Goal: Task Accomplishment & Management: Manage account settings

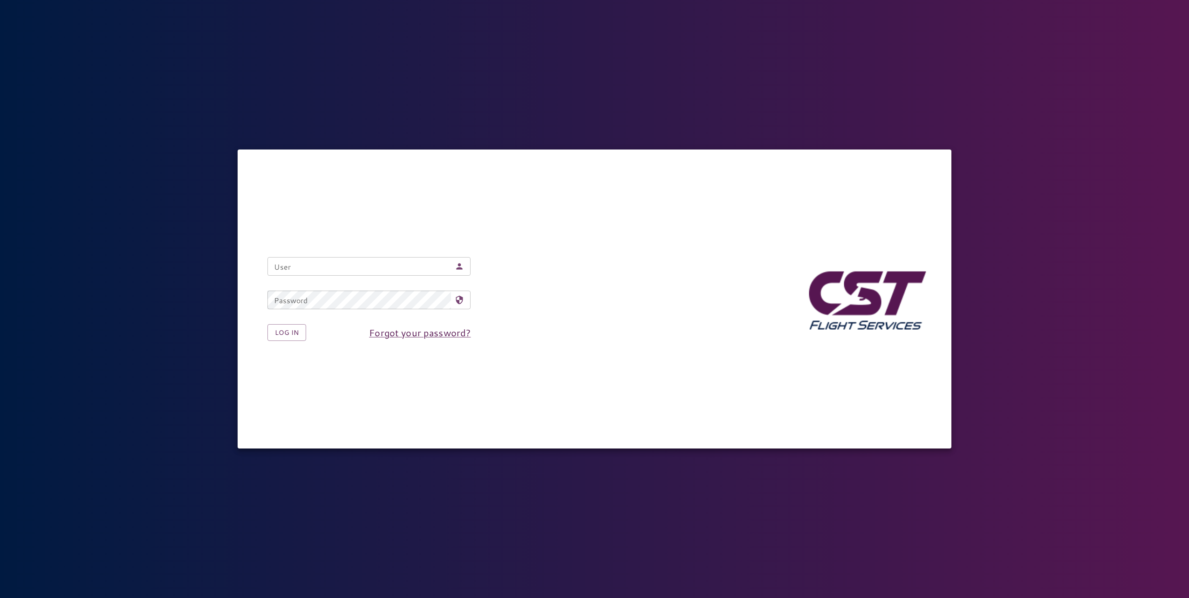
click at [372, 266] on input "User" at bounding box center [359, 266] width 184 height 19
type input "**********"
drag, startPoint x: 547, startPoint y: 279, endPoint x: 510, endPoint y: 291, distance: 39.2
click at [547, 279] on div "**********" at bounding box center [594, 299] width 683 height 114
click at [289, 336] on button "Log in" at bounding box center [286, 332] width 39 height 17
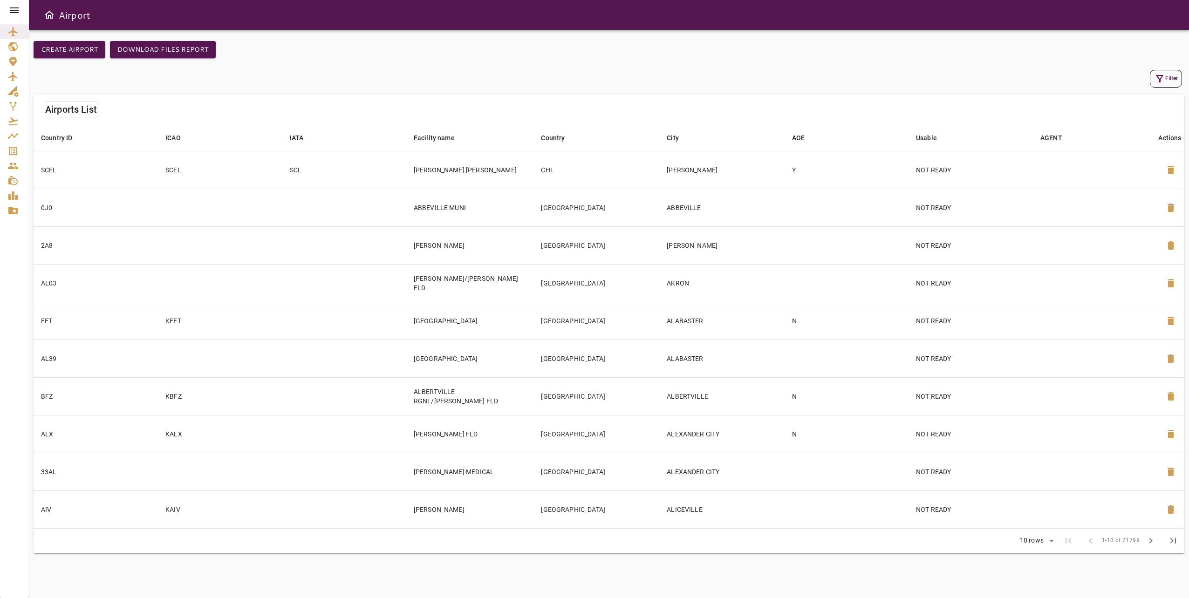
click at [13, 7] on icon at bounding box center [14, 10] width 11 height 11
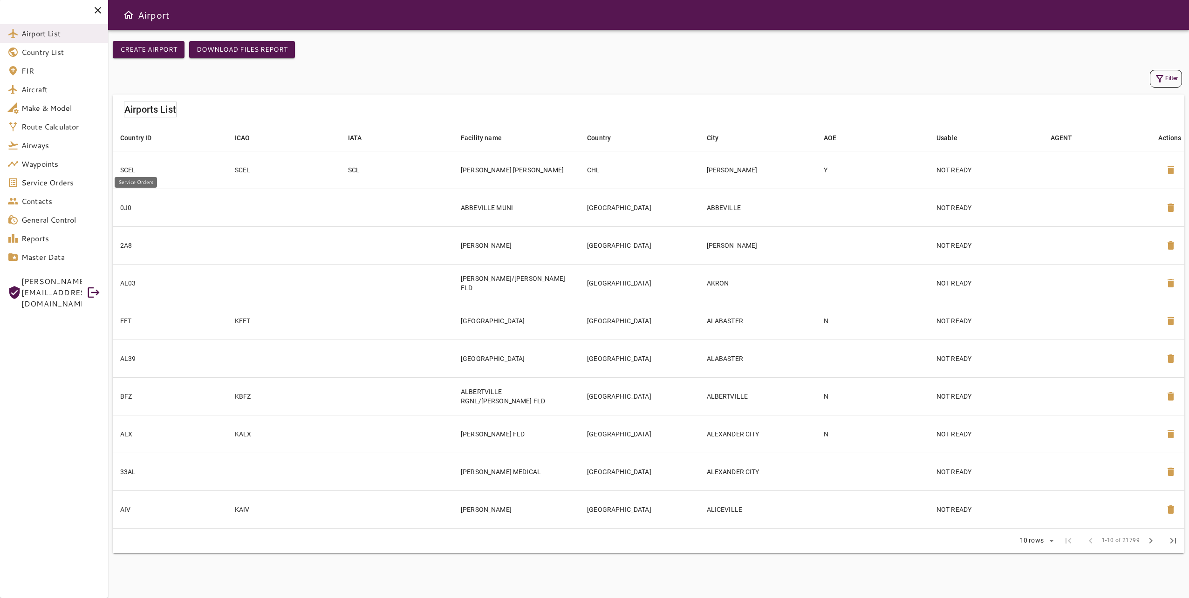
click at [61, 182] on span "Service Orders" at bounding box center [60, 182] width 79 height 11
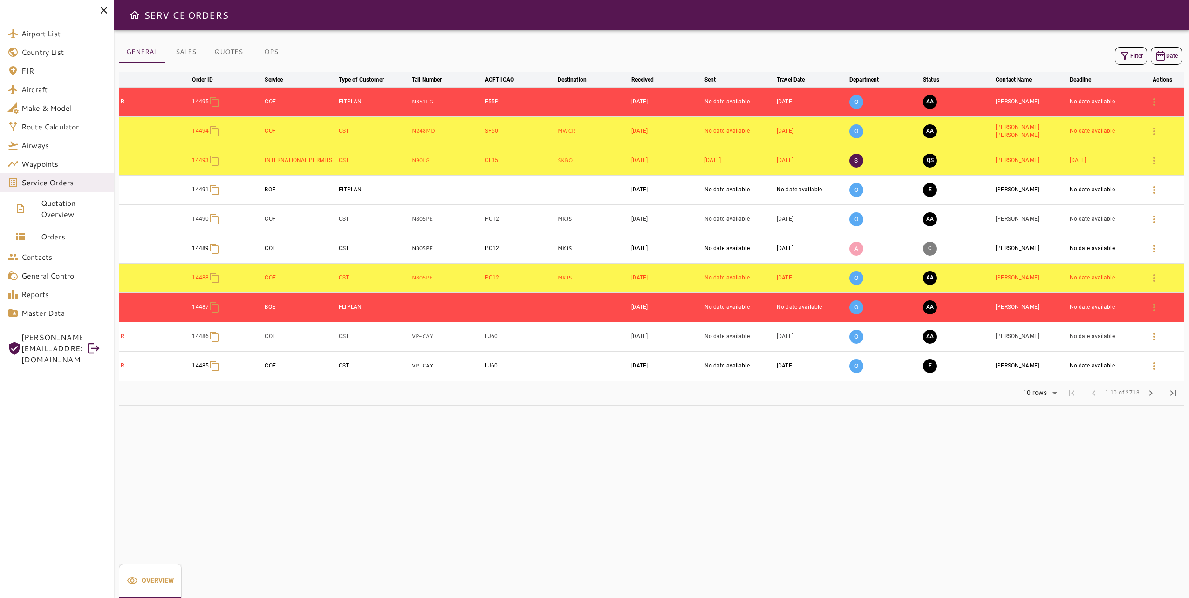
click at [287, 57] on button "OPS" at bounding box center [271, 52] width 42 height 22
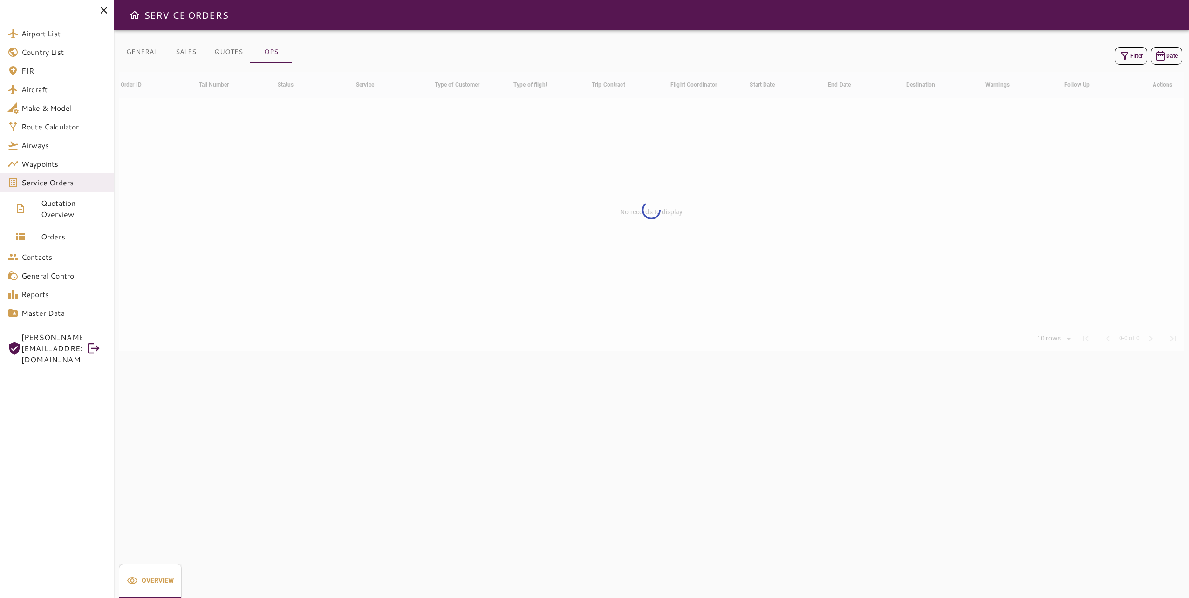
click at [1122, 61] on icon "button" at bounding box center [1124, 55] width 11 height 11
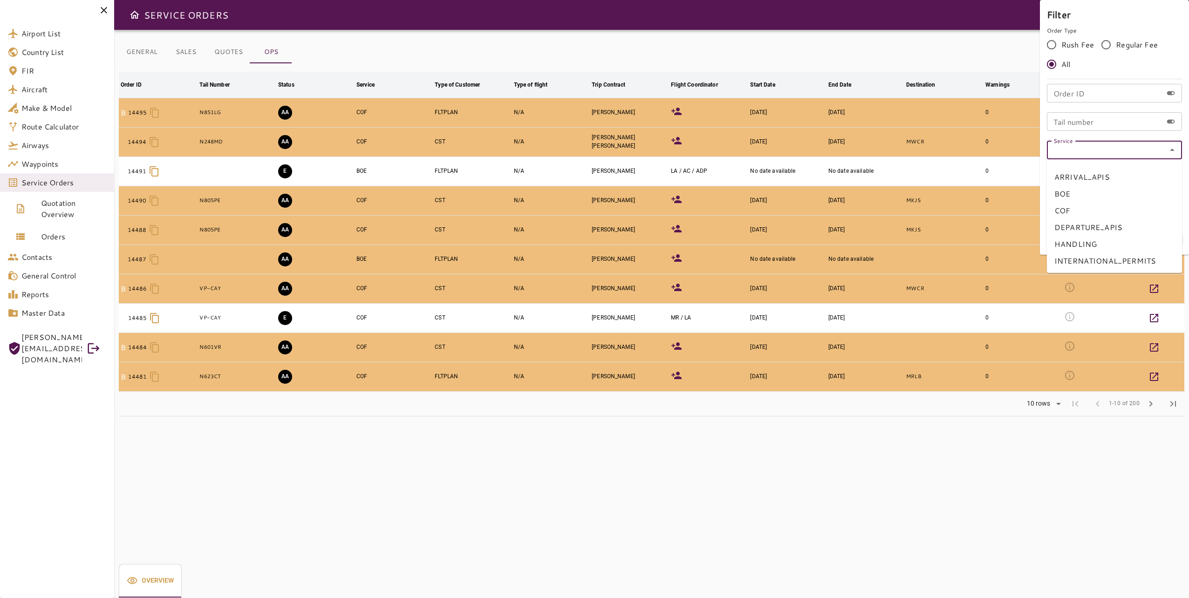
click at [1118, 152] on input "Service" at bounding box center [1115, 149] width 130 height 13
click at [1125, 205] on li "COF" at bounding box center [1114, 210] width 135 height 17
type input "***"
click at [1166, 236] on button "Apply" at bounding box center [1151, 239] width 61 height 17
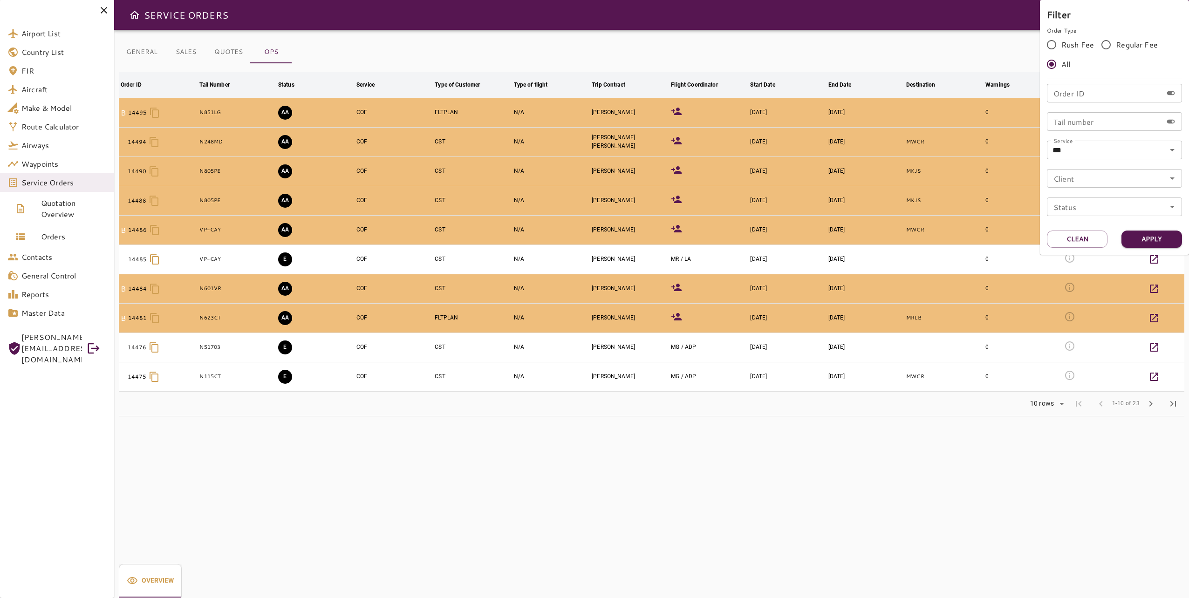
click at [647, 460] on div at bounding box center [594, 299] width 1189 height 598
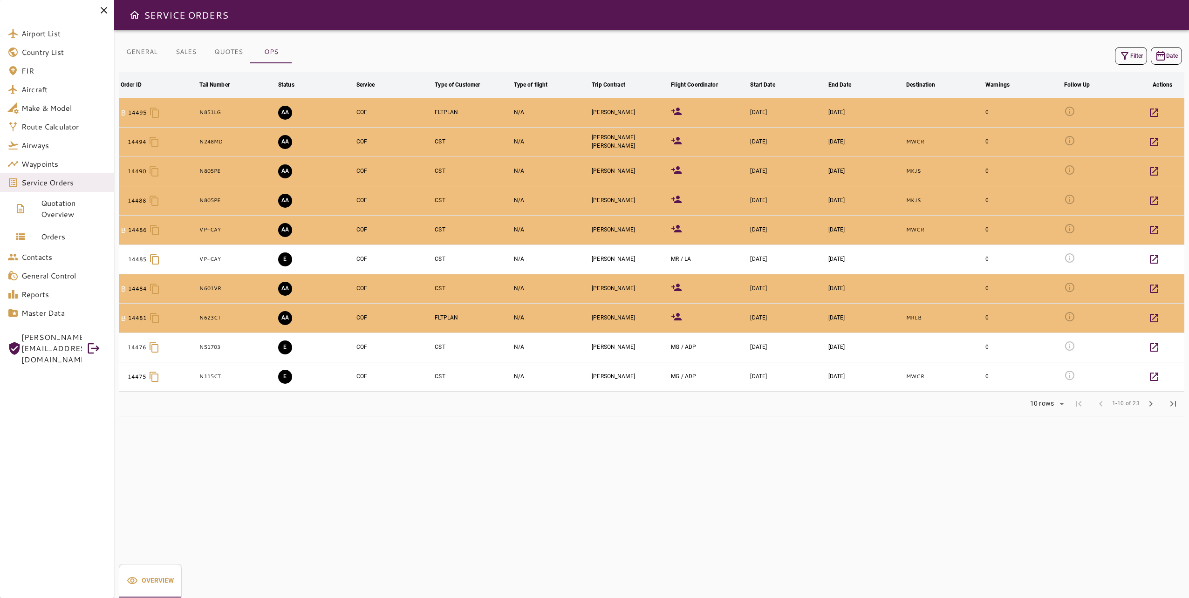
click at [1143, 406] on button "chevron_right" at bounding box center [1151, 404] width 22 height 22
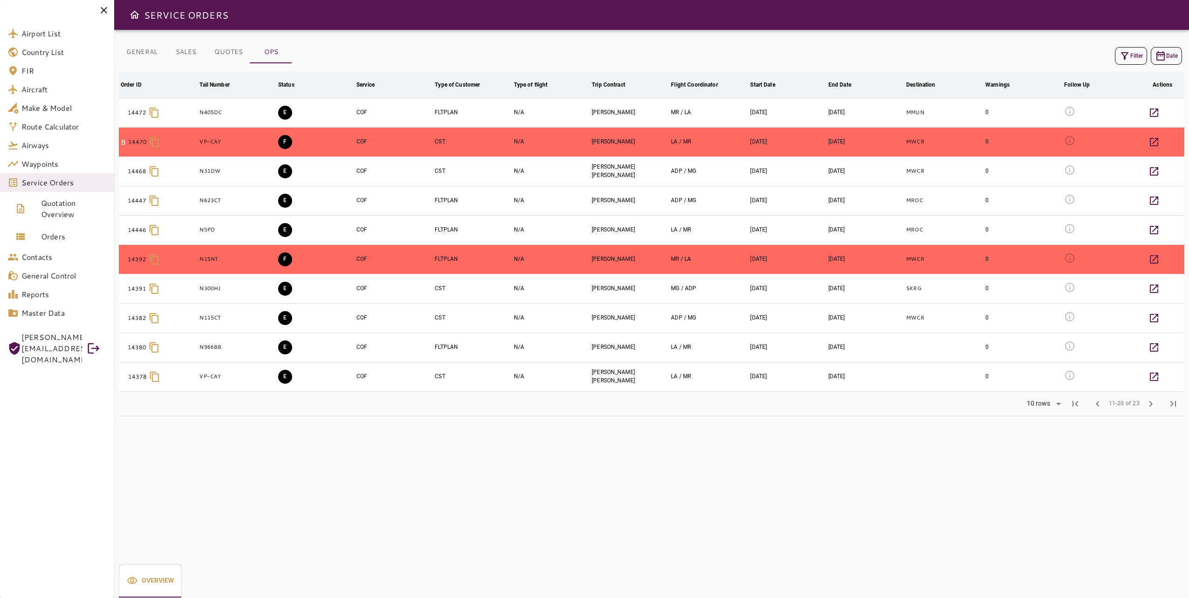
click at [282, 380] on button "E" at bounding box center [285, 377] width 14 height 14
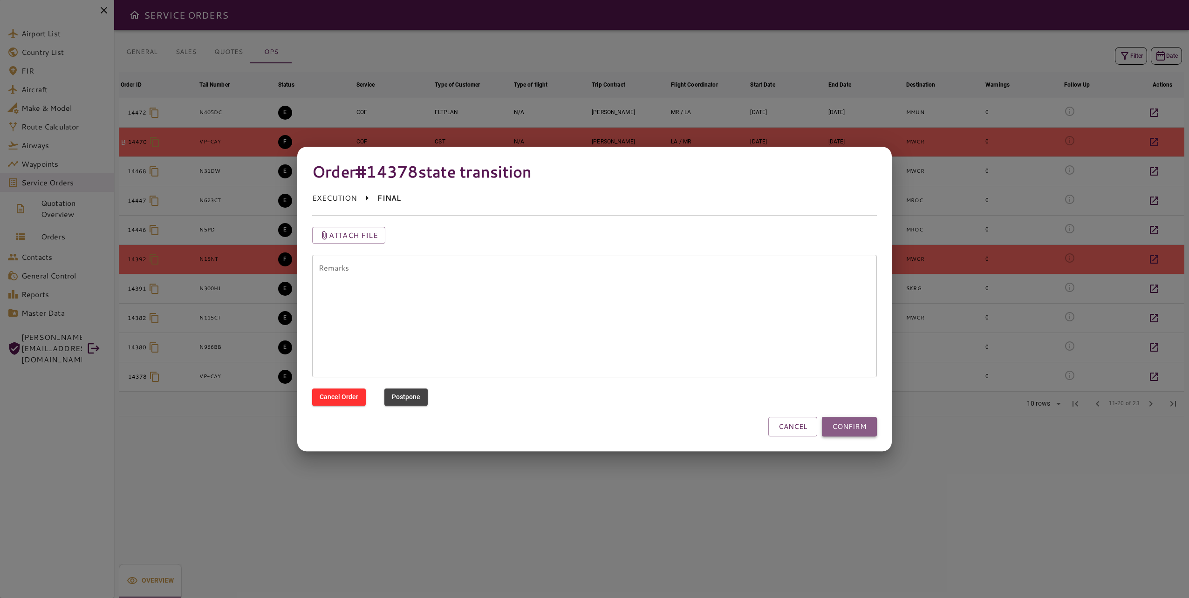
click at [851, 422] on button "CONFIRM" at bounding box center [849, 427] width 55 height 20
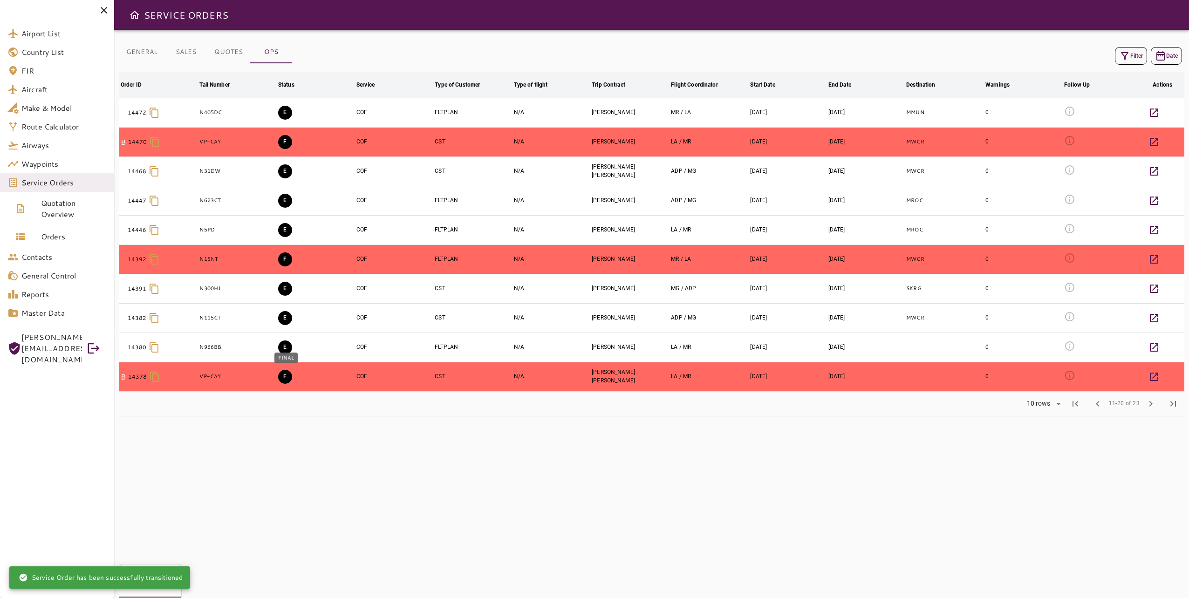
click at [288, 379] on button "F" at bounding box center [285, 377] width 14 height 14
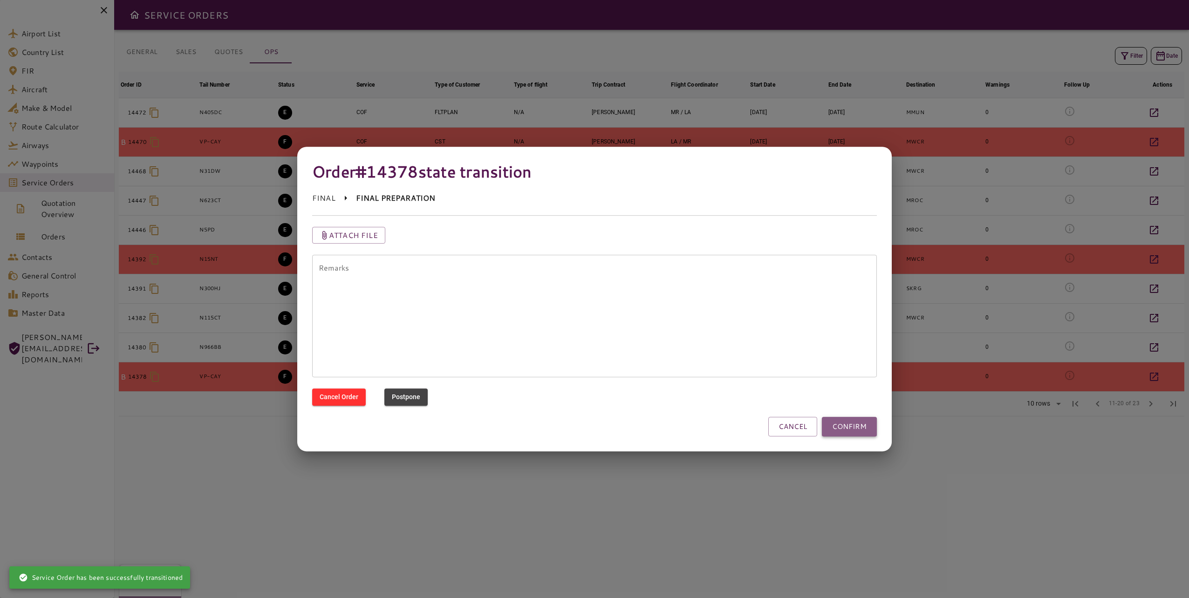
click at [851, 428] on button "CONFIRM" at bounding box center [849, 427] width 55 height 20
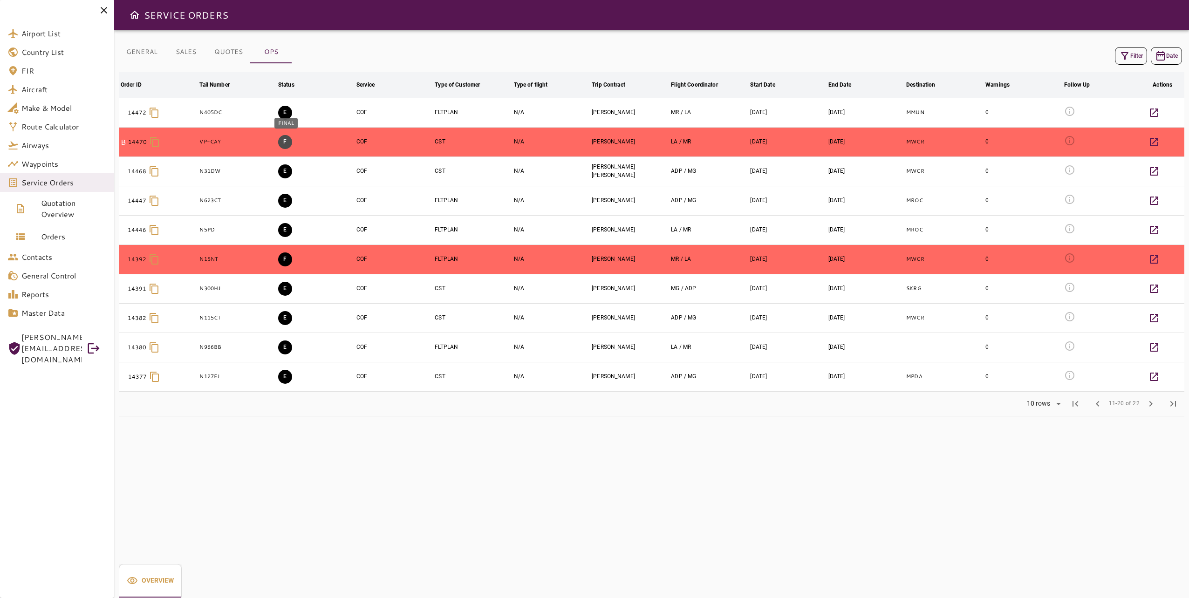
click at [284, 145] on button "F" at bounding box center [285, 142] width 14 height 14
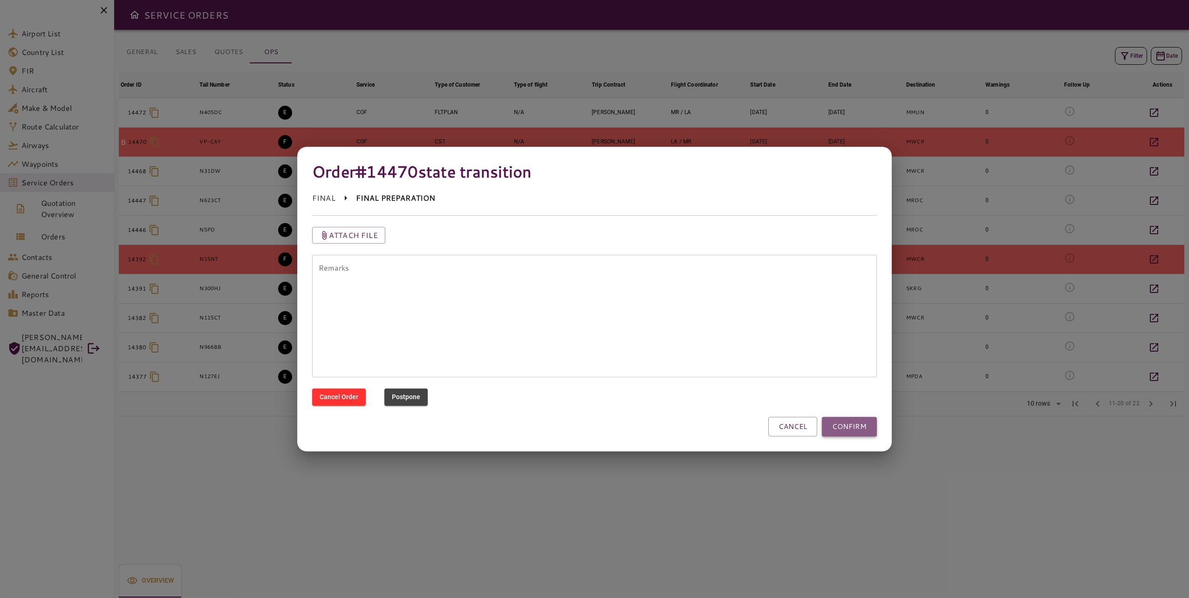
click at [847, 429] on button "CONFIRM" at bounding box center [849, 427] width 55 height 20
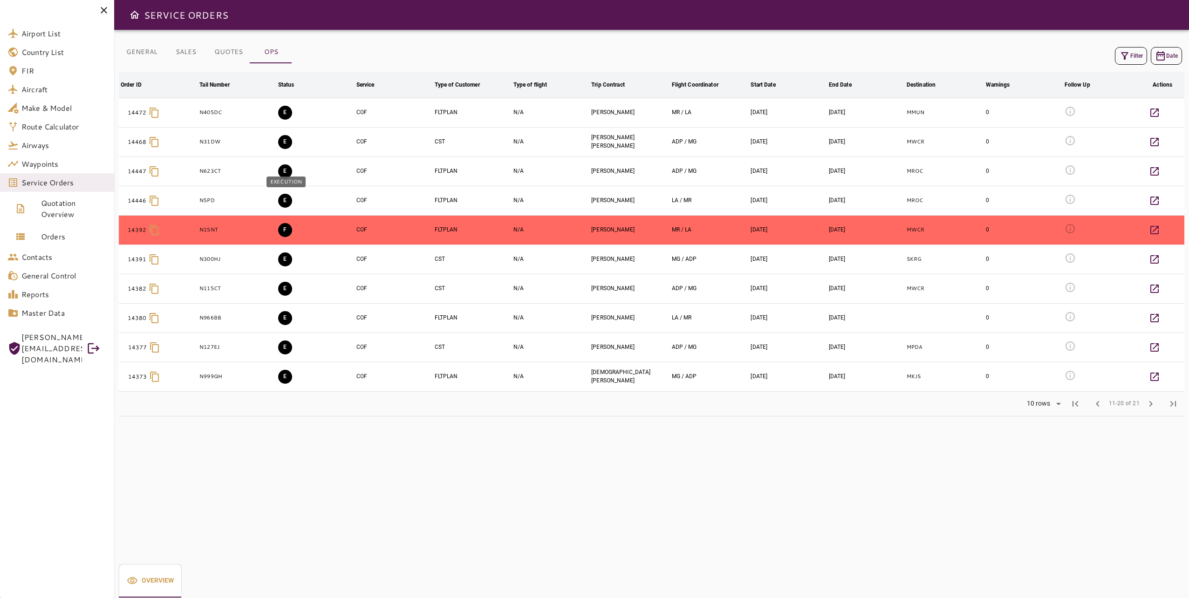
click at [285, 201] on button "E" at bounding box center [285, 201] width 14 height 14
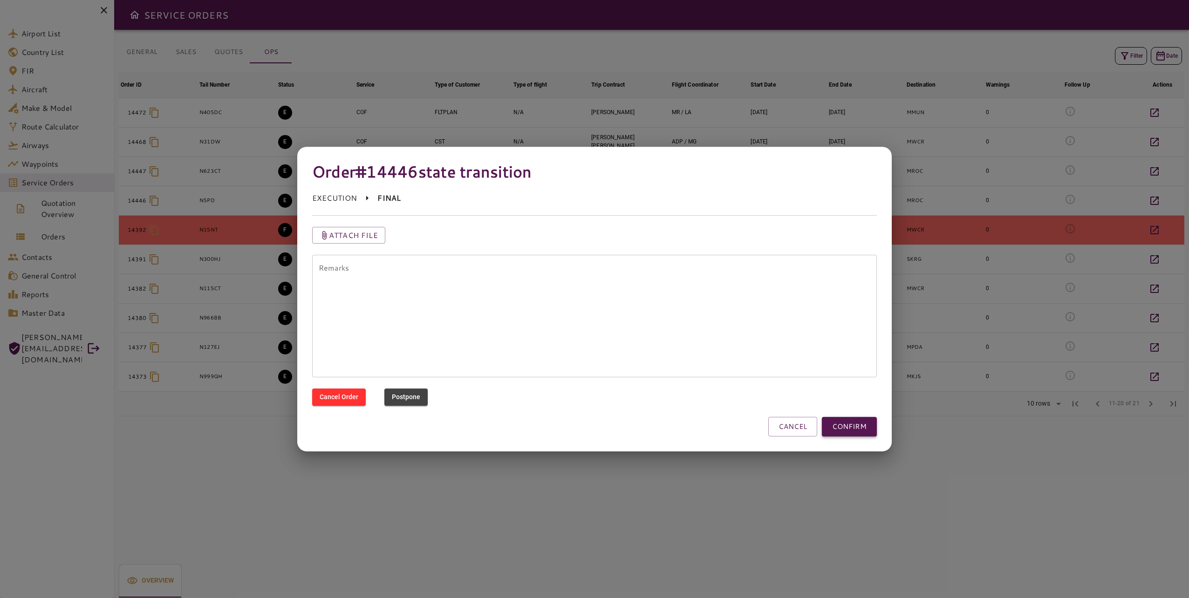
click at [841, 425] on button "CONFIRM" at bounding box center [849, 427] width 55 height 20
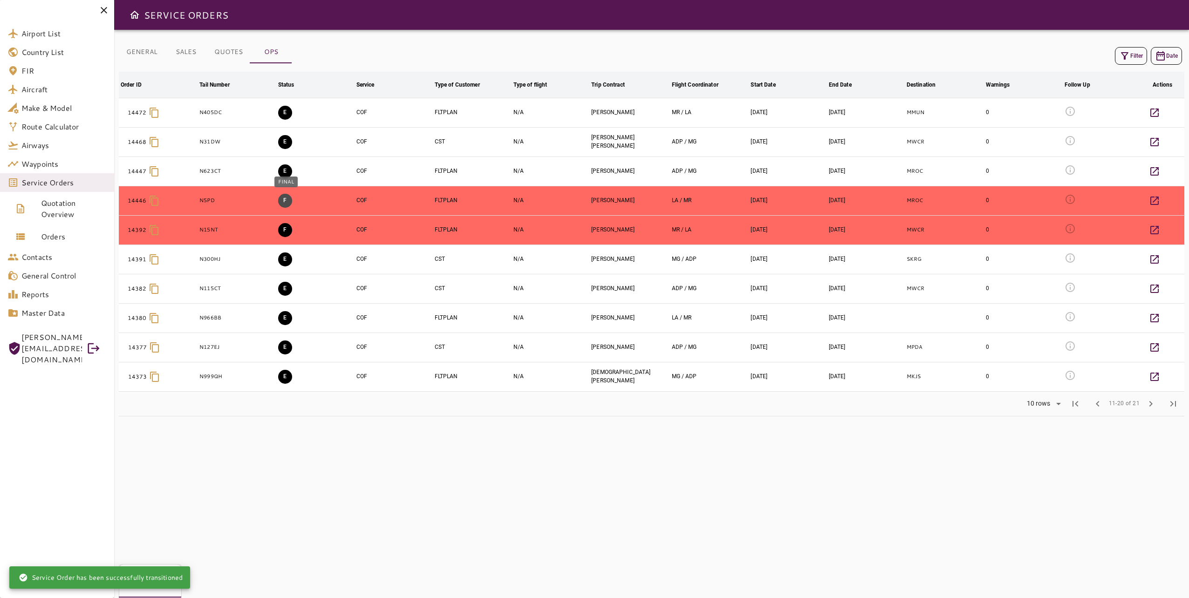
click at [287, 201] on button "F" at bounding box center [285, 201] width 14 height 14
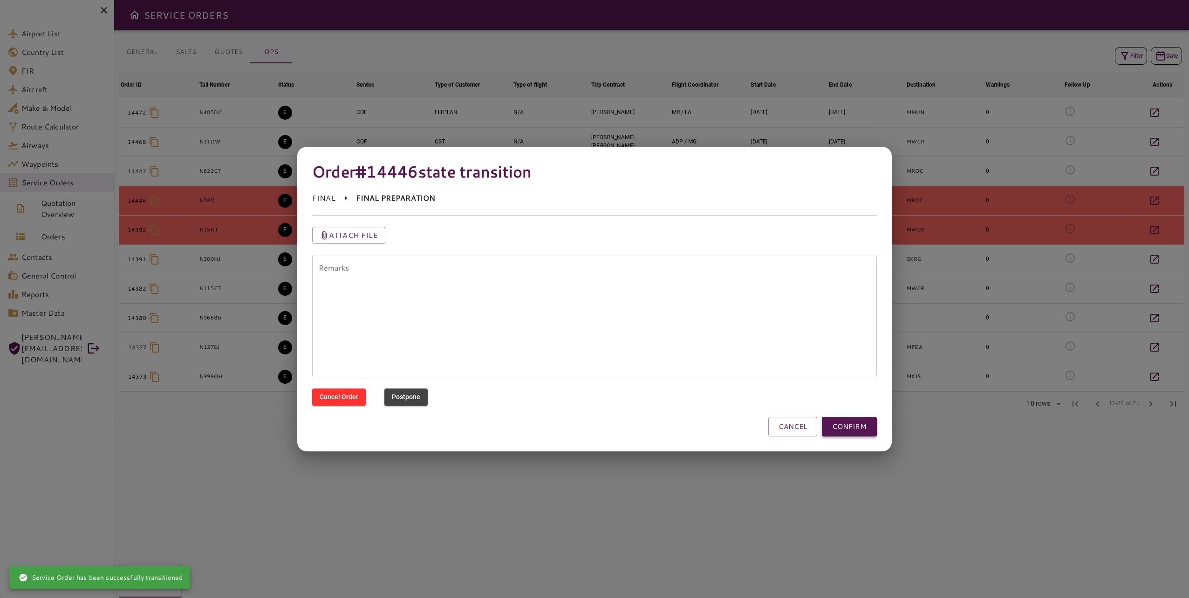
click at [847, 425] on button "CONFIRM" at bounding box center [849, 427] width 55 height 20
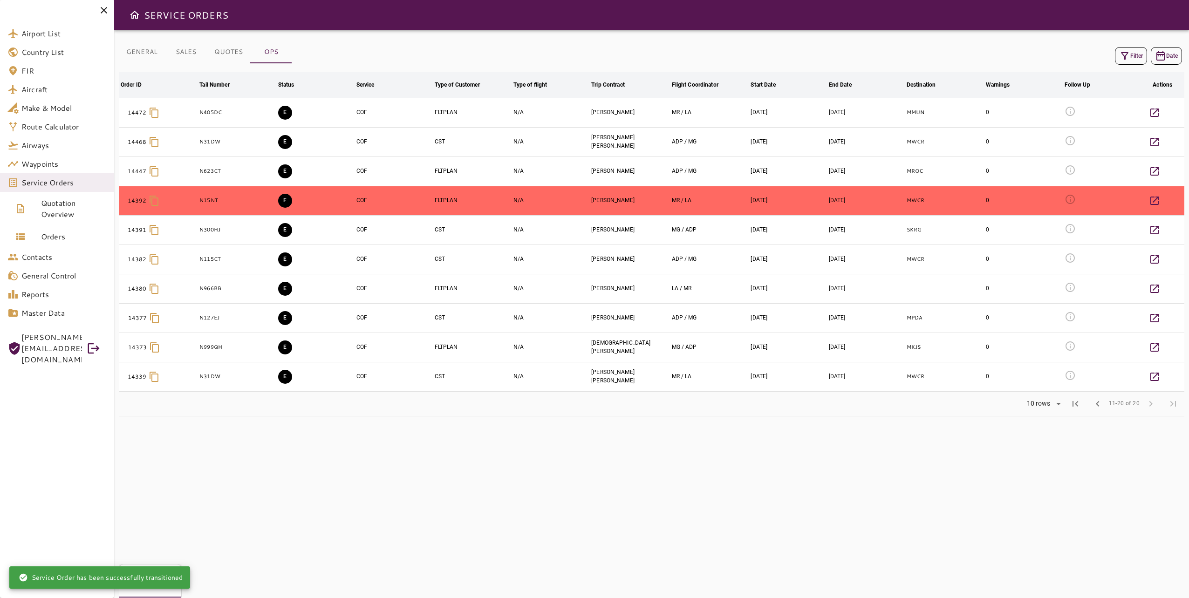
click at [1129, 60] on icon "button" at bounding box center [1124, 55] width 11 height 11
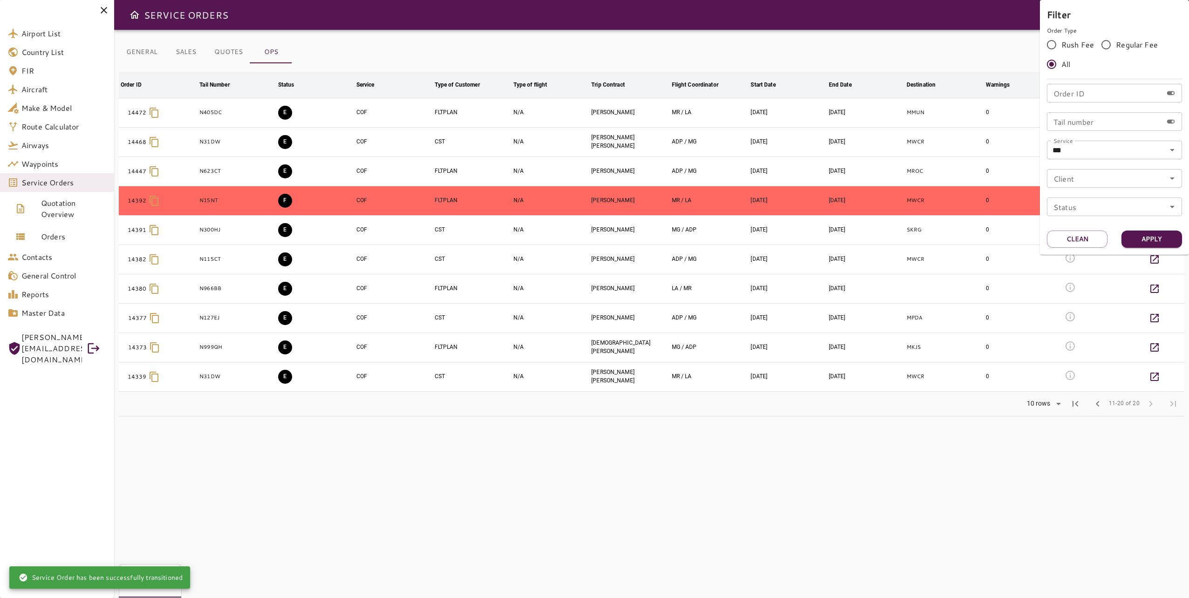
click at [1134, 213] on div "Status" at bounding box center [1114, 207] width 135 height 19
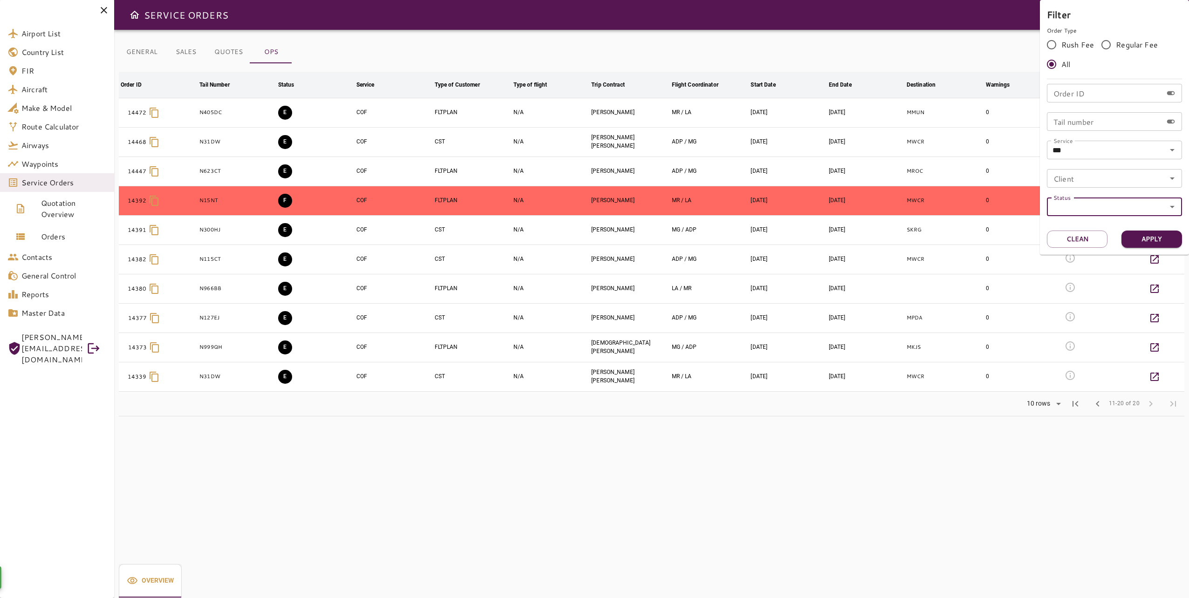
click at [1167, 212] on icon "Open" at bounding box center [1172, 206] width 11 height 11
click at [1146, 231] on li "AWAITING_ASSIGNMENT" at bounding box center [1114, 233] width 135 height 17
type input "**********"
click at [1157, 247] on button "Apply" at bounding box center [1151, 239] width 61 height 17
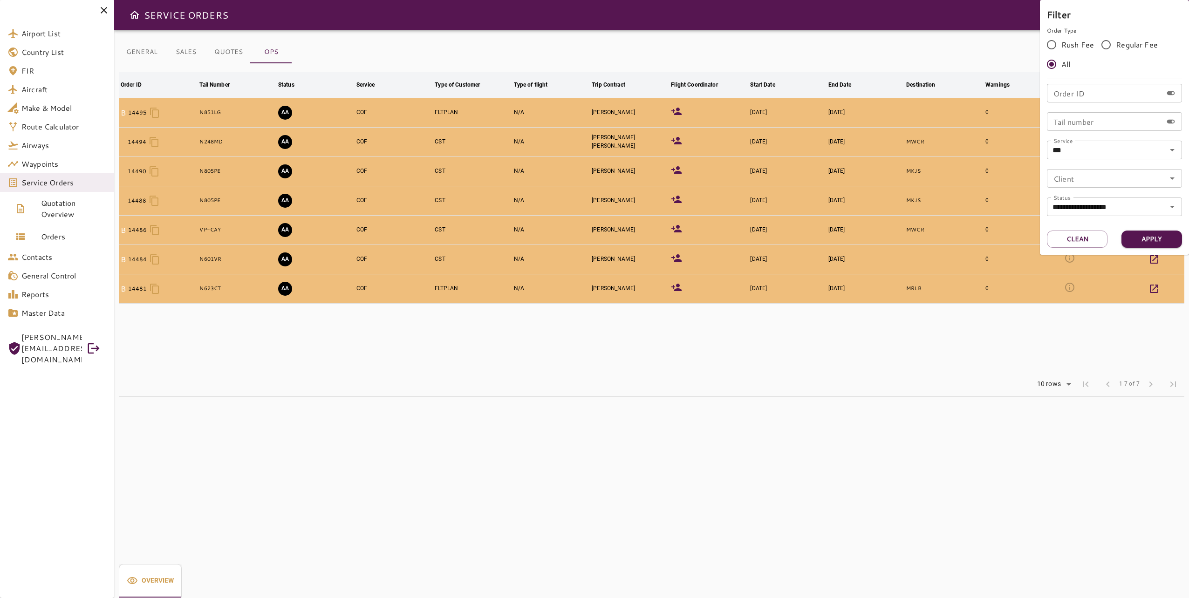
click at [629, 394] on div at bounding box center [594, 299] width 1189 height 598
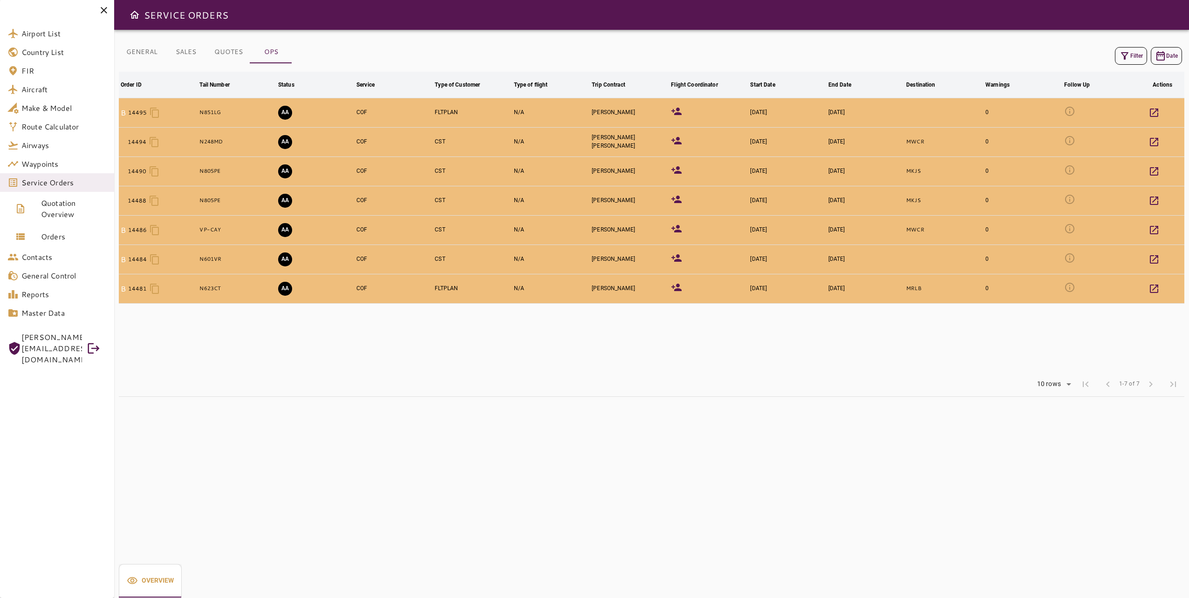
click at [284, 111] on button "AA" at bounding box center [285, 113] width 14 height 14
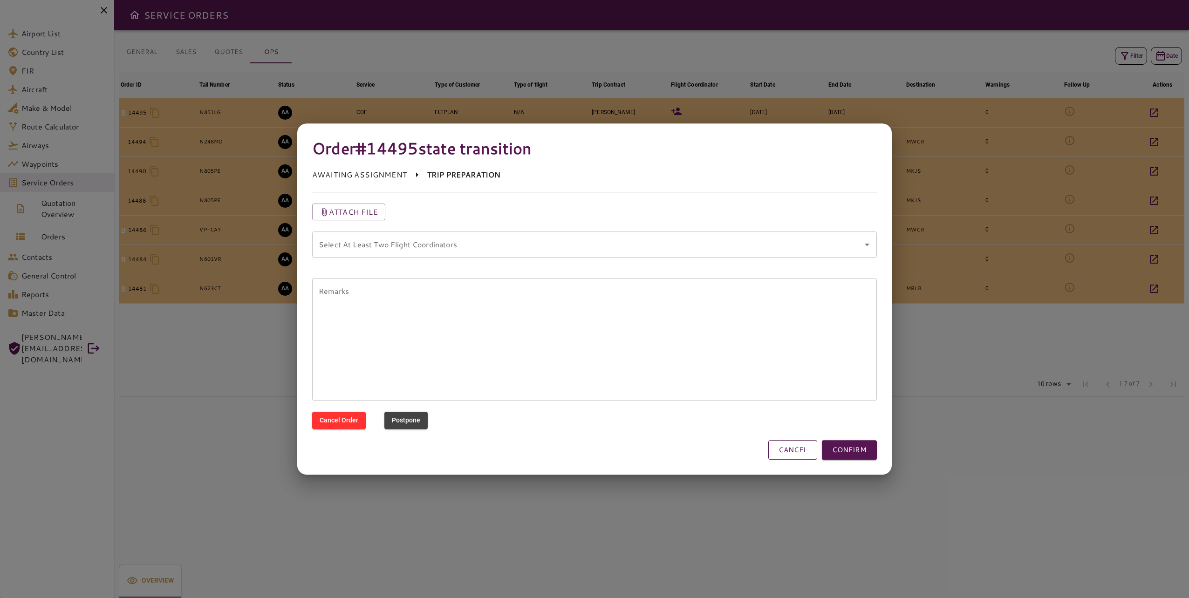
click at [793, 447] on button "CANCEL" at bounding box center [792, 450] width 49 height 20
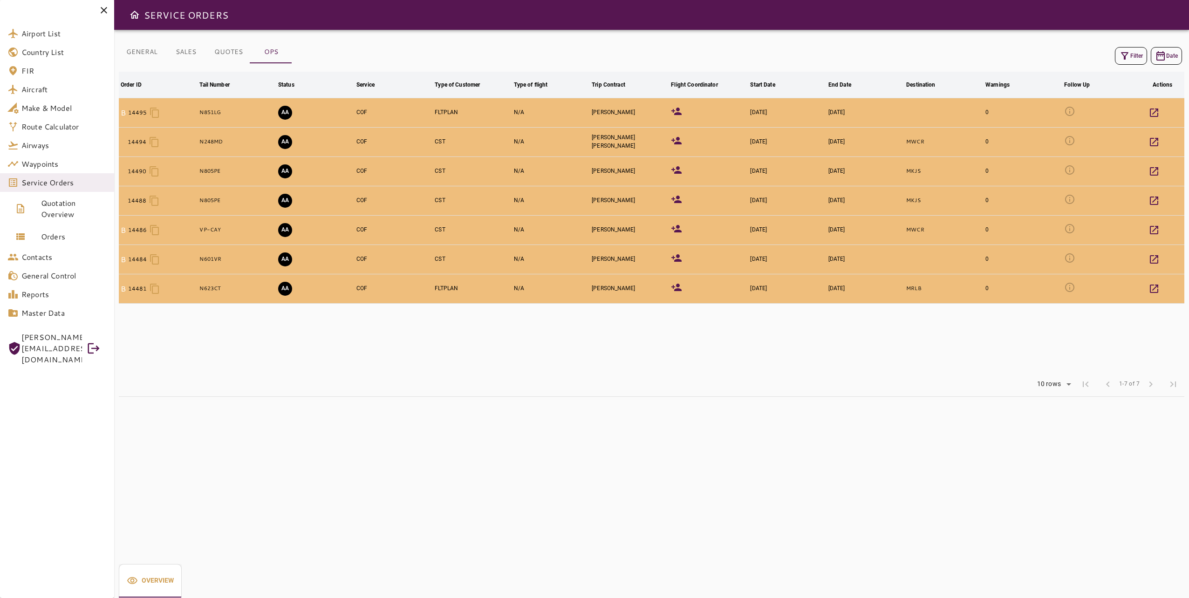
drag, startPoint x: 591, startPoint y: 608, endPoint x: 614, endPoint y: 617, distance: 24.7
drag, startPoint x: 614, startPoint y: 617, endPoint x: 416, endPoint y: 411, distance: 286.0
click at [453, 451] on div "GENERAL SALES QUOTES OPS Filter Date Order ID arrow_downward Tail Number arrow_…" at bounding box center [651, 314] width 1075 height 568
click at [288, 286] on button "AA" at bounding box center [285, 289] width 14 height 14
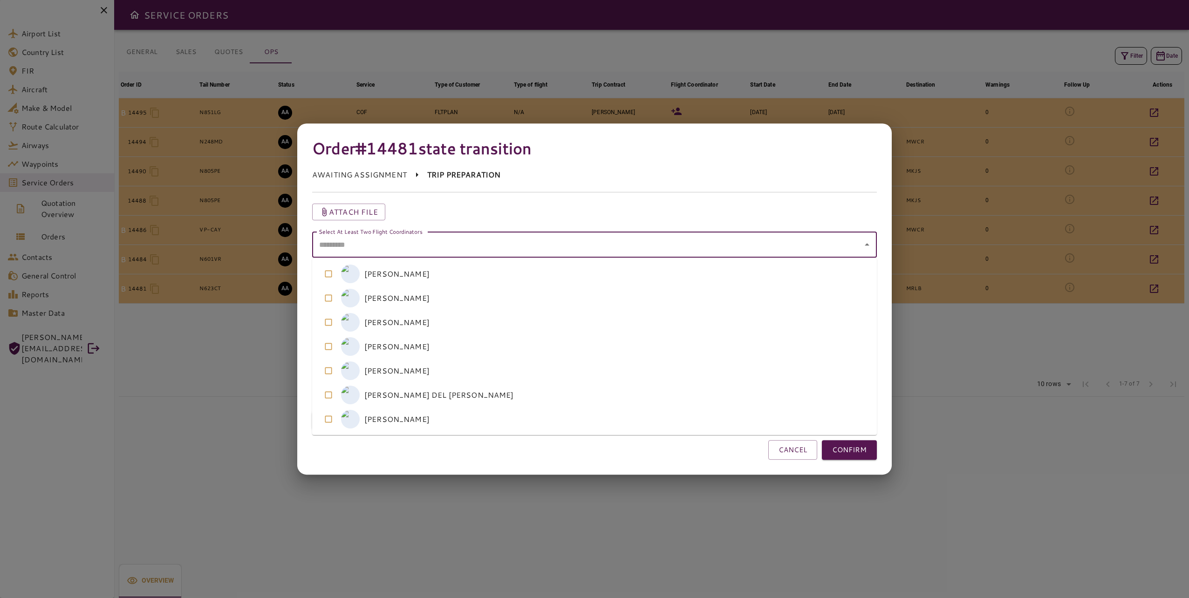
click at [606, 243] on coordinators "Select At Least Two Flight Coordinators" at bounding box center [587, 245] width 542 height 18
click at [598, 303] on coordinators-option-1 "M [PERSON_NAME]" at bounding box center [594, 298] width 565 height 24
click at [613, 375] on coordinators-option-4 "L [PERSON_NAME]" at bounding box center [594, 371] width 565 height 24
click at [885, 451] on div "Order #14481 state transition AWAITING ASSIGNMENT TRIP PREPARATION Attach file …" at bounding box center [594, 298] width 594 height 351
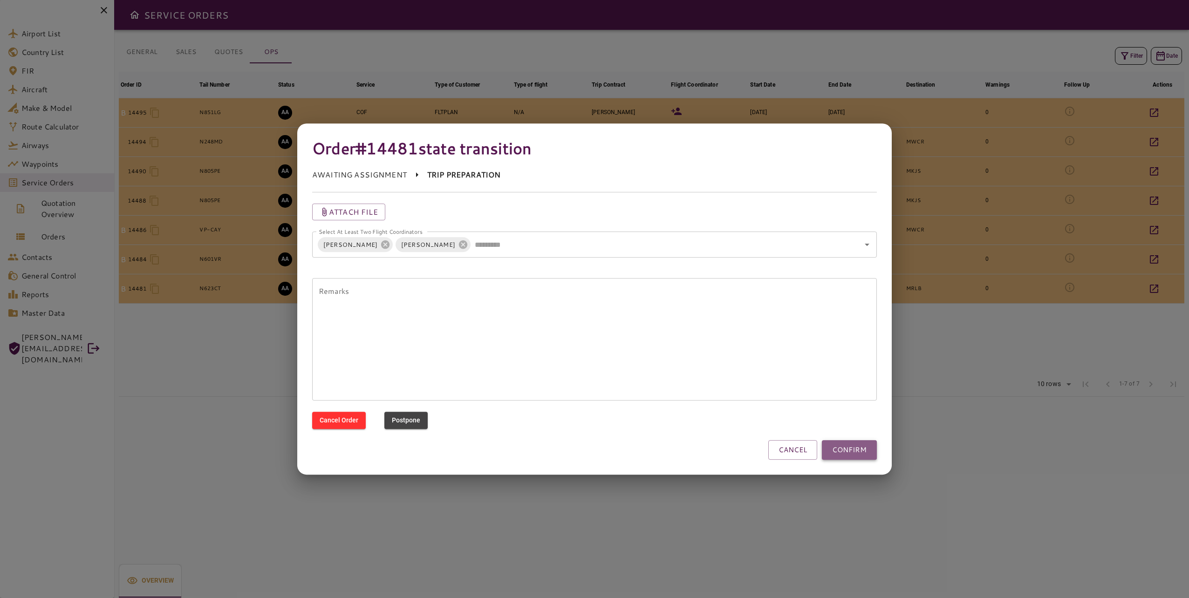
click at [861, 448] on button "CONFIRM" at bounding box center [849, 450] width 55 height 20
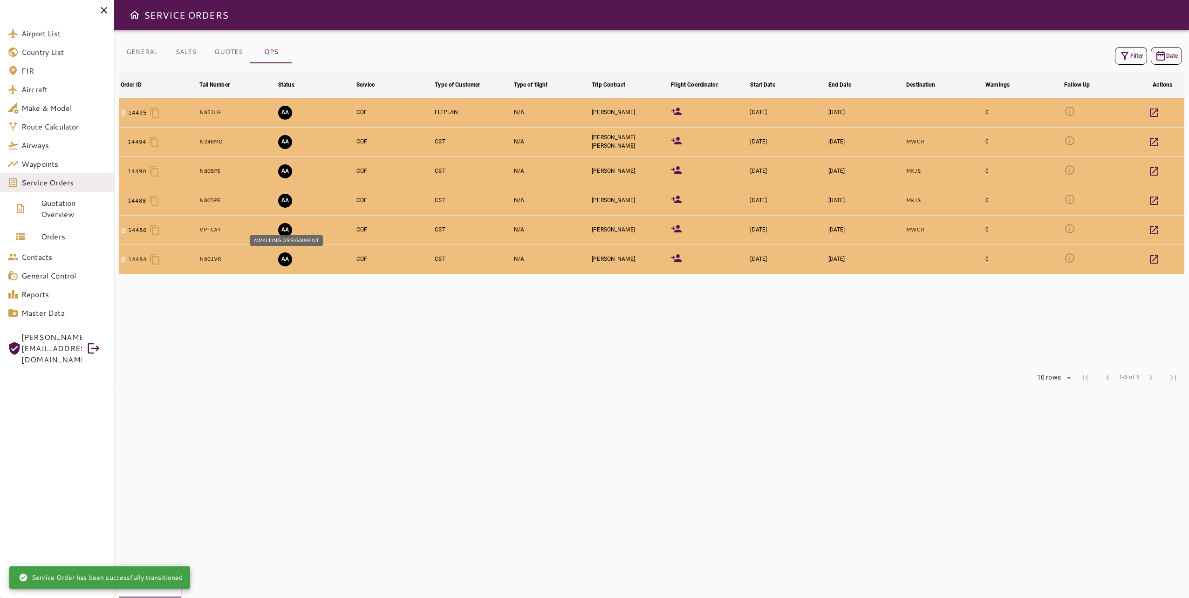
click at [288, 264] on button "AA" at bounding box center [285, 260] width 14 height 14
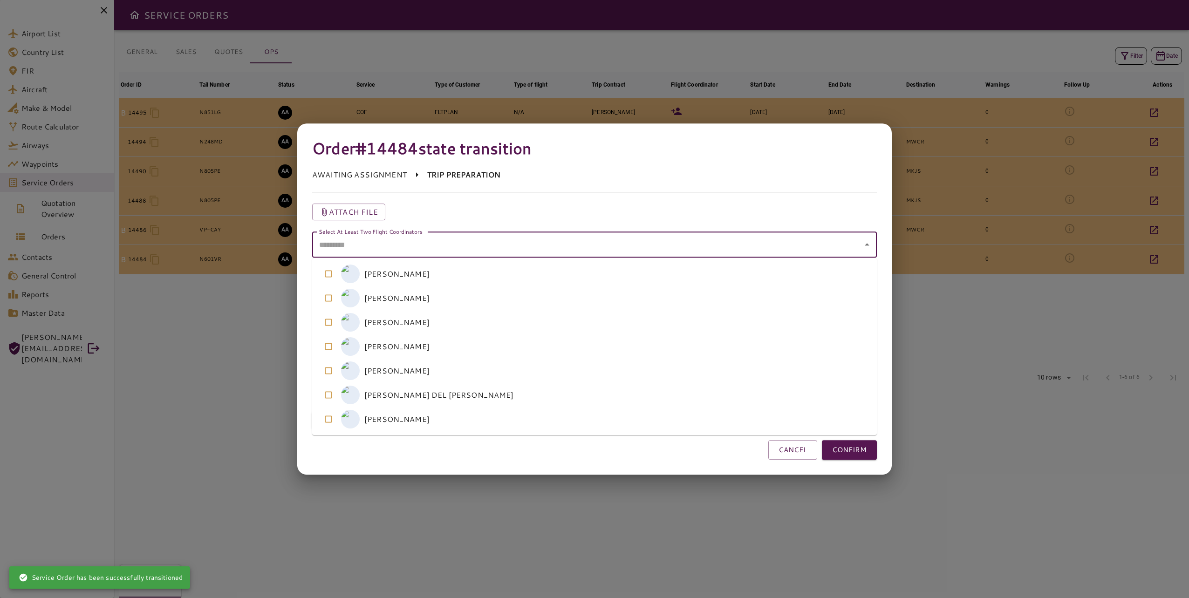
click at [524, 244] on coordinators "Select At Least Two Flight Coordinators" at bounding box center [587, 245] width 542 height 18
click at [521, 313] on coordinators-option-2 "M [PERSON_NAME]" at bounding box center [594, 322] width 565 height 24
click at [539, 401] on coordinators-option-5 "A [PERSON_NAME] DEL [PERSON_NAME]" at bounding box center [594, 395] width 565 height 24
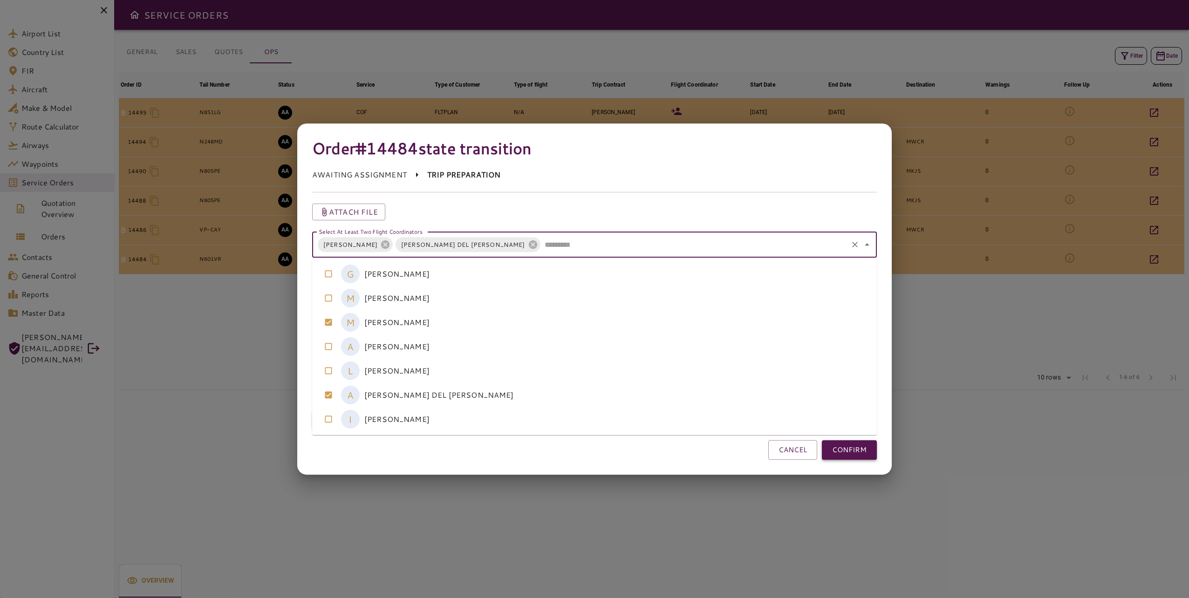
click at [841, 453] on button "CONFIRM" at bounding box center [849, 450] width 55 height 20
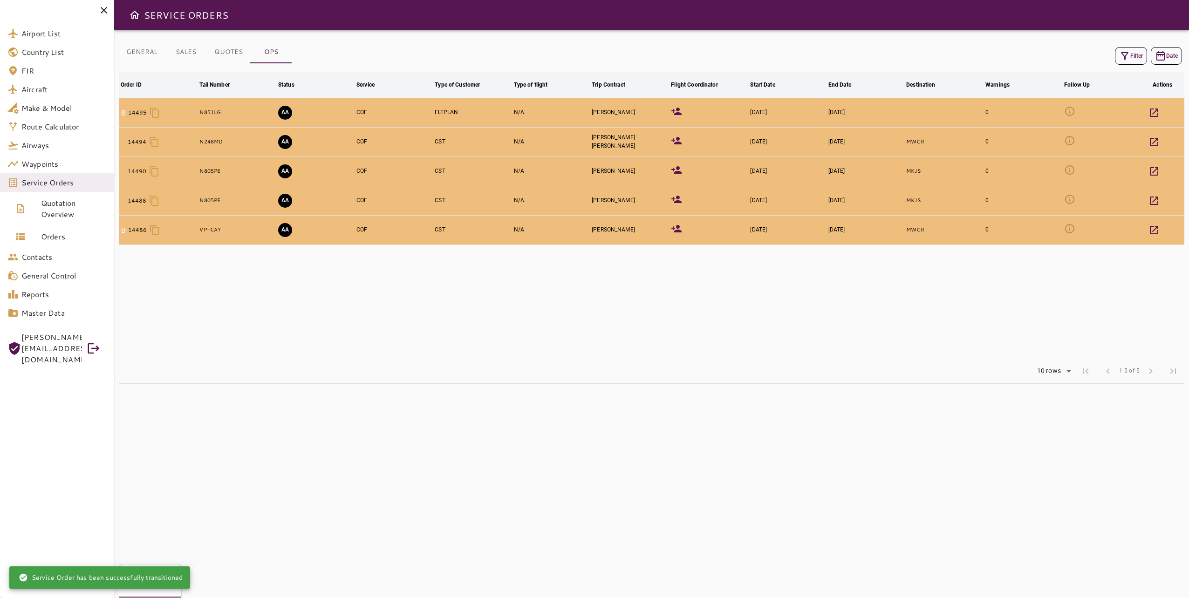
click at [286, 230] on button "AA" at bounding box center [285, 230] width 14 height 14
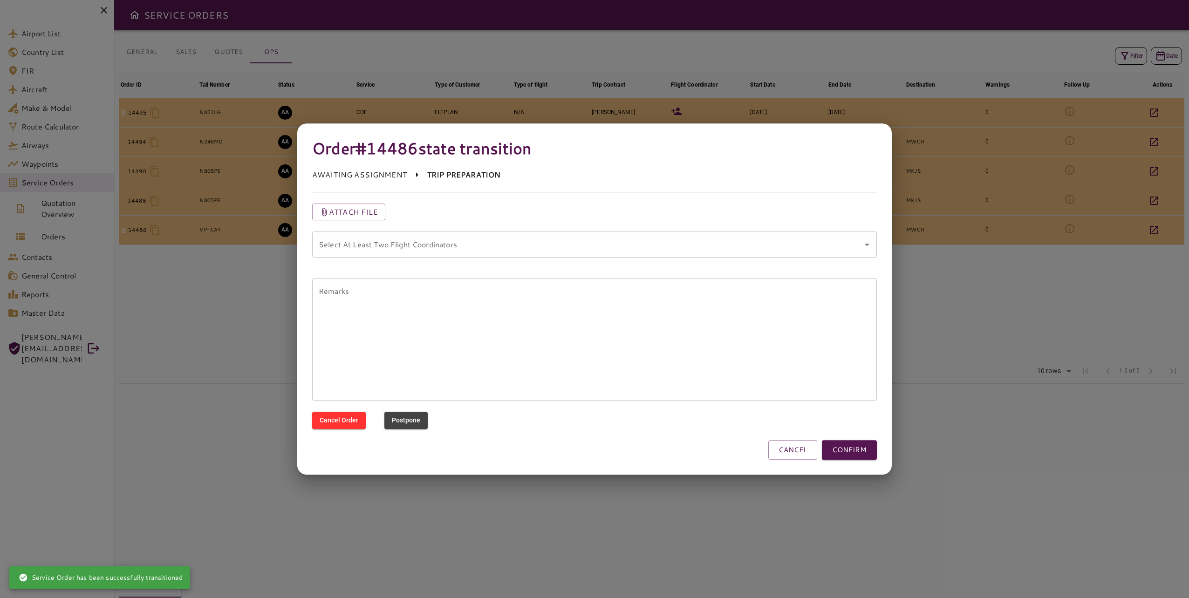
click at [1024, 366] on div at bounding box center [594, 299] width 1189 height 598
click at [794, 442] on button "CANCEL" at bounding box center [792, 450] width 49 height 20
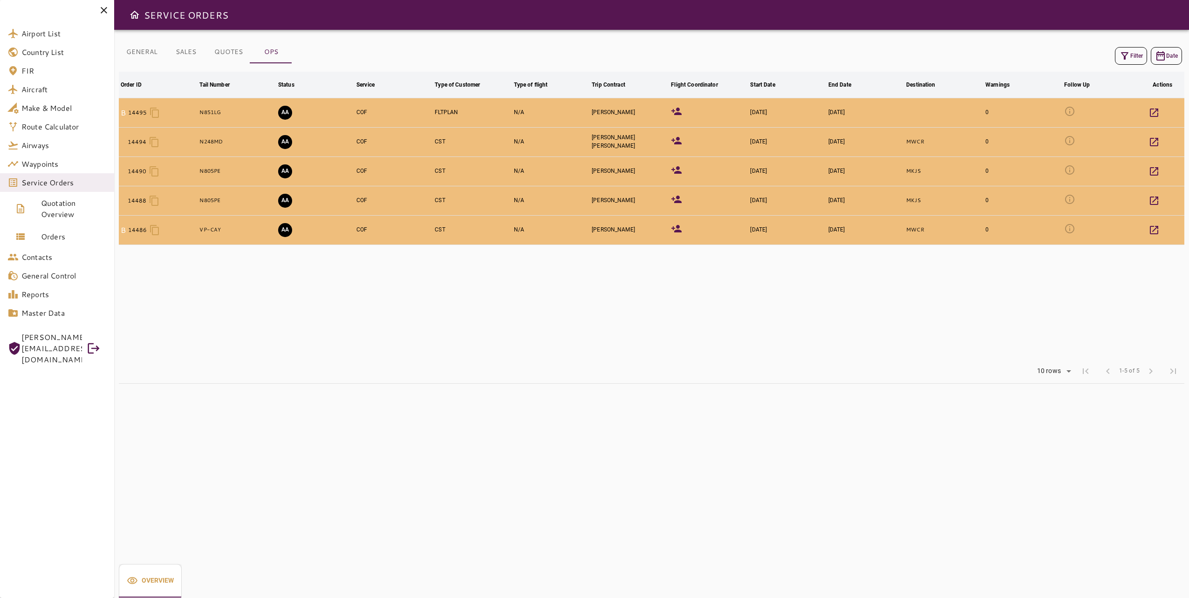
click at [526, 407] on div "GENERAL SALES QUOTES OPS Filter Date Order ID arrow_downward Tail Number arrow_…" at bounding box center [651, 314] width 1075 height 568
click at [292, 230] on button "AA" at bounding box center [285, 230] width 14 height 14
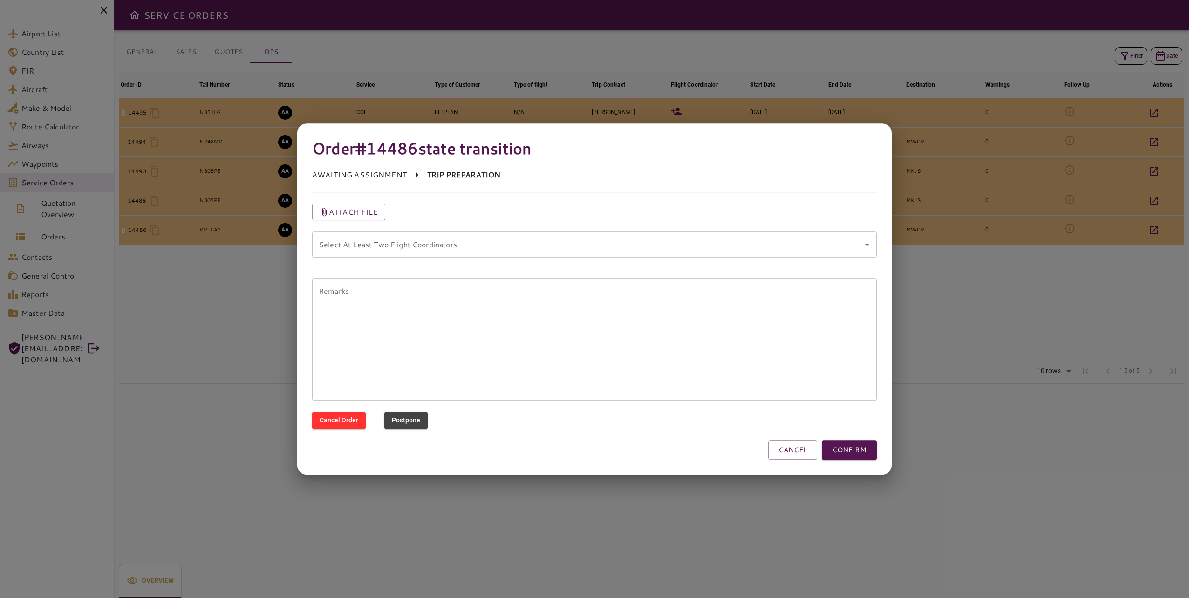
click at [477, 225] on div "Select At Least Two Flight Coordinators Select At Least Two Flight Coordinators" at bounding box center [589, 243] width 576 height 47
click at [485, 247] on coordinators "Select At Least Two Flight Coordinators" at bounding box center [587, 245] width 542 height 18
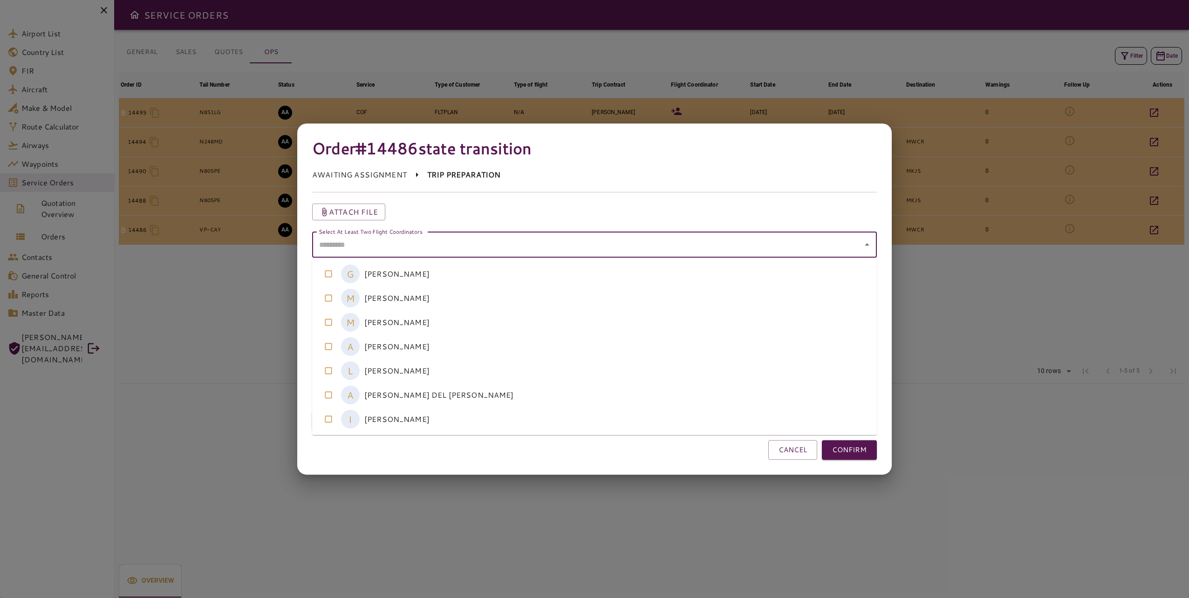
click at [505, 304] on coordinators-option-1 "M [PERSON_NAME]" at bounding box center [594, 298] width 565 height 24
click at [526, 375] on coordinators-option-4 "L [PERSON_NAME]" at bounding box center [594, 371] width 565 height 24
click at [842, 444] on button "CONFIRM" at bounding box center [849, 450] width 55 height 20
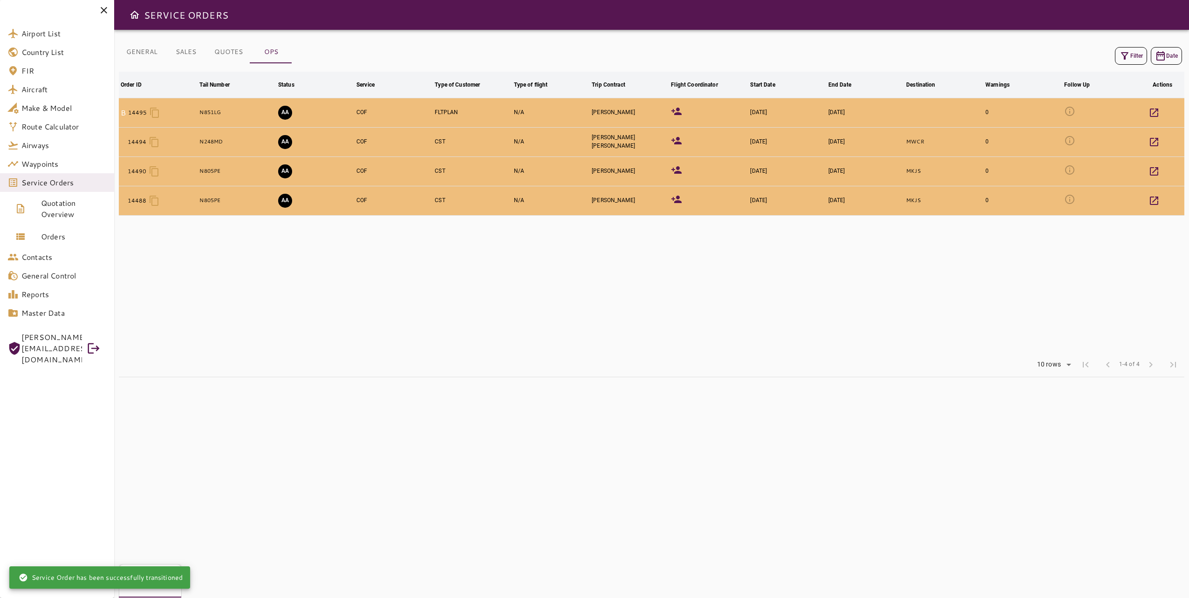
click at [343, 267] on table "Order ID arrow_downward Tail Number arrow_downward Status arrow_downward Servic…" at bounding box center [651, 212] width 1065 height 281
click at [287, 203] on button "AA" at bounding box center [285, 201] width 14 height 14
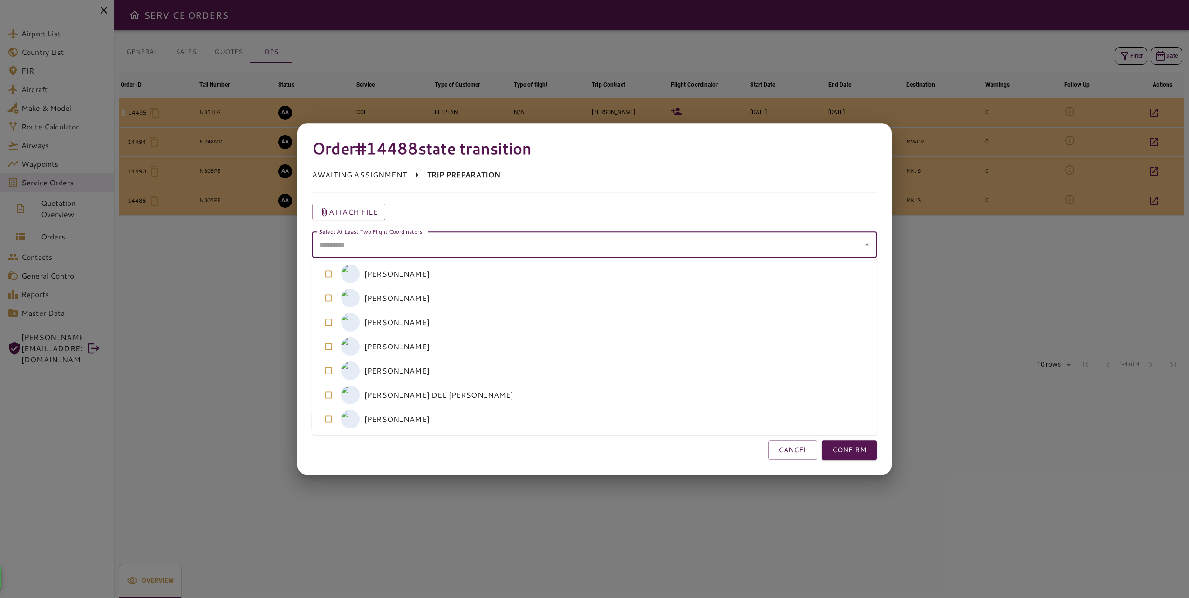
click at [411, 239] on div "Select At Least Two Flight Coordinators Select At Least Two Flight Coordinators" at bounding box center [594, 245] width 565 height 26
click at [460, 345] on coordinators-option-3 "A [PERSON_NAME]" at bounding box center [594, 347] width 565 height 24
click at [460, 371] on coordinators-option-4 "L [PERSON_NAME]" at bounding box center [594, 371] width 565 height 24
click at [466, 393] on coordinators-option-5 "A [PERSON_NAME] DEL [PERSON_NAME]" at bounding box center [594, 395] width 565 height 24
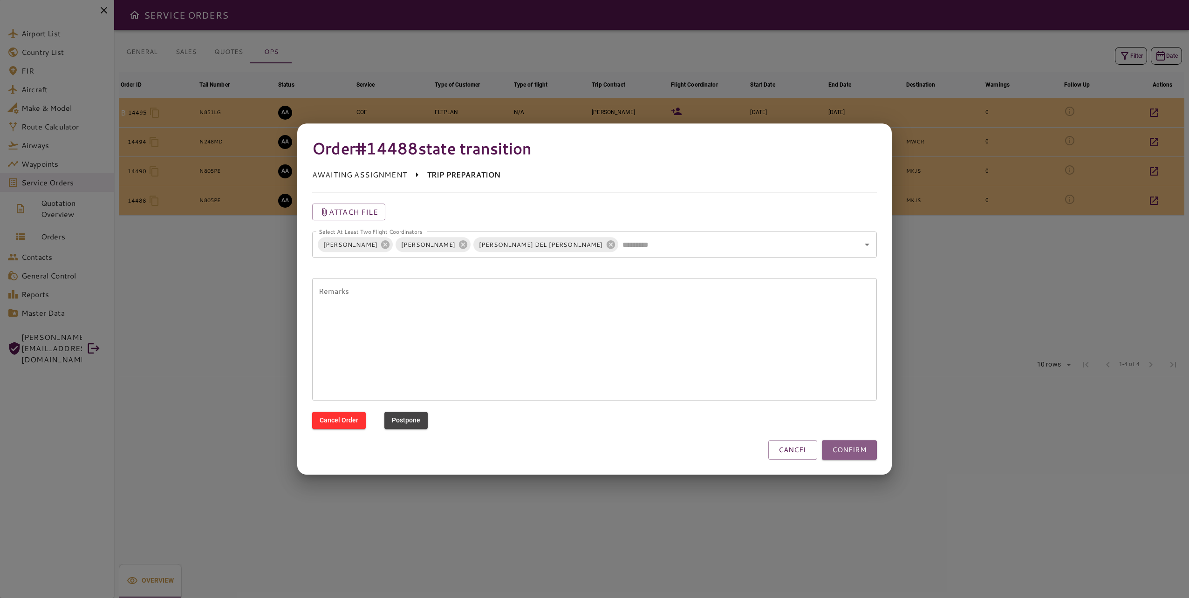
click at [840, 453] on button "CONFIRM" at bounding box center [849, 450] width 55 height 20
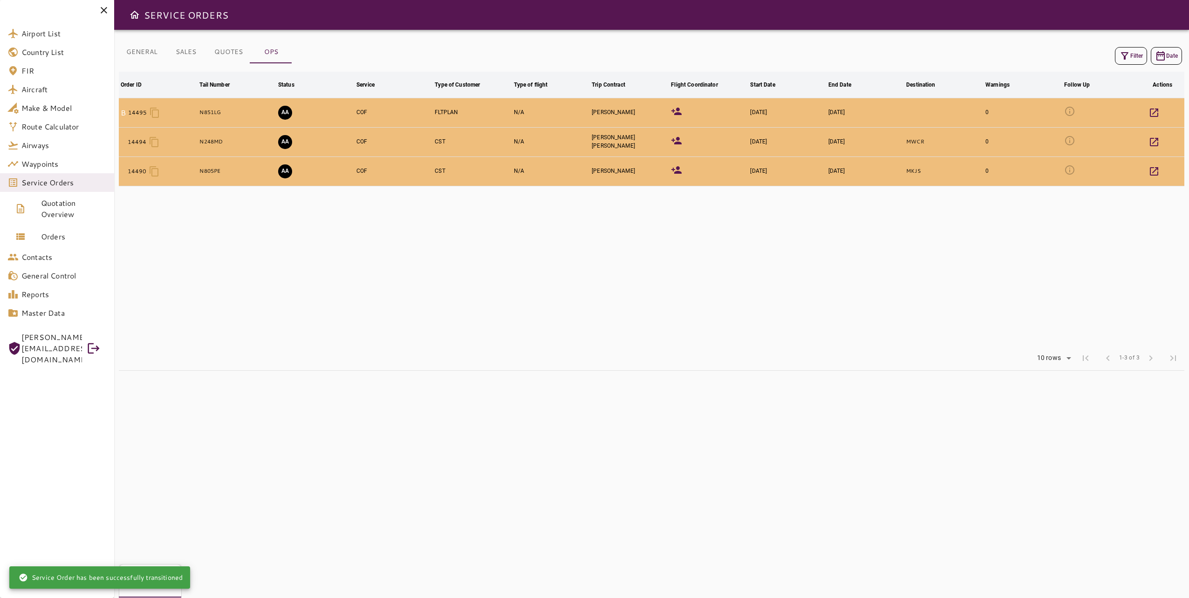
click at [290, 171] on button "AA" at bounding box center [285, 171] width 14 height 14
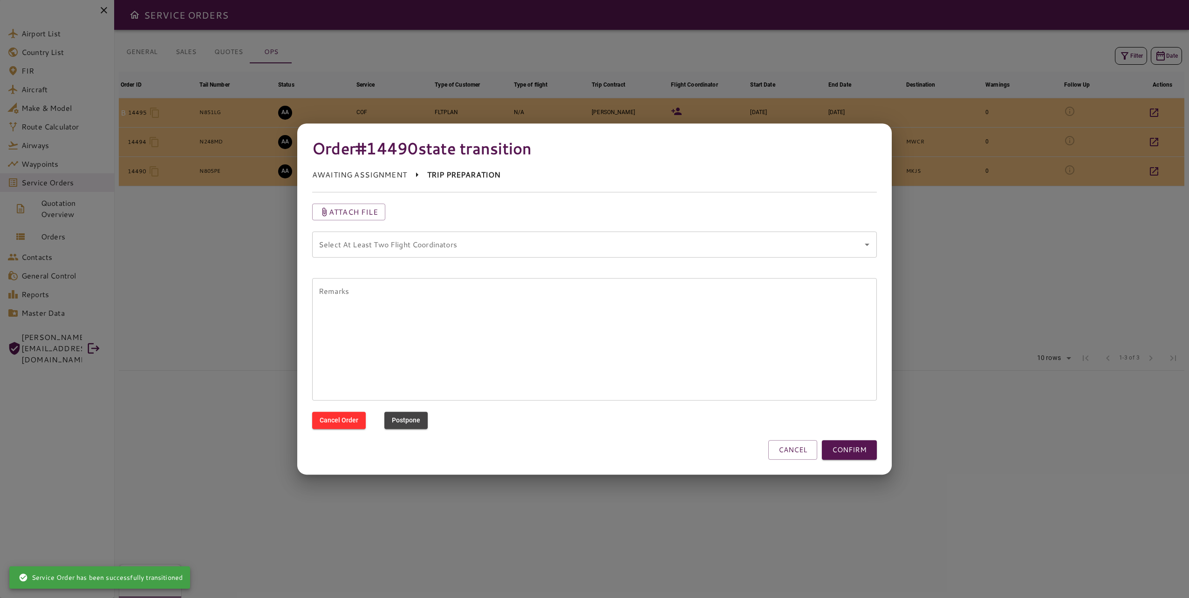
click at [489, 253] on coordinators "Select At Least Two Flight Coordinators" at bounding box center [587, 245] width 542 height 18
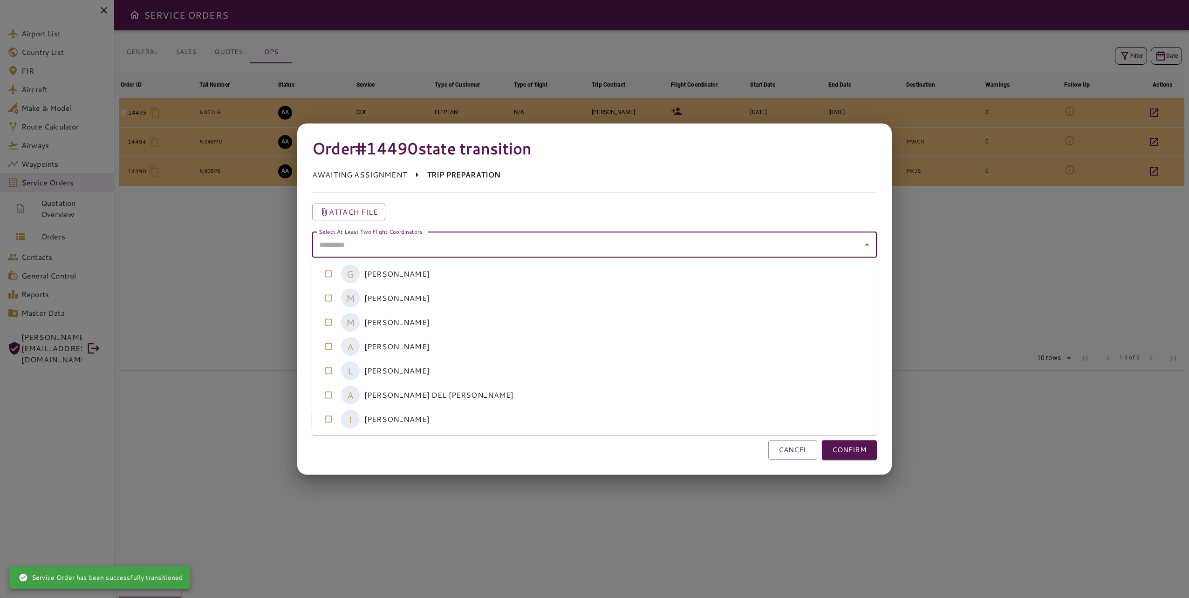
click at [481, 267] on coordinators-option-0 "G [PERSON_NAME]" at bounding box center [594, 274] width 565 height 24
click at [511, 369] on coordinators-option-4 "L [PERSON_NAME]" at bounding box center [594, 371] width 565 height 24
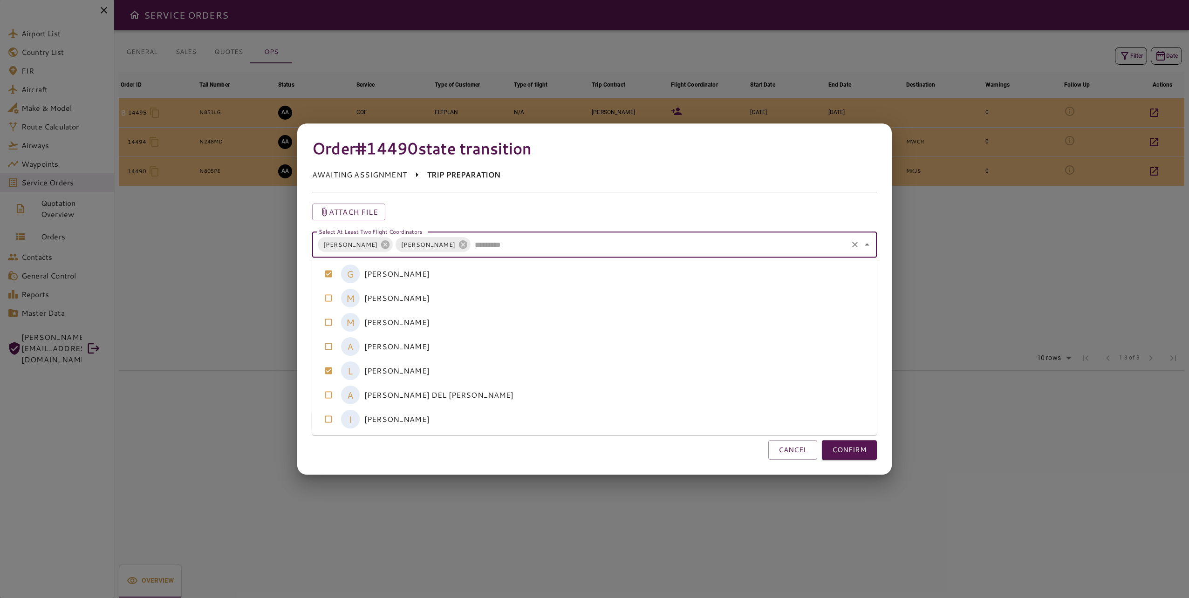
click at [519, 402] on coordinators-option-5 "A [PERSON_NAME] DEL [PERSON_NAME]" at bounding box center [594, 395] width 565 height 24
click at [848, 456] on button "CONFIRM" at bounding box center [849, 450] width 55 height 20
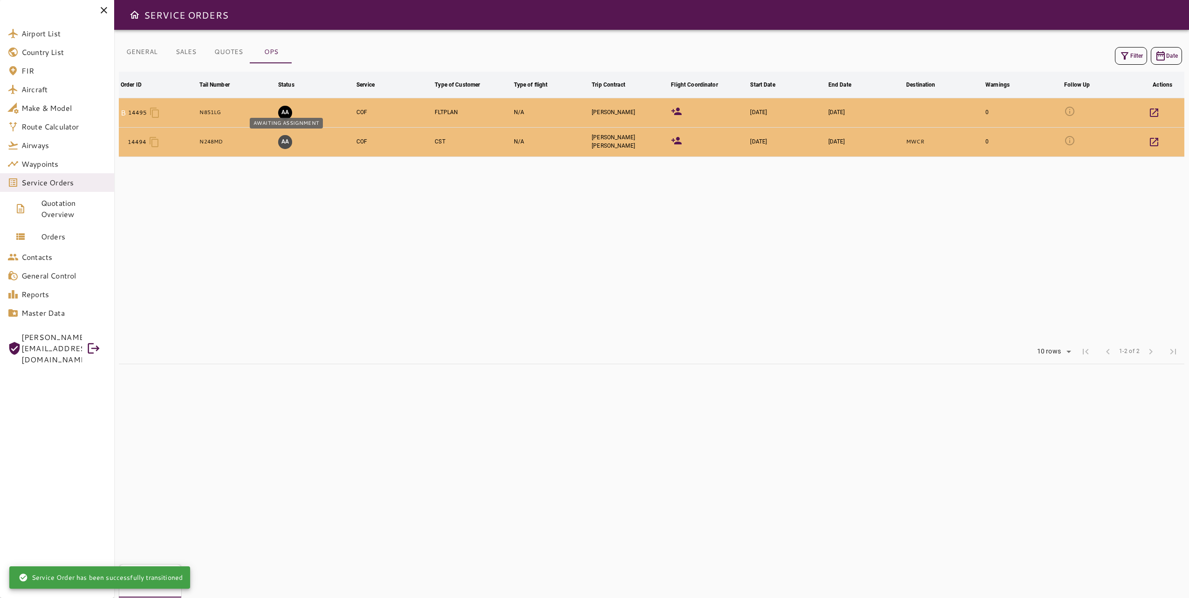
click at [287, 144] on button "AA" at bounding box center [285, 142] width 14 height 14
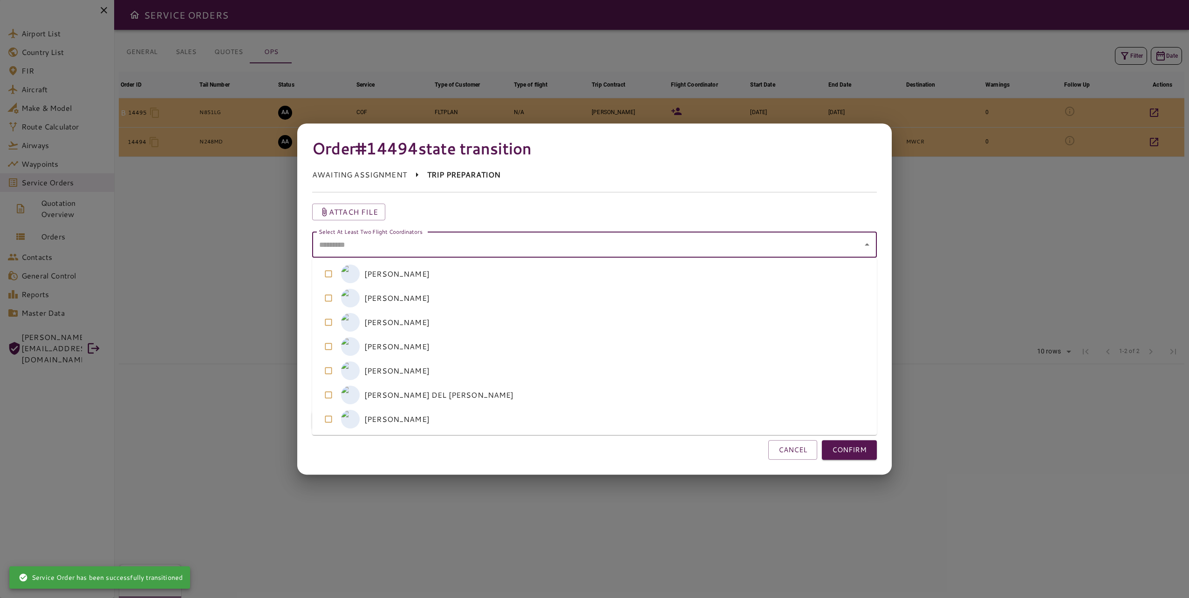
click at [573, 247] on coordinators "Select At Least Two Flight Coordinators" at bounding box center [587, 245] width 542 height 18
click at [548, 282] on coordinators-option-0 "G [PERSON_NAME]" at bounding box center [594, 274] width 565 height 24
click at [564, 362] on coordinators-option-4 "L [PERSON_NAME]" at bounding box center [594, 371] width 565 height 24
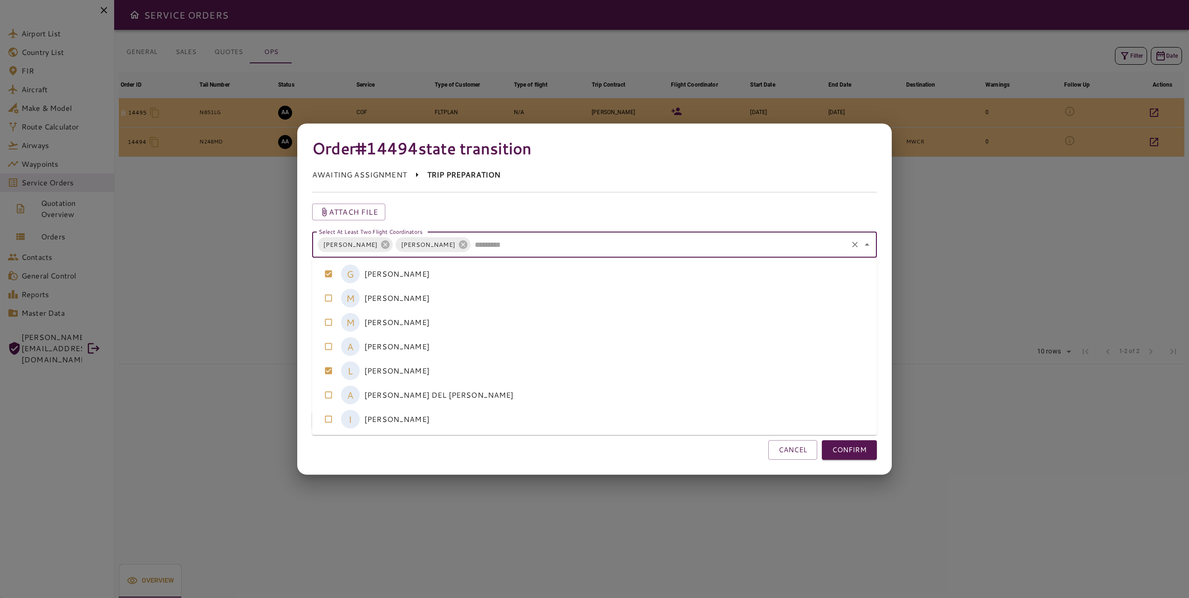
click at [575, 391] on coordinators-option-5 "A [PERSON_NAME] DEL [PERSON_NAME]" at bounding box center [594, 395] width 565 height 24
click at [839, 455] on button "CONFIRM" at bounding box center [849, 450] width 55 height 20
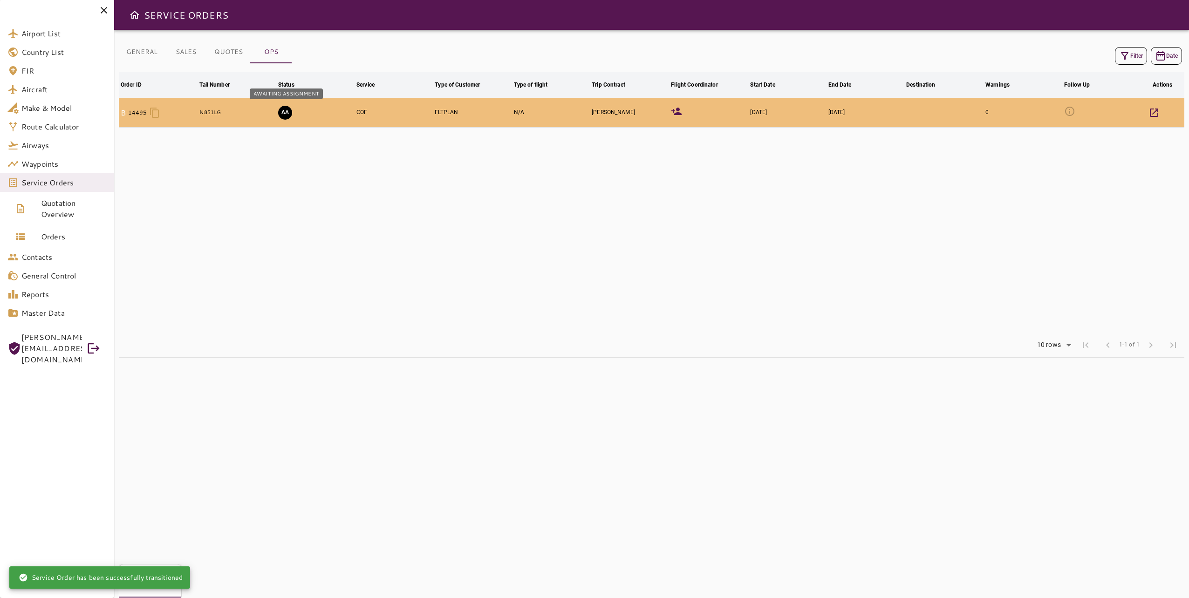
click at [289, 112] on button "AA" at bounding box center [285, 113] width 14 height 14
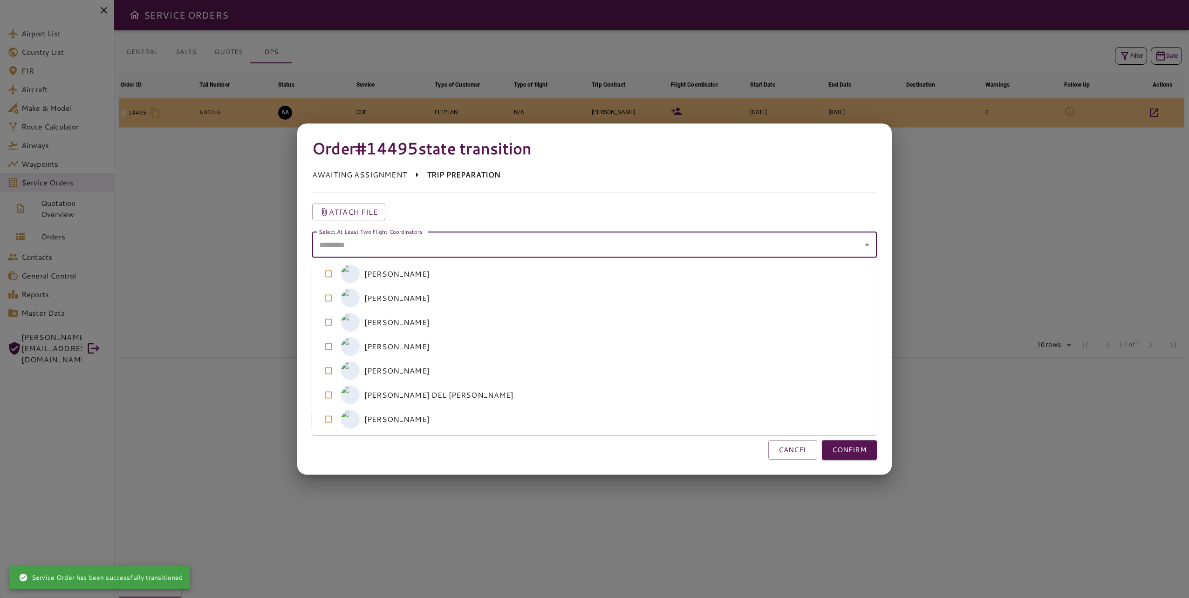
click at [506, 253] on coordinators "Select At Least Two Flight Coordinators" at bounding box center [587, 245] width 542 height 18
click at [496, 346] on coordinators-option-3 "A [PERSON_NAME]" at bounding box center [594, 347] width 565 height 24
click at [490, 371] on coordinators-option-4 "L [PERSON_NAME]" at bounding box center [594, 371] width 565 height 24
click at [493, 390] on coordinators-option-5 "A [PERSON_NAME] DEL [PERSON_NAME]" at bounding box center [594, 395] width 565 height 24
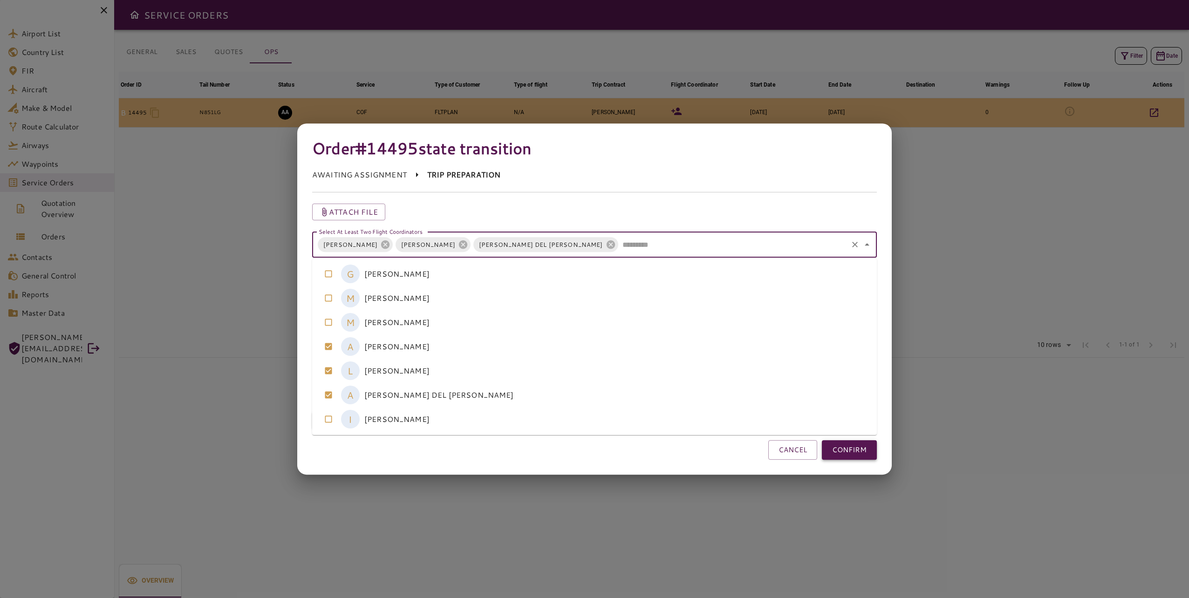
click at [836, 452] on button "CONFIRM" at bounding box center [849, 450] width 55 height 20
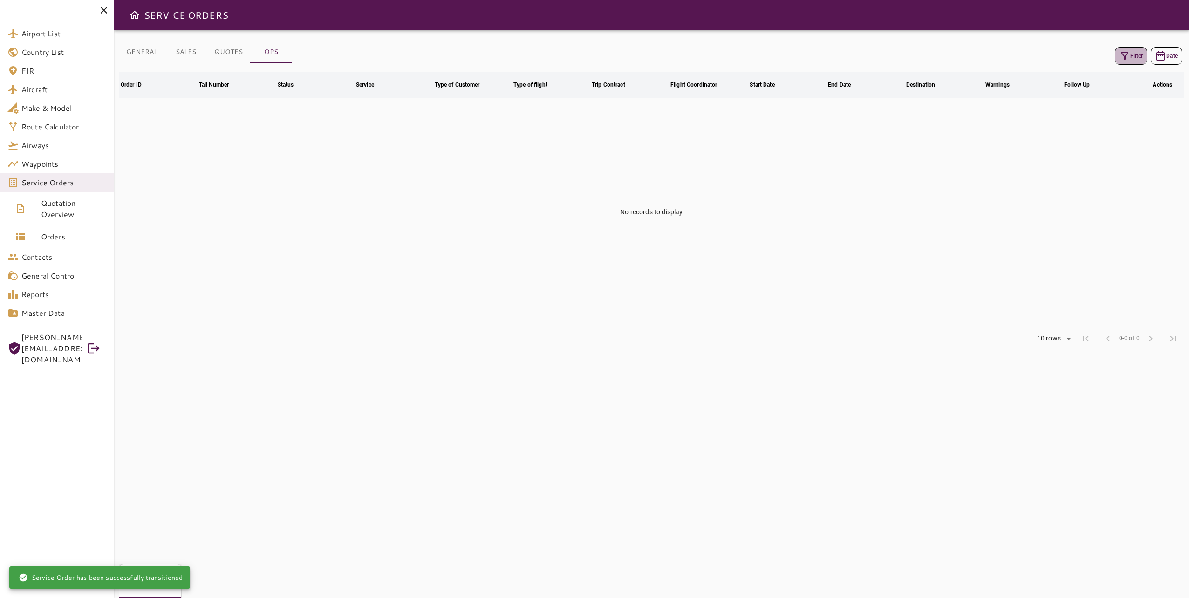
click at [1129, 58] on icon "button" at bounding box center [1124, 55] width 11 height 11
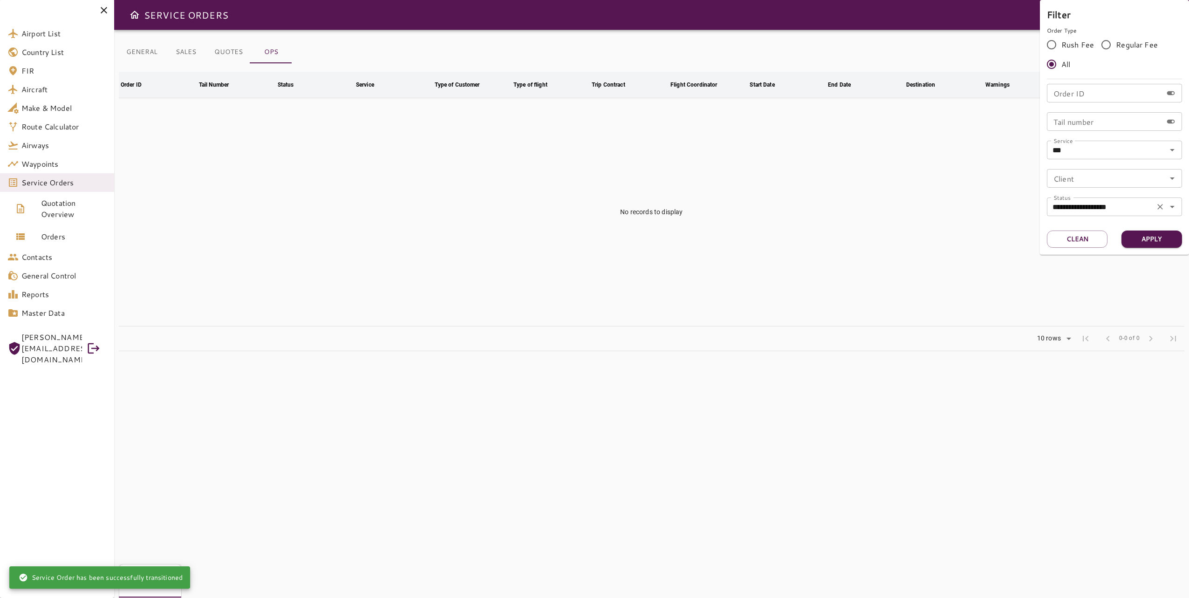
click at [1093, 204] on input "**********" at bounding box center [1101, 206] width 102 height 13
click at [1099, 249] on li "EXECUTION" at bounding box center [1114, 250] width 135 height 17
type input "*********"
click at [1150, 241] on button "Apply" at bounding box center [1151, 239] width 61 height 17
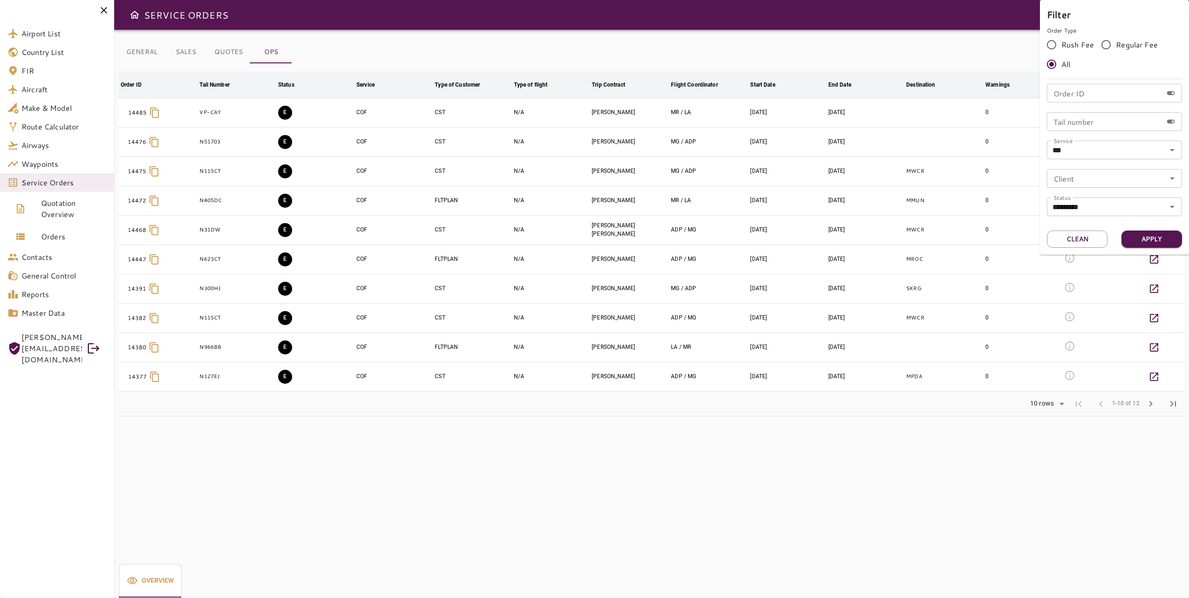
click at [1150, 405] on div at bounding box center [594, 299] width 1189 height 598
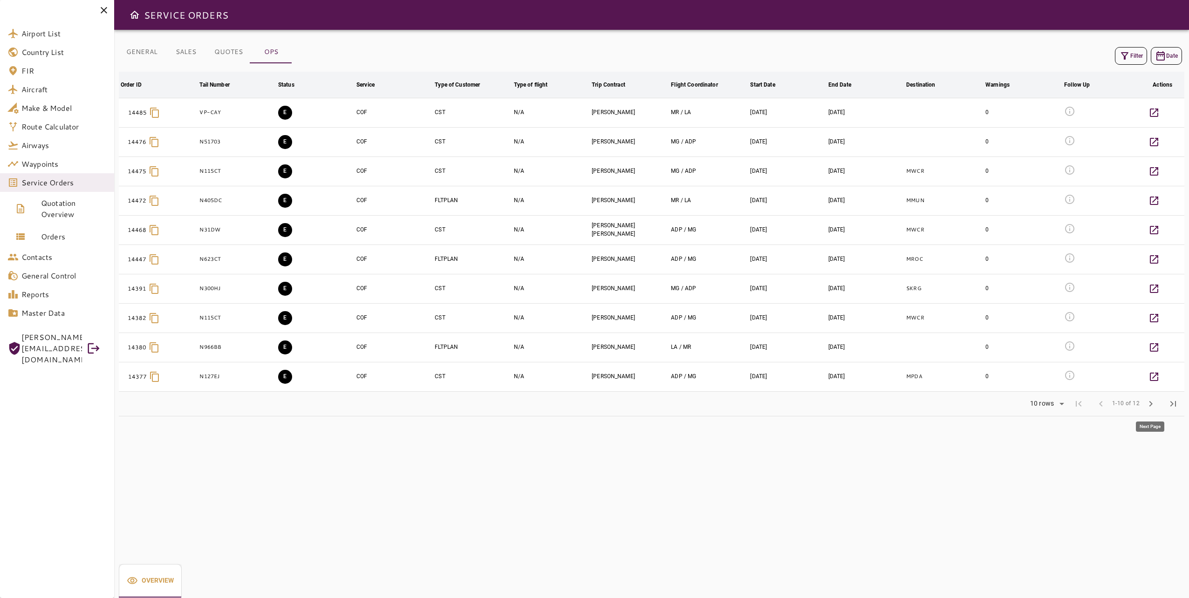
click at [1150, 404] on span "chevron_right" at bounding box center [1150, 403] width 11 height 11
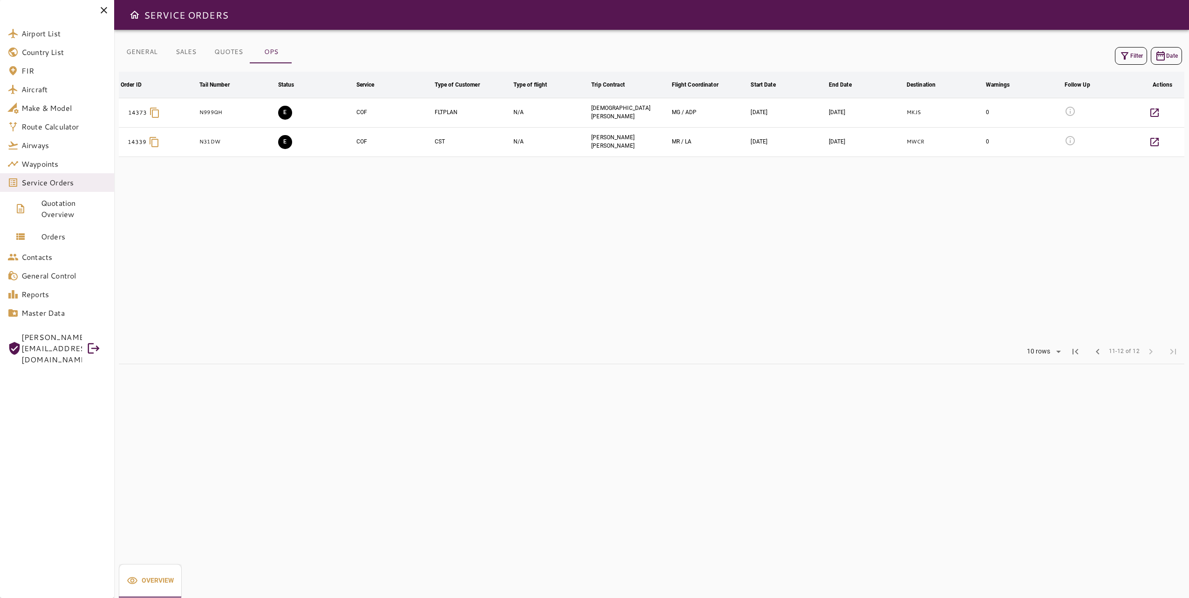
click at [314, 251] on table "Order ID arrow_downward Tail Number arrow_downward Status arrow_downward Servic…" at bounding box center [651, 206] width 1065 height 268
click at [289, 143] on button "E" at bounding box center [285, 142] width 14 height 14
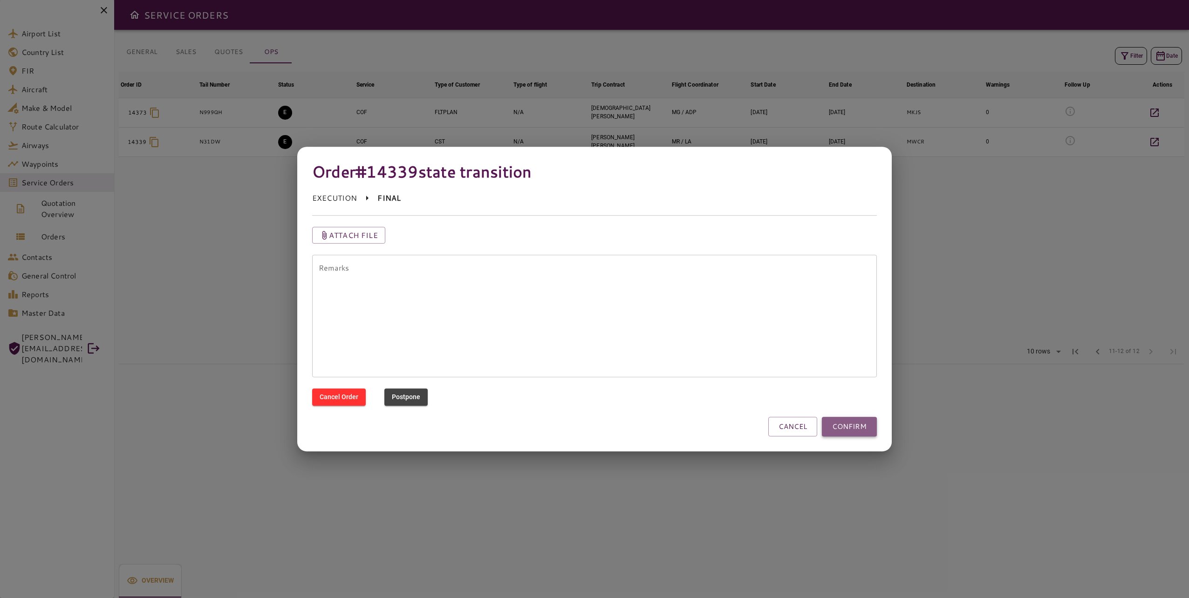
click at [847, 418] on button "CONFIRM" at bounding box center [849, 427] width 55 height 20
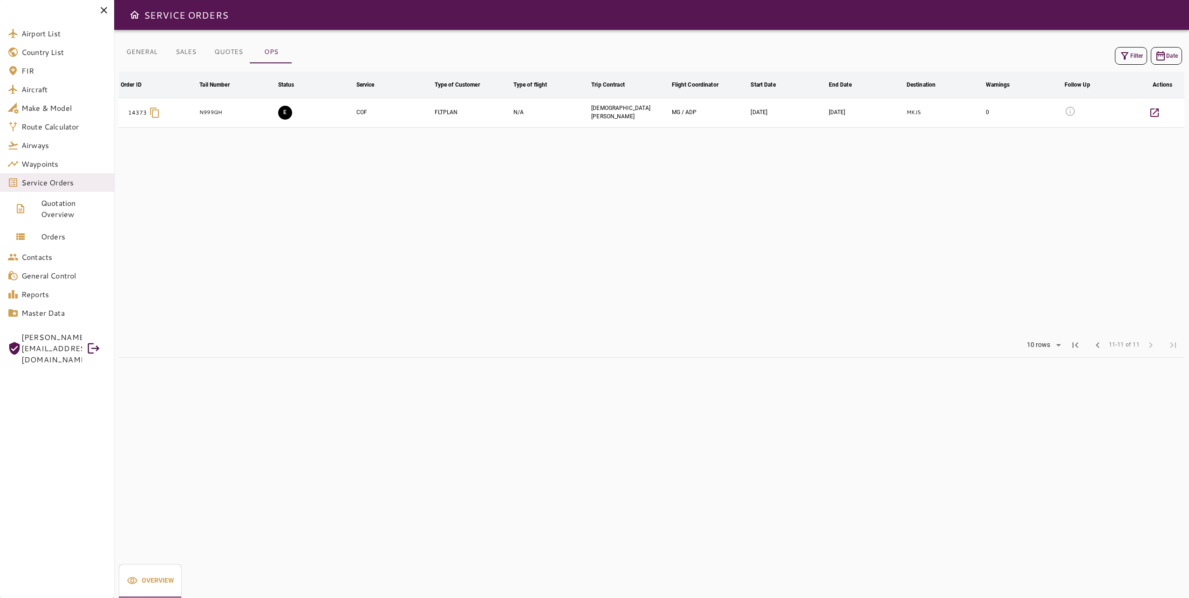
click at [286, 115] on button "E" at bounding box center [285, 113] width 14 height 14
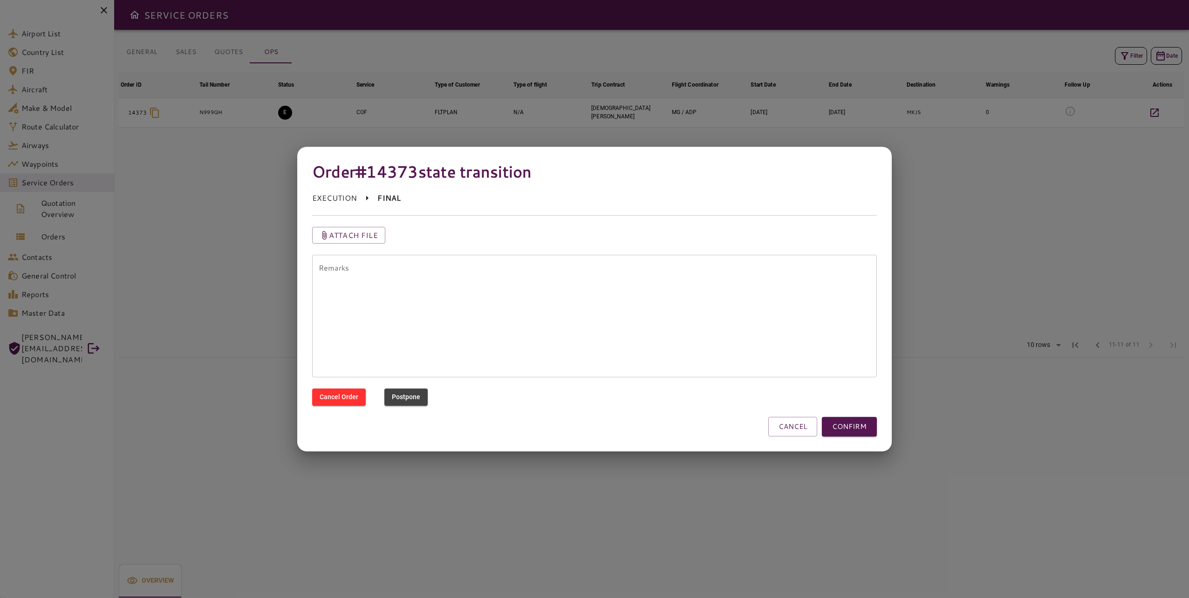
click at [868, 425] on button "CONFIRM" at bounding box center [849, 427] width 55 height 20
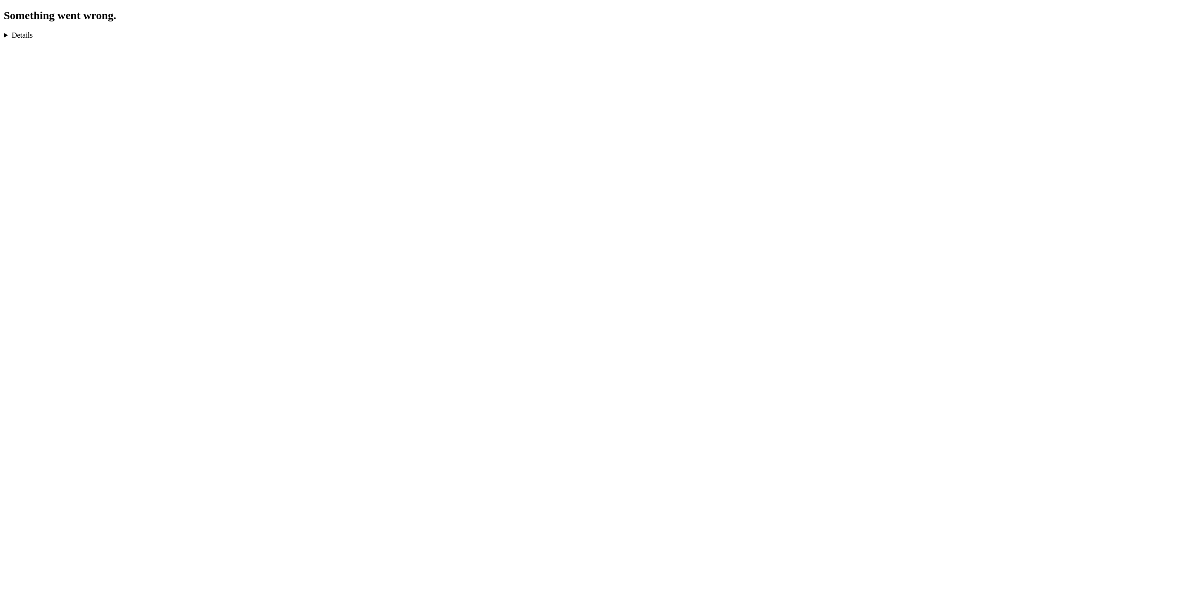
click at [12, 32] on details "Error: Minified React error #185; visit [URL][DOMAIN_NAME] for the full message…" at bounding box center [594, 35] width 1181 height 8
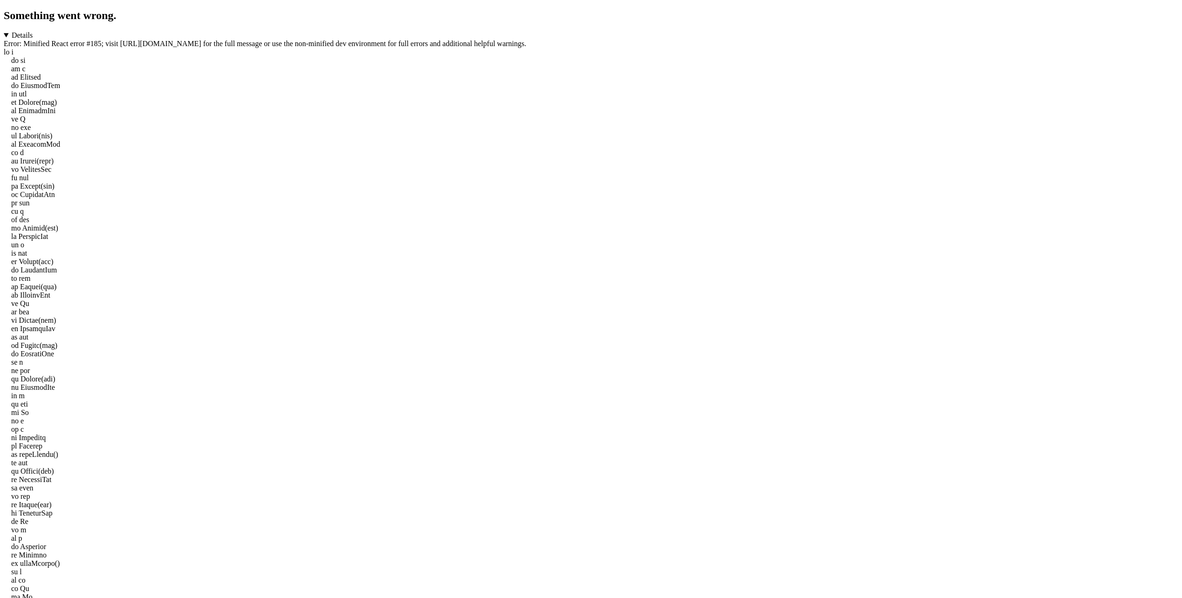
click at [19, 38] on details "Error: Minified React error #185; visit [URL][DOMAIN_NAME] for the full message…" at bounding box center [591, 387] width 1174 height 713
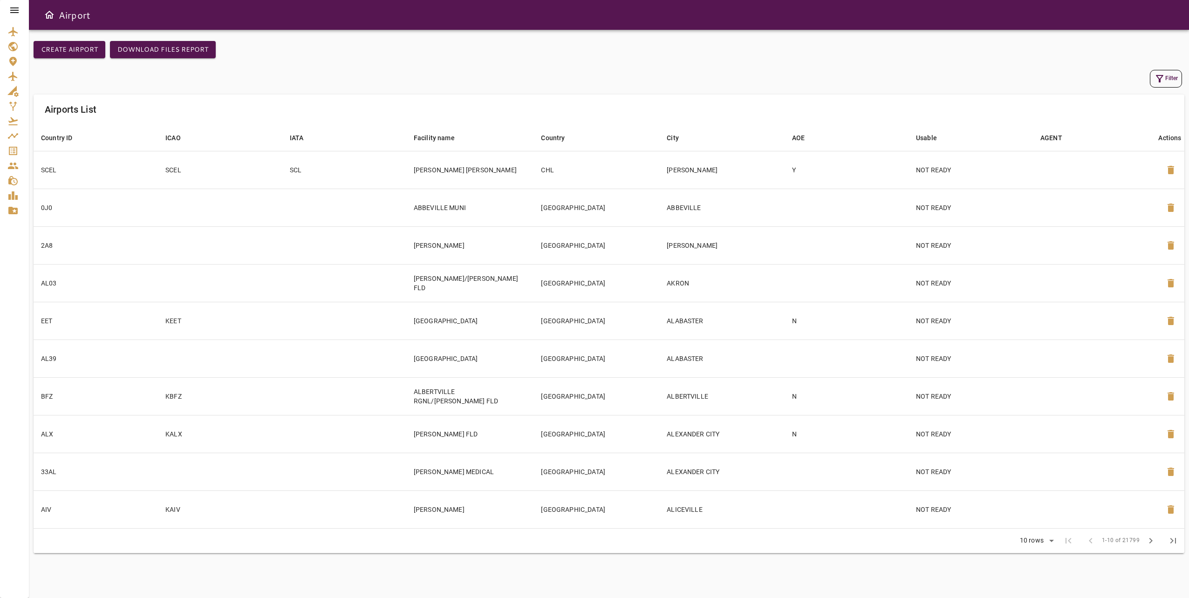
click at [17, 7] on icon at bounding box center [14, 10] width 11 height 11
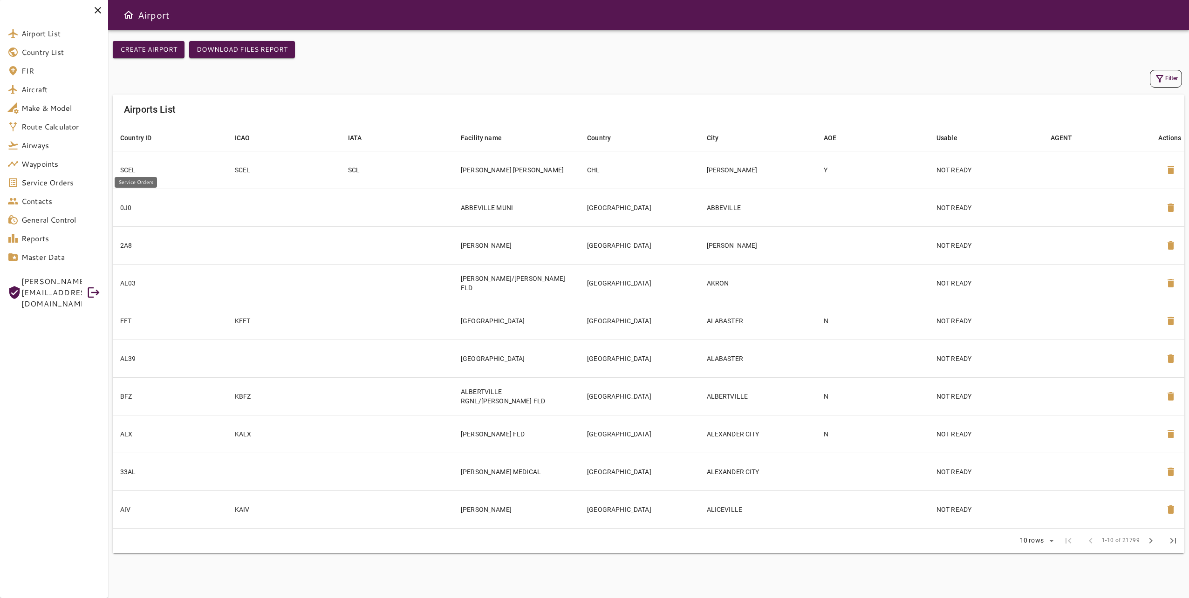
click at [78, 180] on span "Service Orders" at bounding box center [60, 182] width 79 height 11
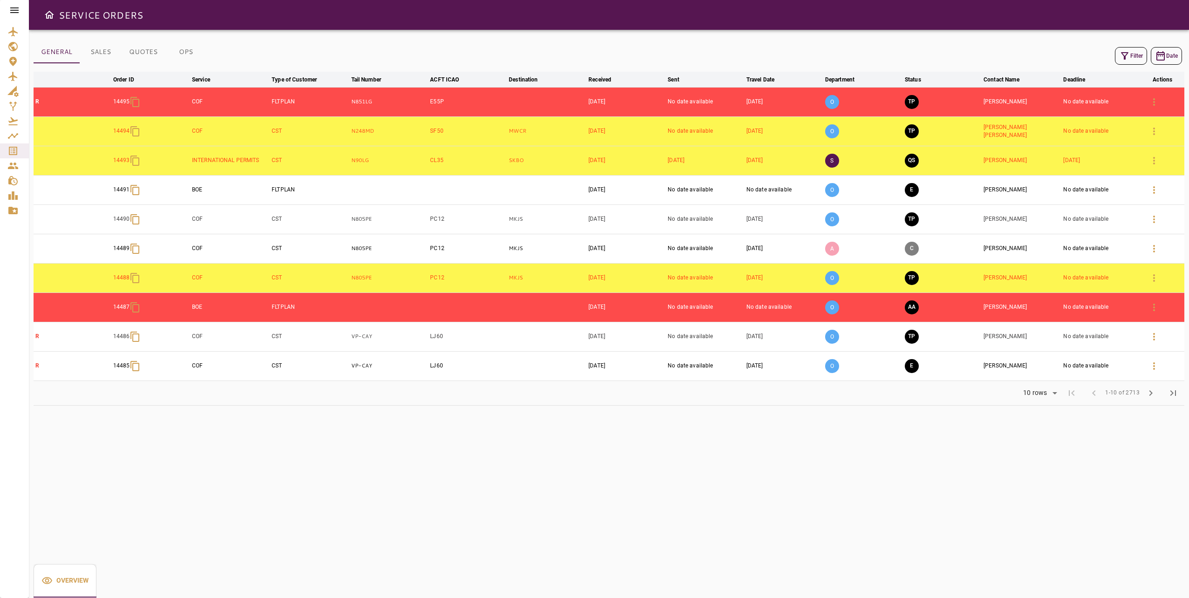
click at [180, 54] on button "OPS" at bounding box center [186, 52] width 42 height 22
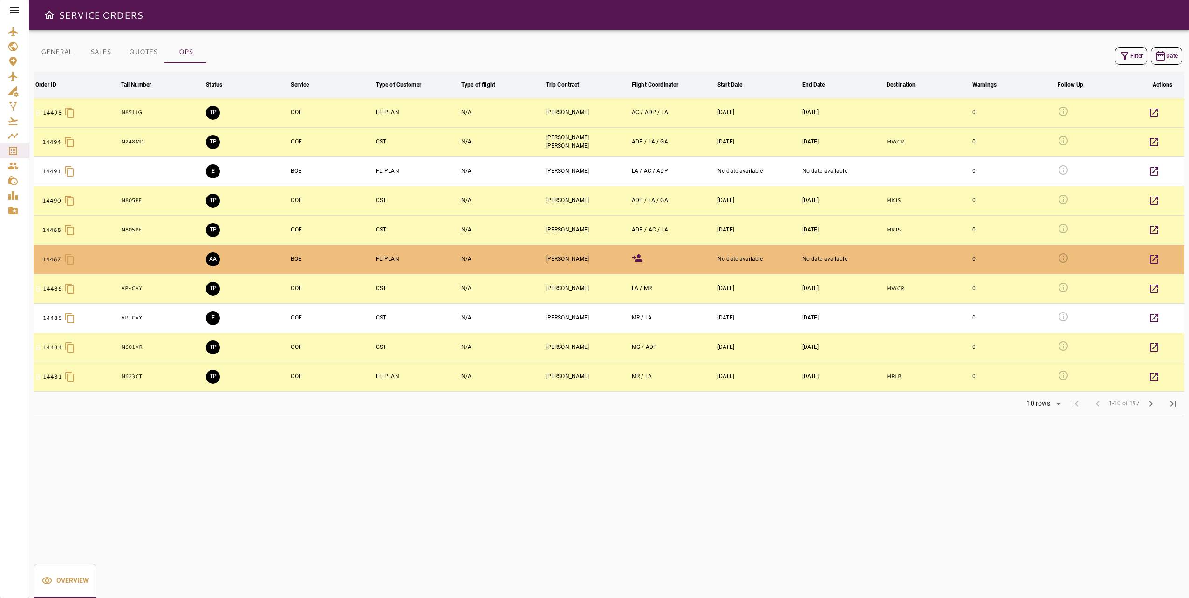
click at [1131, 55] on button "Filter" at bounding box center [1131, 56] width 32 height 18
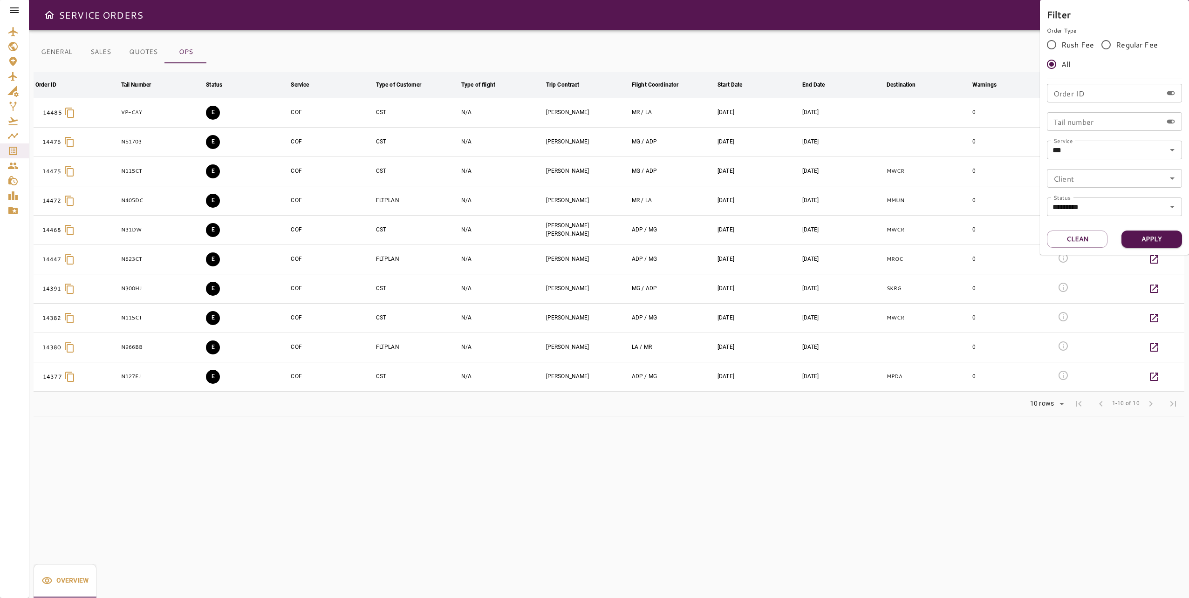
click at [628, 489] on div at bounding box center [594, 299] width 1189 height 598
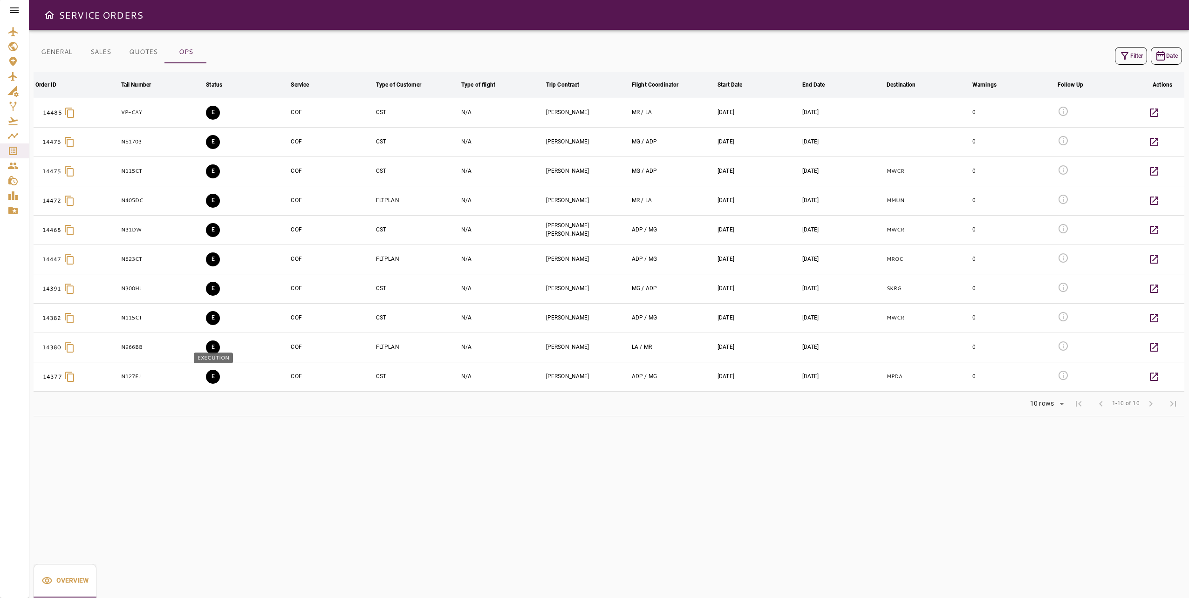
click at [207, 381] on button "E" at bounding box center [213, 377] width 14 height 14
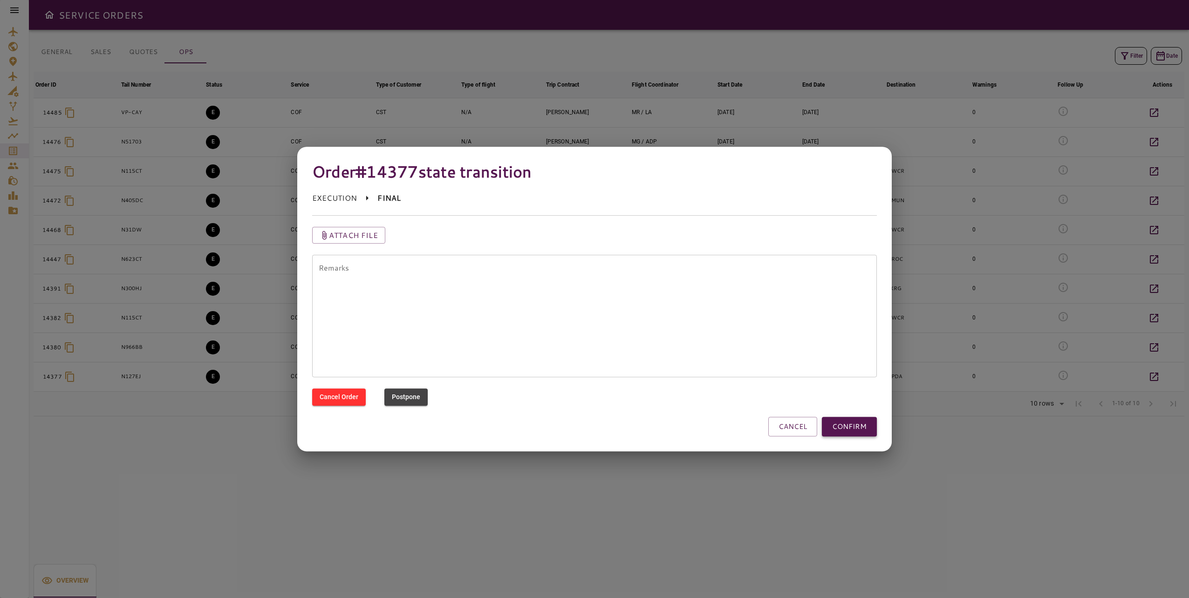
click at [853, 429] on button "CONFIRM" at bounding box center [849, 427] width 55 height 20
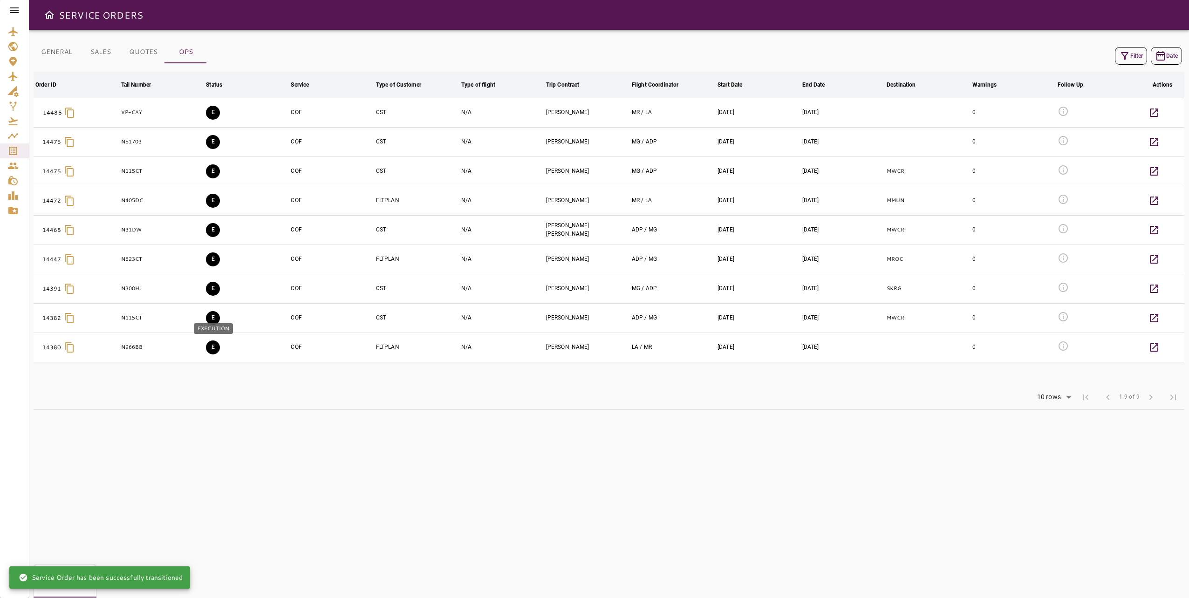
click at [211, 348] on button "E" at bounding box center [213, 348] width 14 height 14
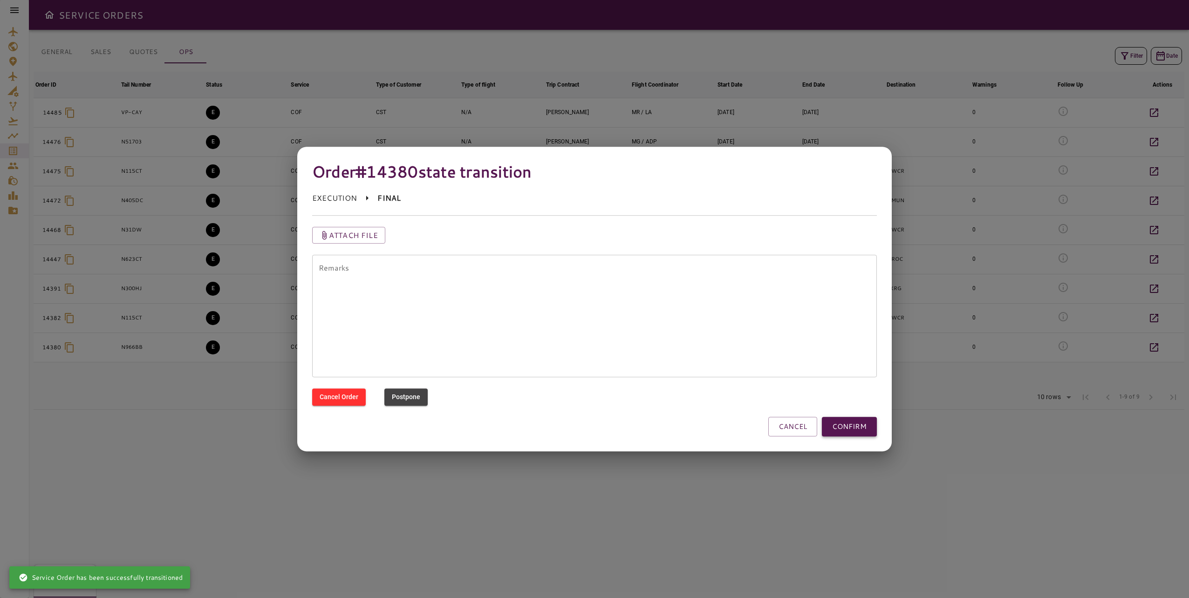
click at [840, 427] on button "CONFIRM" at bounding box center [849, 427] width 55 height 20
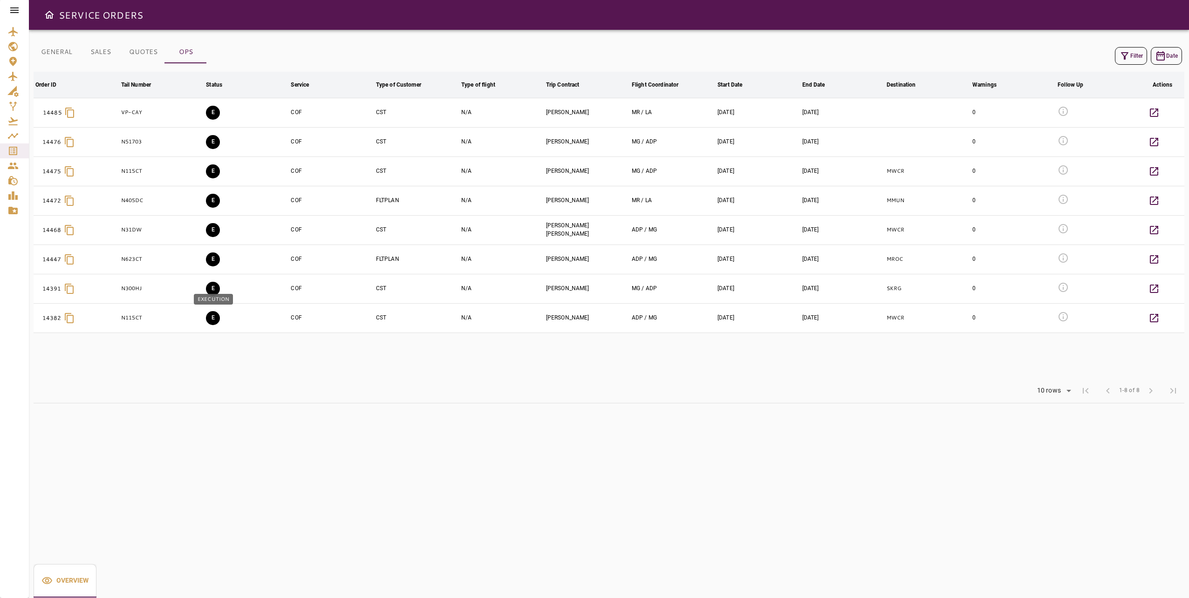
click at [208, 314] on button "E" at bounding box center [213, 318] width 14 height 14
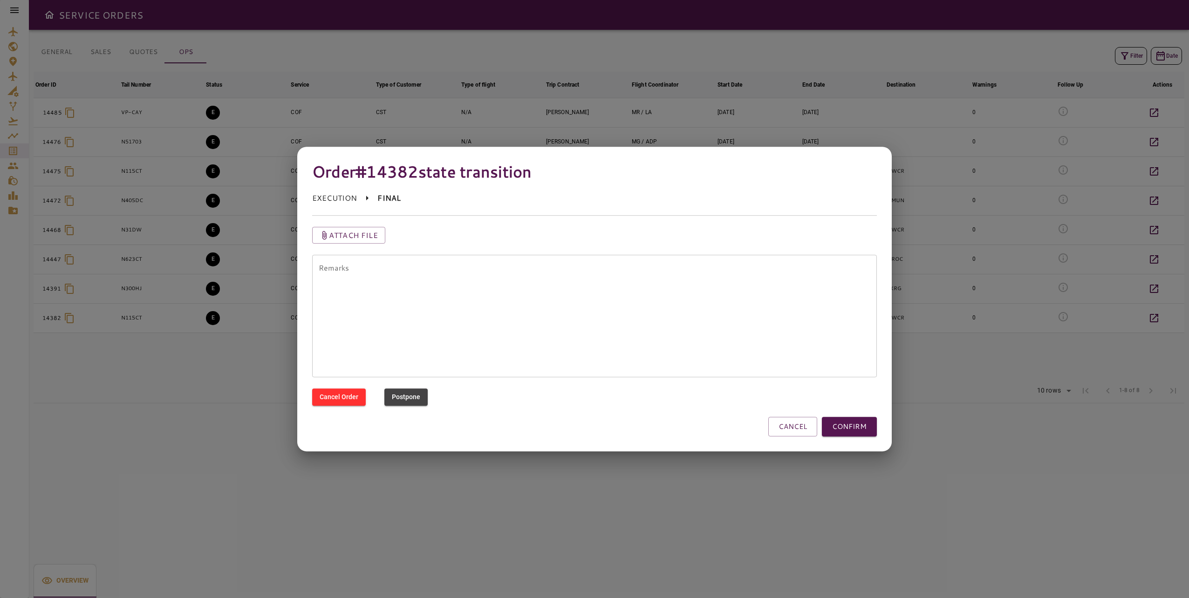
click at [850, 434] on button "CONFIRM" at bounding box center [849, 427] width 55 height 20
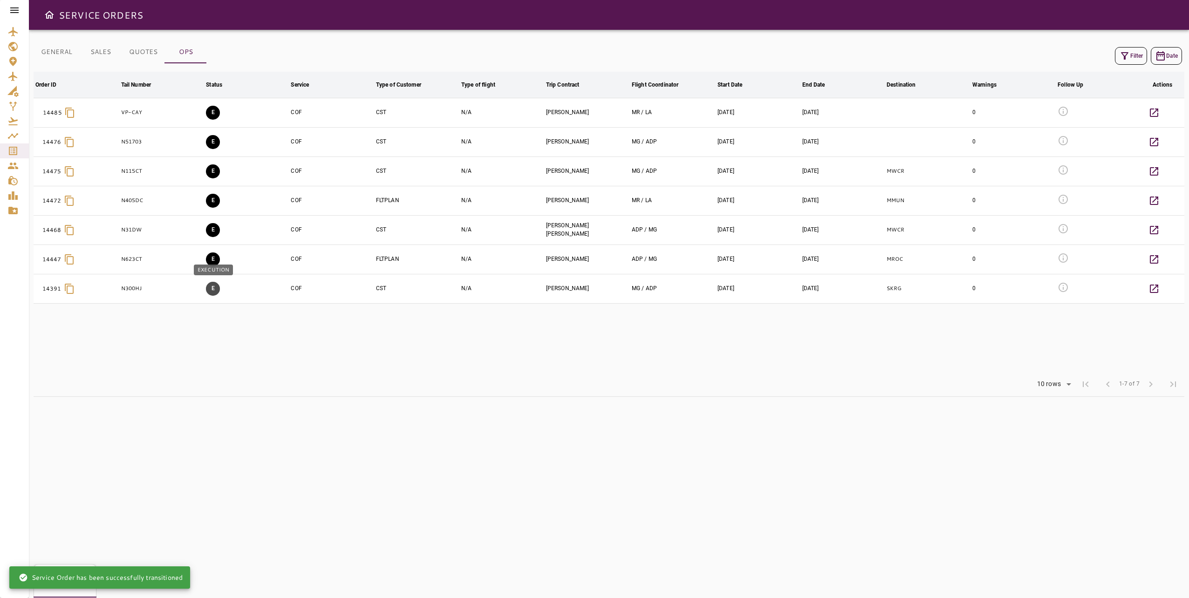
click at [210, 291] on button "E" at bounding box center [213, 289] width 14 height 14
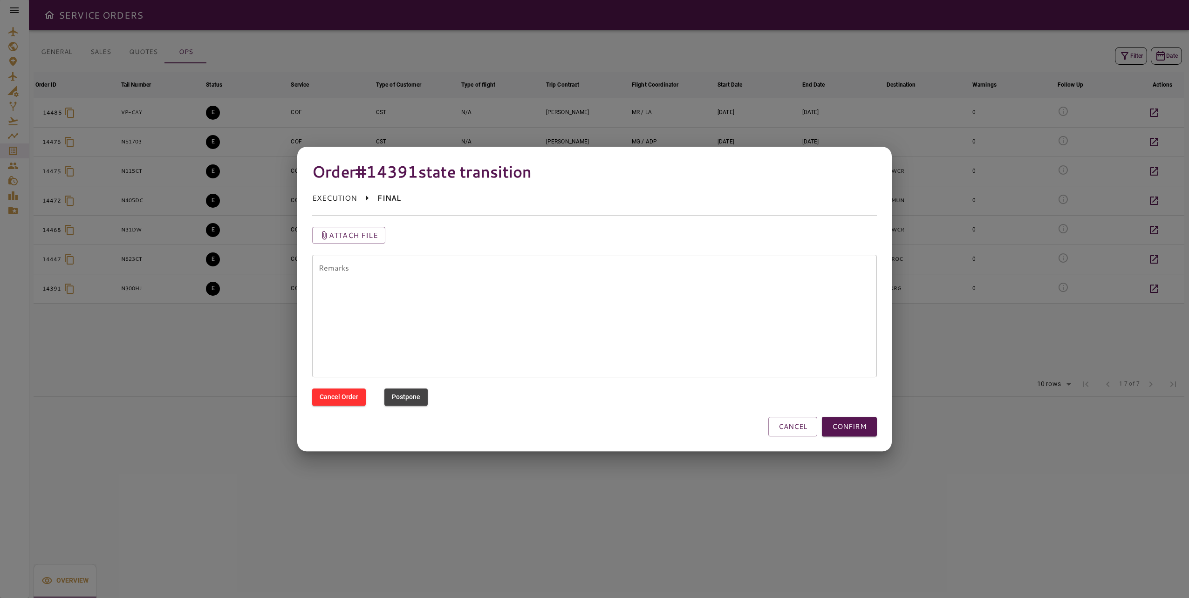
click at [781, 431] on button "CANCEL" at bounding box center [792, 427] width 49 height 20
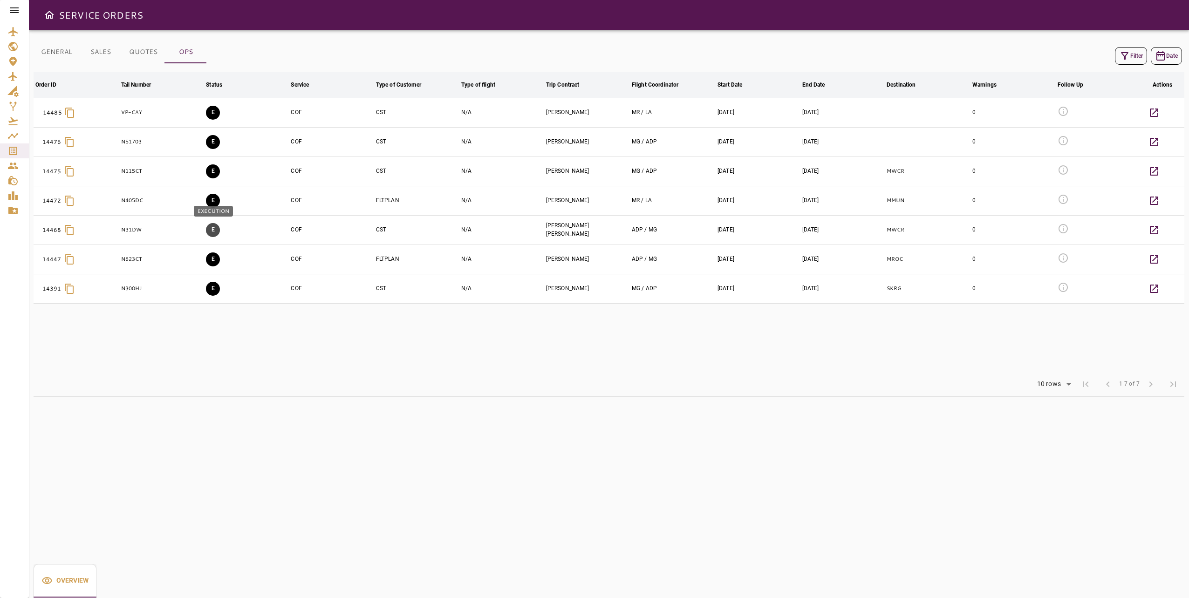
click at [210, 229] on button "E" at bounding box center [213, 230] width 14 height 14
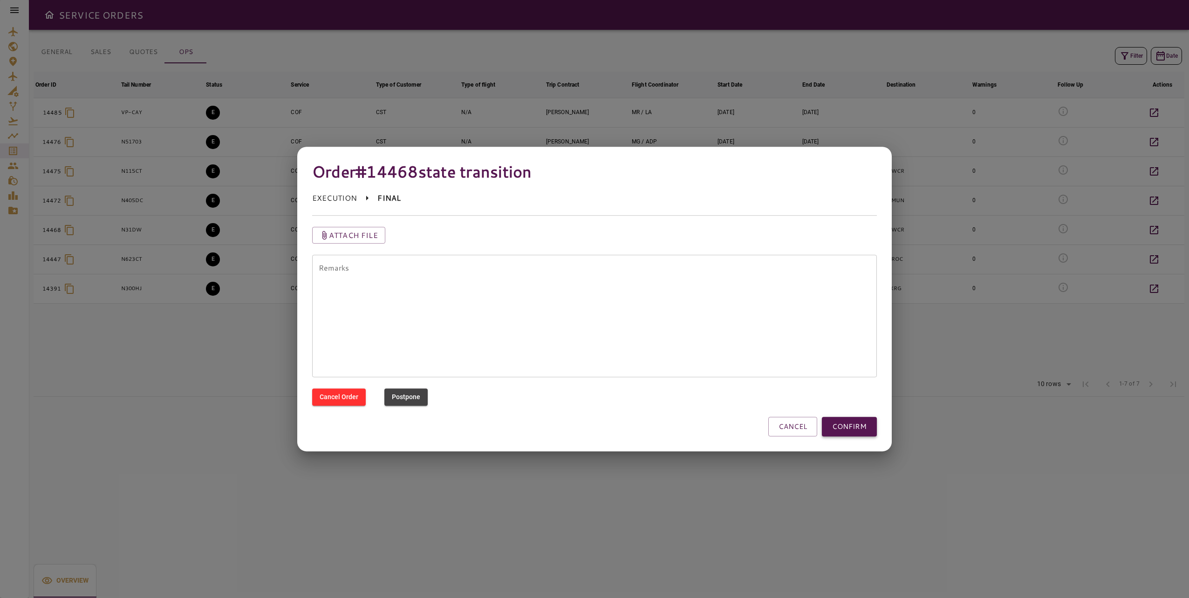
click at [858, 424] on button "CONFIRM" at bounding box center [849, 427] width 55 height 20
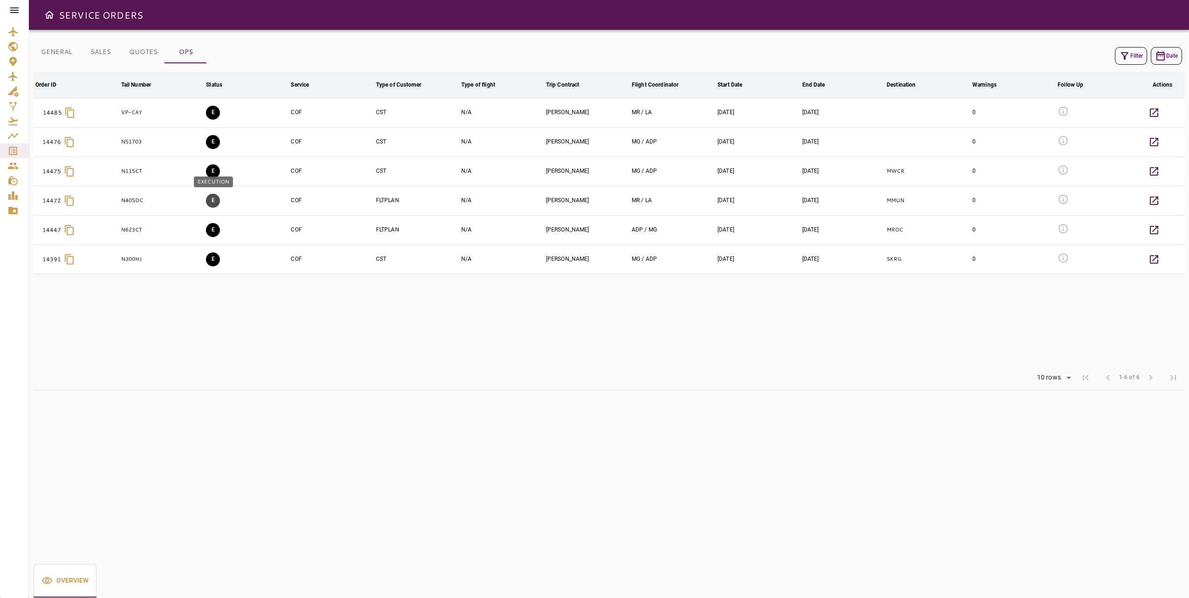
click at [212, 203] on button "E" at bounding box center [213, 201] width 14 height 14
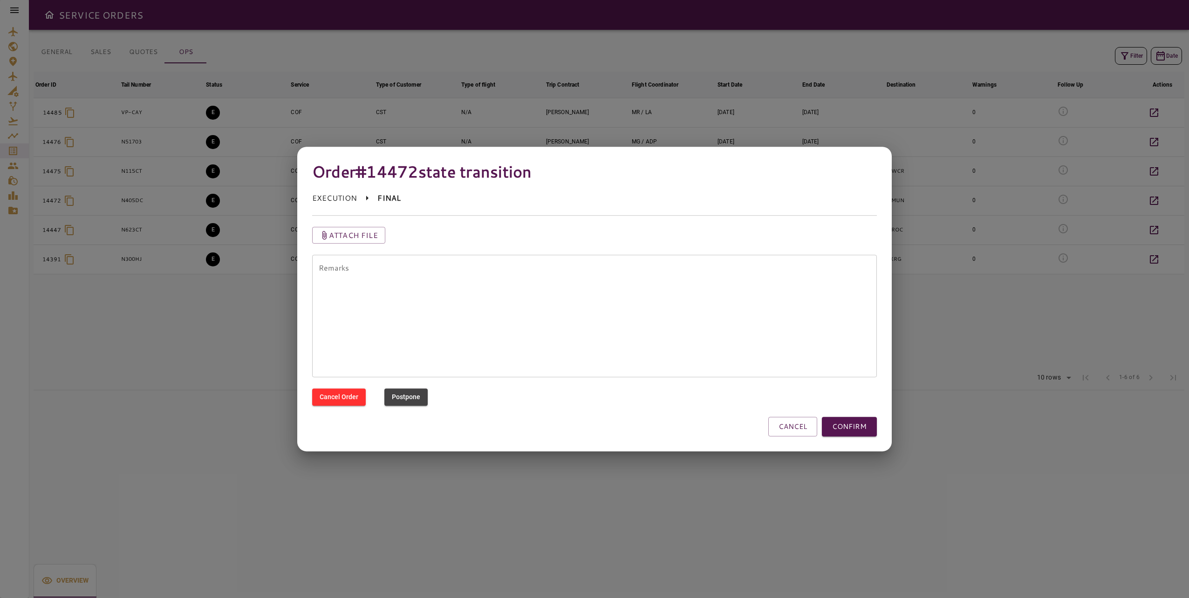
click at [855, 431] on button "CONFIRM" at bounding box center [849, 427] width 55 height 20
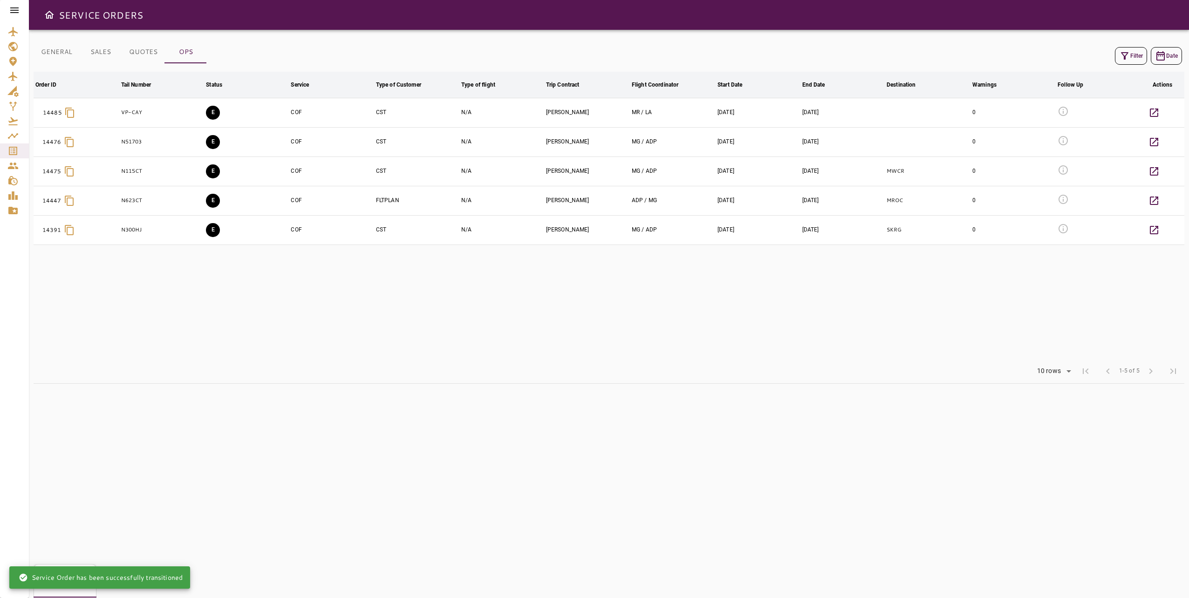
click at [218, 111] on button "E" at bounding box center [213, 113] width 14 height 14
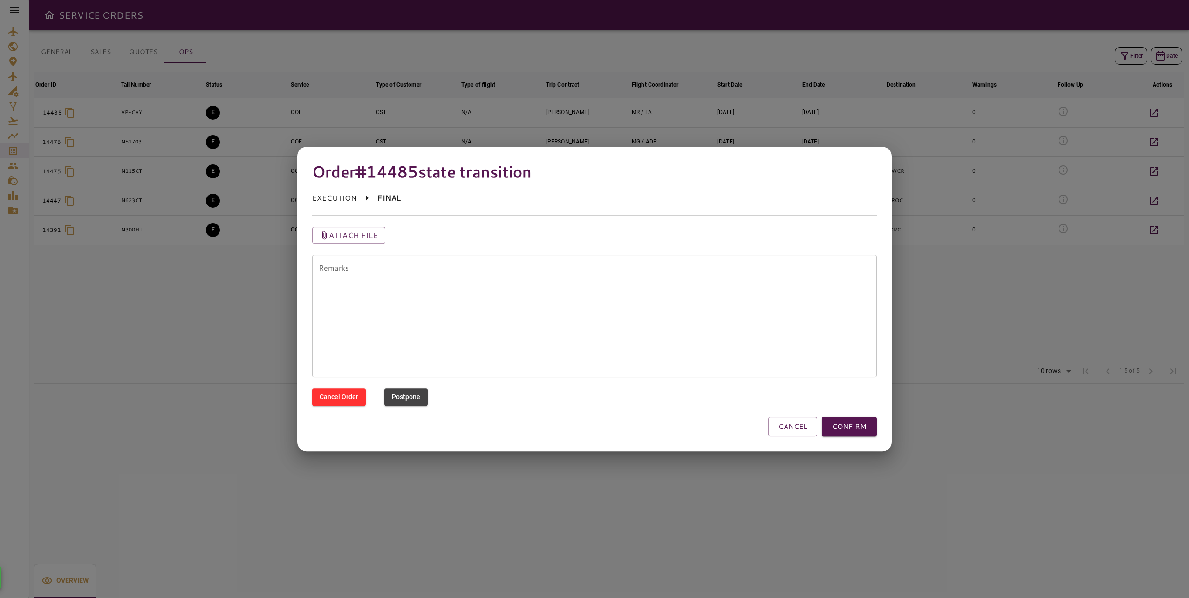
click at [852, 430] on button "CONFIRM" at bounding box center [849, 427] width 55 height 20
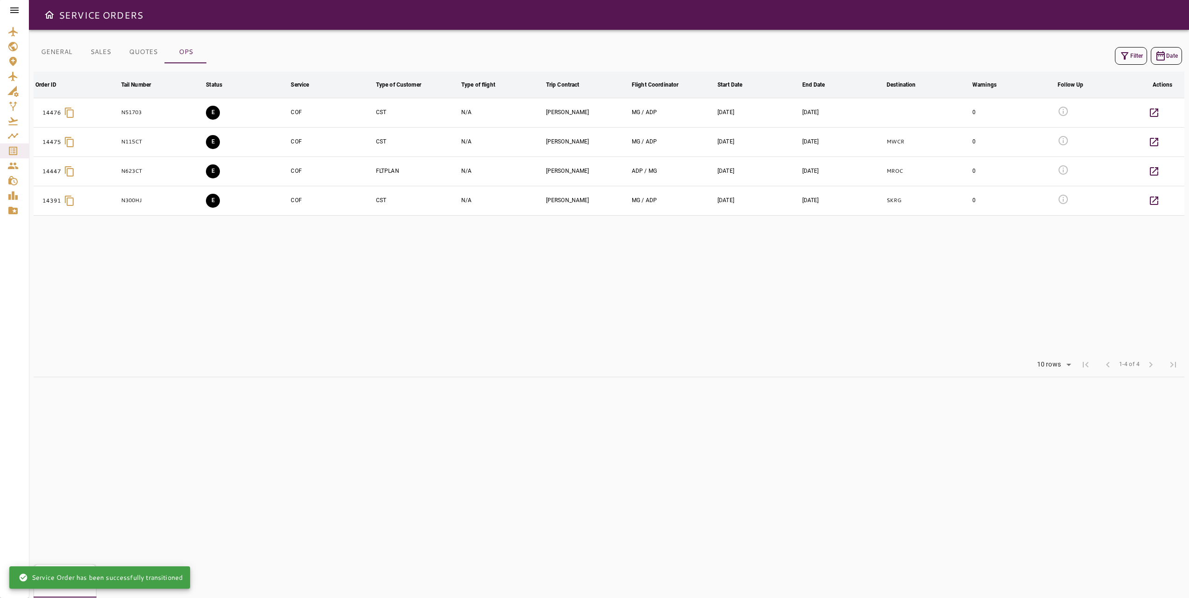
click at [348, 380] on div "GENERAL SALES QUOTES OPS Filter Date Order ID arrow_downward Tail Number arrow_…" at bounding box center [609, 314] width 1160 height 568
drag, startPoint x: 417, startPoint y: 367, endPoint x: 503, endPoint y: 355, distance: 87.1
click at [425, 367] on div "Rows per page: 10 rows ** 1-4 of 4 first_page chevron_left 1-4 of 4 chevron_rig…" at bounding box center [609, 365] width 1151 height 24
click at [1006, 322] on table "Order ID arrow_downward Tail Number arrow_downward Status arrow_downward Servic…" at bounding box center [609, 212] width 1151 height 281
click at [1134, 52] on button "Filter" at bounding box center [1131, 56] width 32 height 18
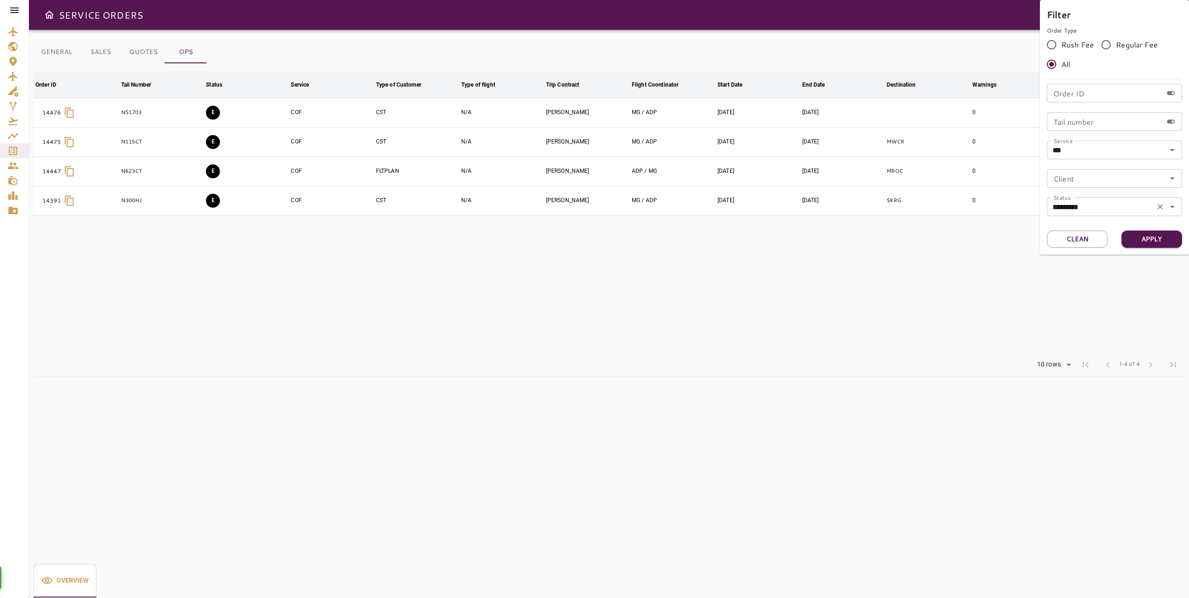
click at [1108, 210] on input "*********" at bounding box center [1101, 206] width 102 height 13
click at [1111, 269] on li "FINAL" at bounding box center [1114, 267] width 135 height 17
type input "*****"
click at [1154, 241] on button "Apply" at bounding box center [1151, 239] width 61 height 17
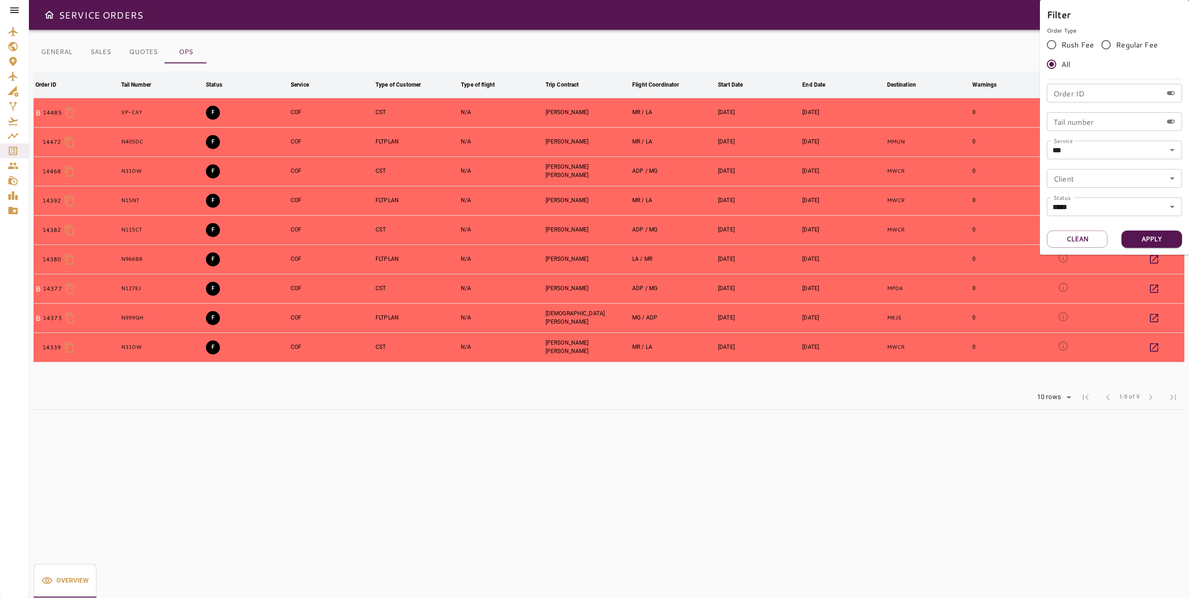
click at [217, 109] on div at bounding box center [594, 299] width 1189 height 598
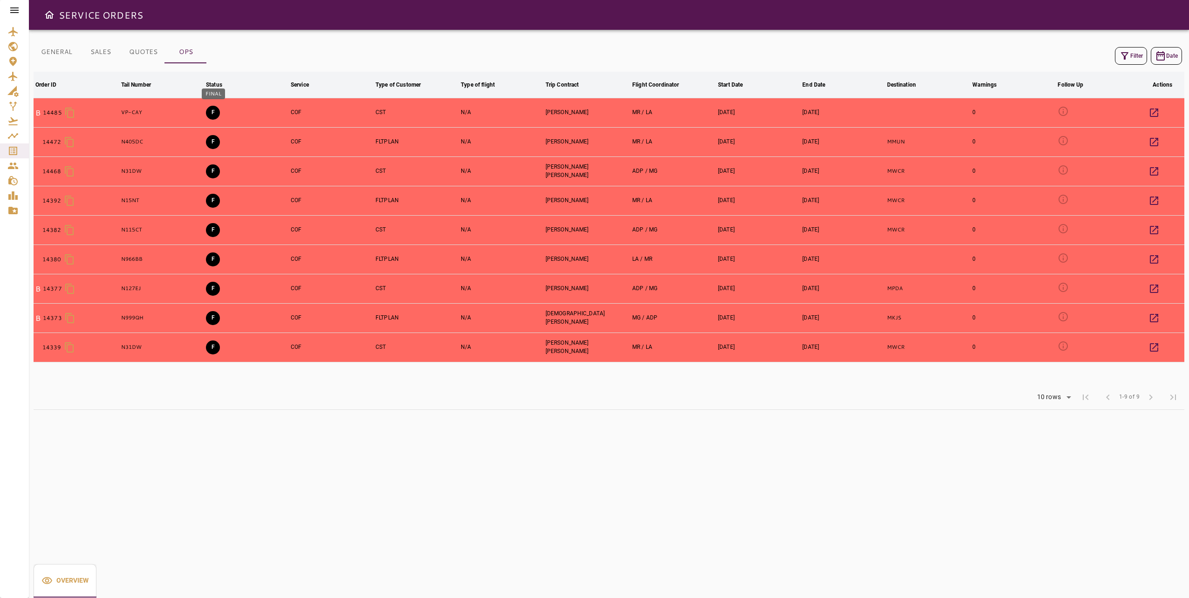
click at [216, 110] on button "F" at bounding box center [213, 113] width 14 height 14
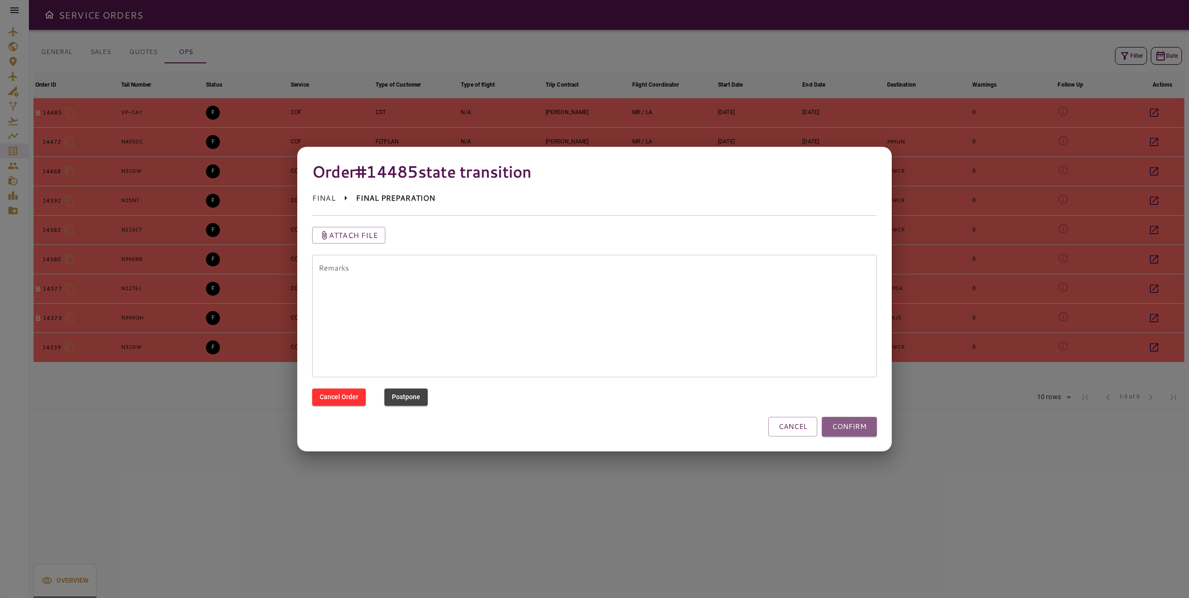
click at [864, 431] on button "CONFIRM" at bounding box center [849, 427] width 55 height 20
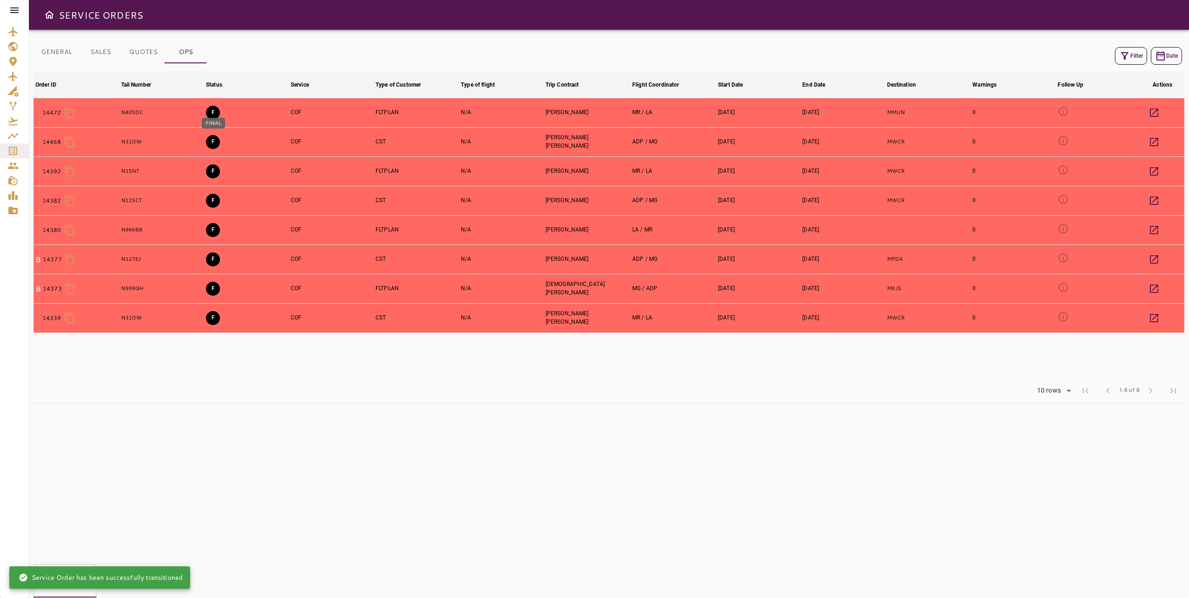
click at [211, 142] on button "F" at bounding box center [213, 142] width 14 height 14
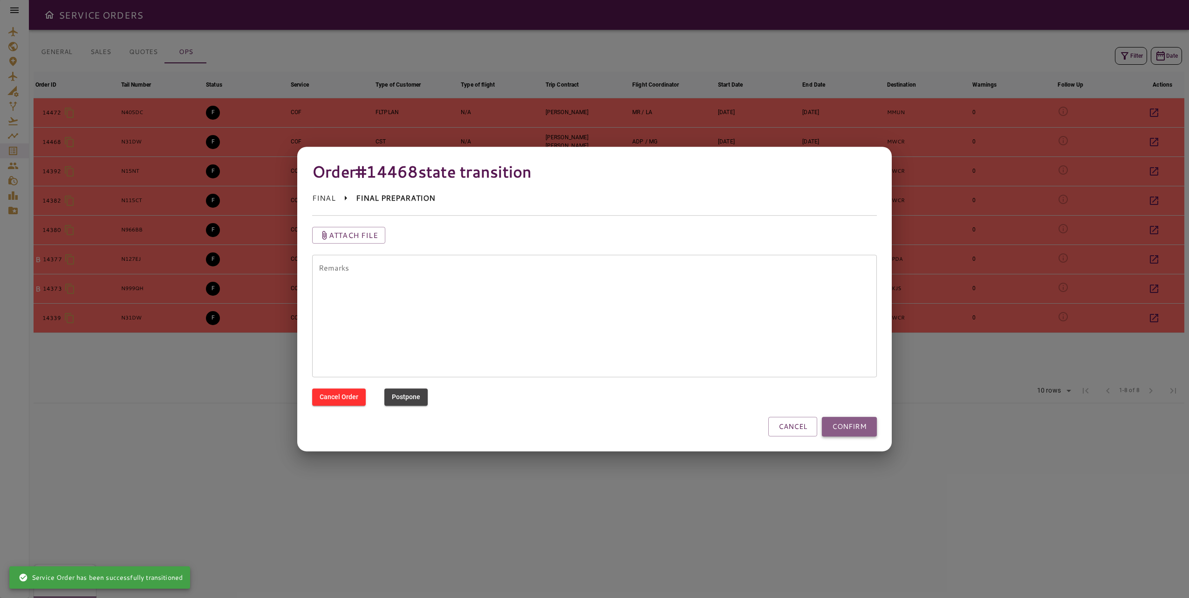
click at [852, 425] on button "CONFIRM" at bounding box center [849, 427] width 55 height 20
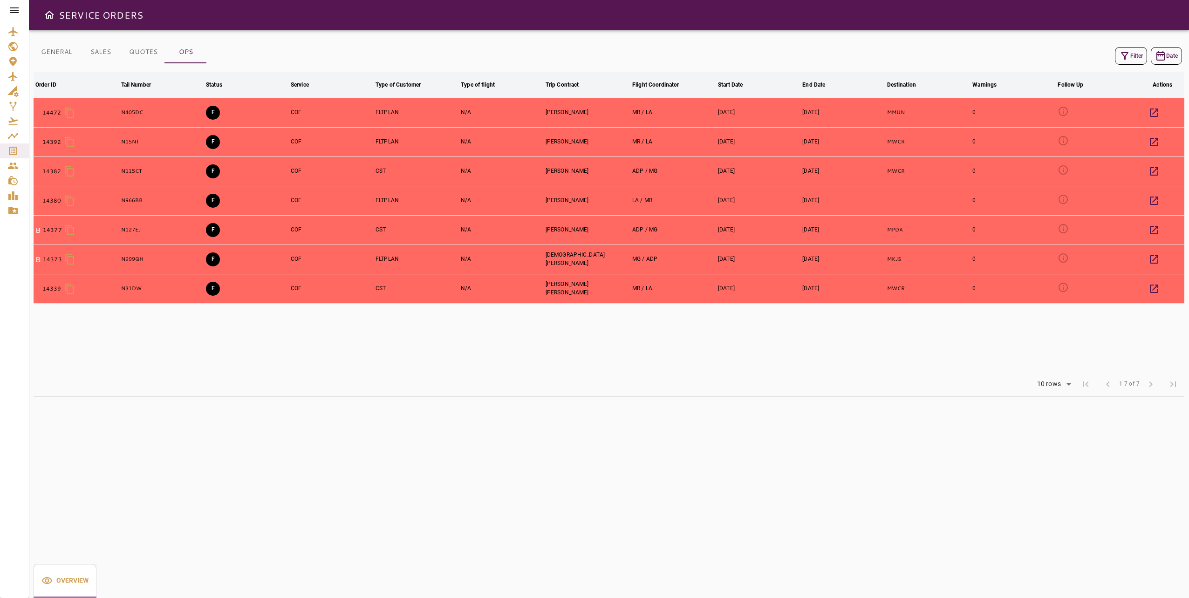
click at [218, 140] on button "F" at bounding box center [213, 142] width 14 height 14
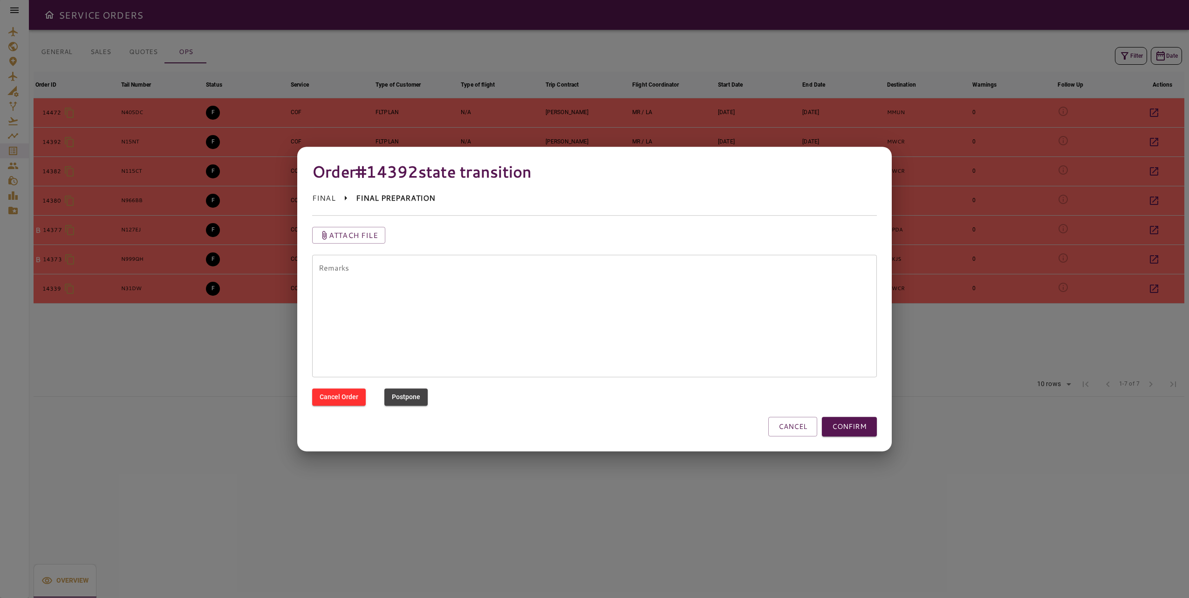
click at [848, 424] on button "CONFIRM" at bounding box center [849, 427] width 55 height 20
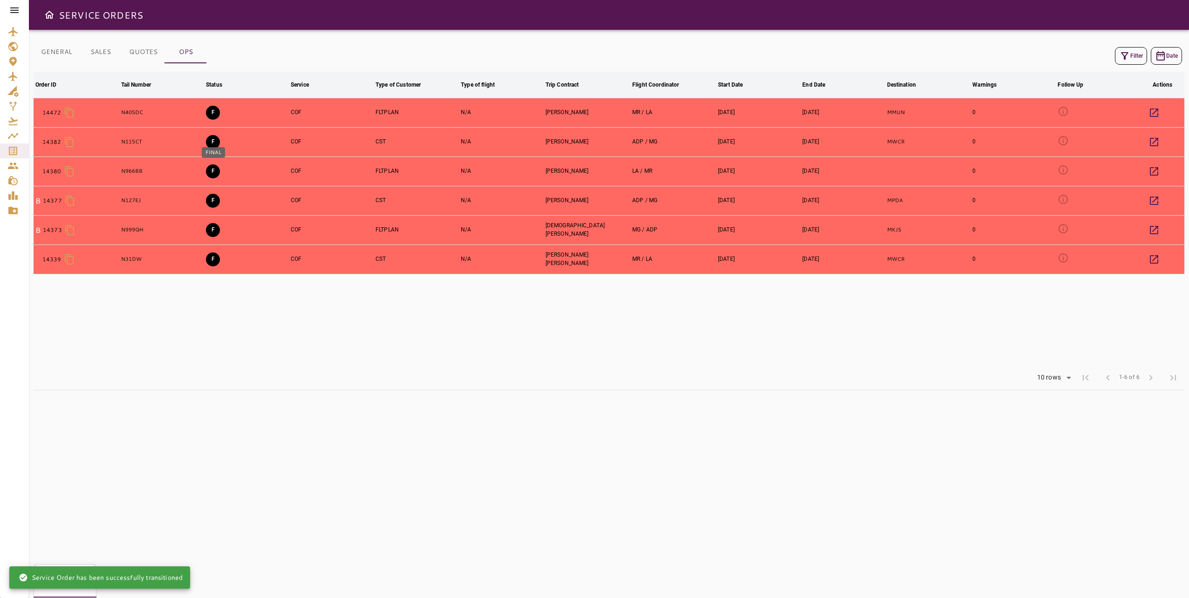
click at [212, 168] on button "F" at bounding box center [213, 171] width 14 height 14
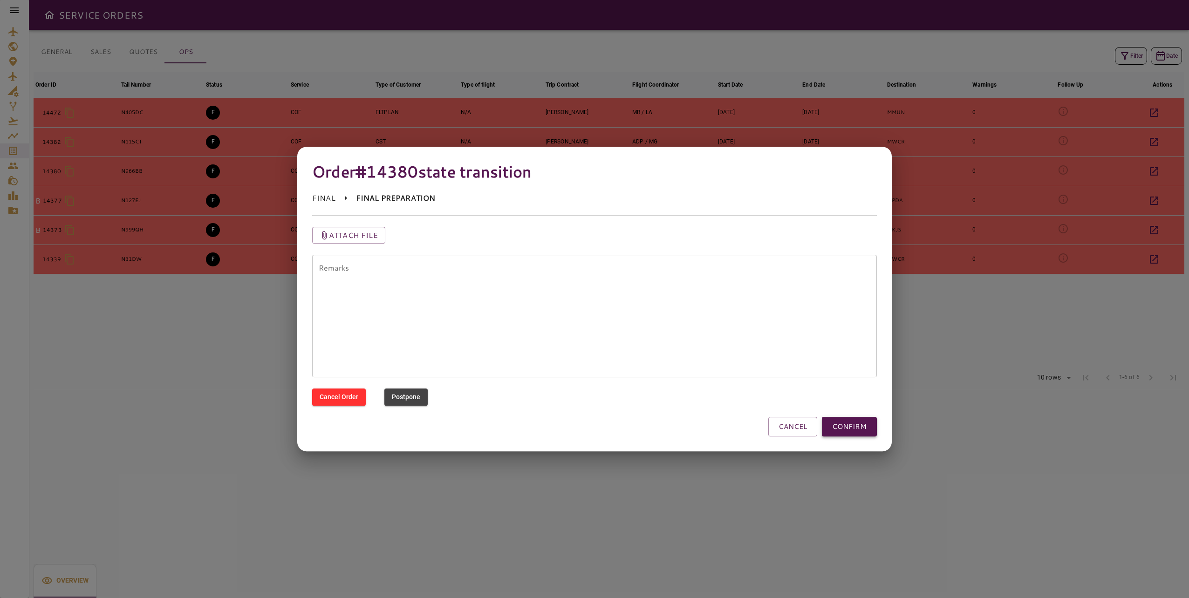
click at [856, 429] on button "CONFIRM" at bounding box center [849, 427] width 55 height 20
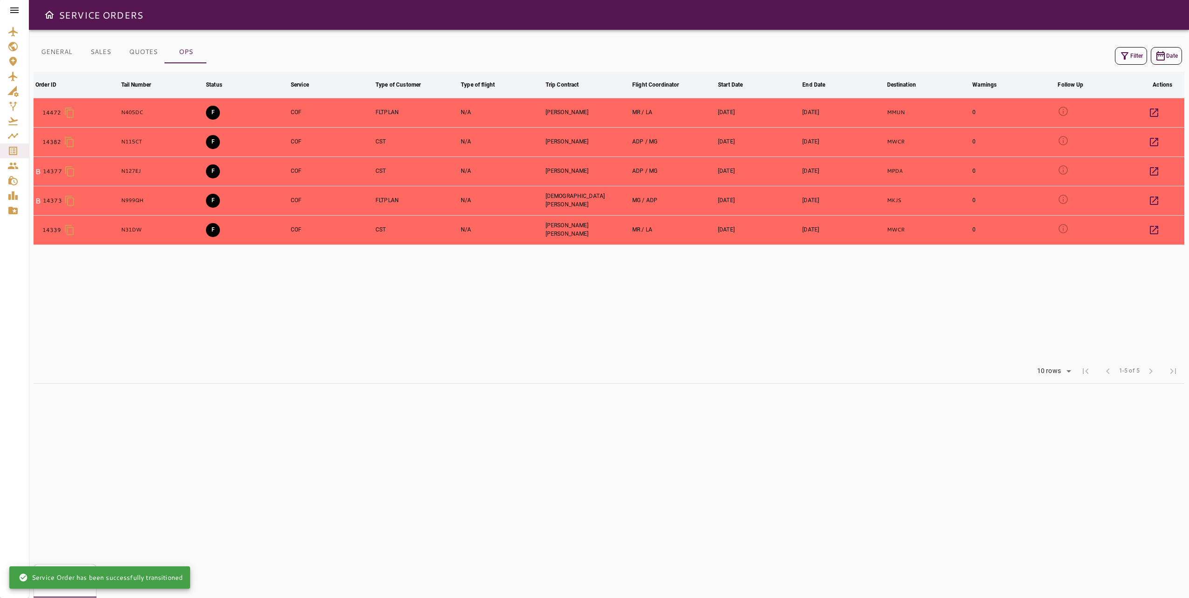
drag, startPoint x: 583, startPoint y: 357, endPoint x: 341, endPoint y: 299, distance: 248.3
click at [582, 357] on table "Order ID arrow_downward Tail Number arrow_downward Status arrow_downward Servic…" at bounding box center [609, 215] width 1151 height 287
click at [214, 201] on button "F" at bounding box center [213, 201] width 14 height 14
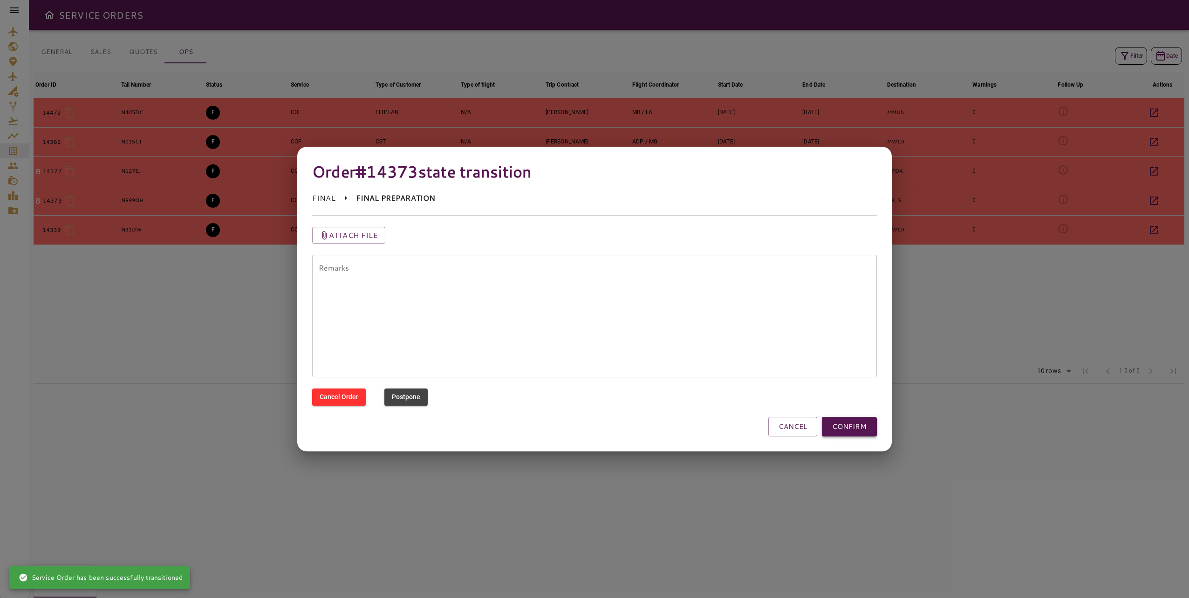
click at [842, 433] on button "CONFIRM" at bounding box center [849, 427] width 55 height 20
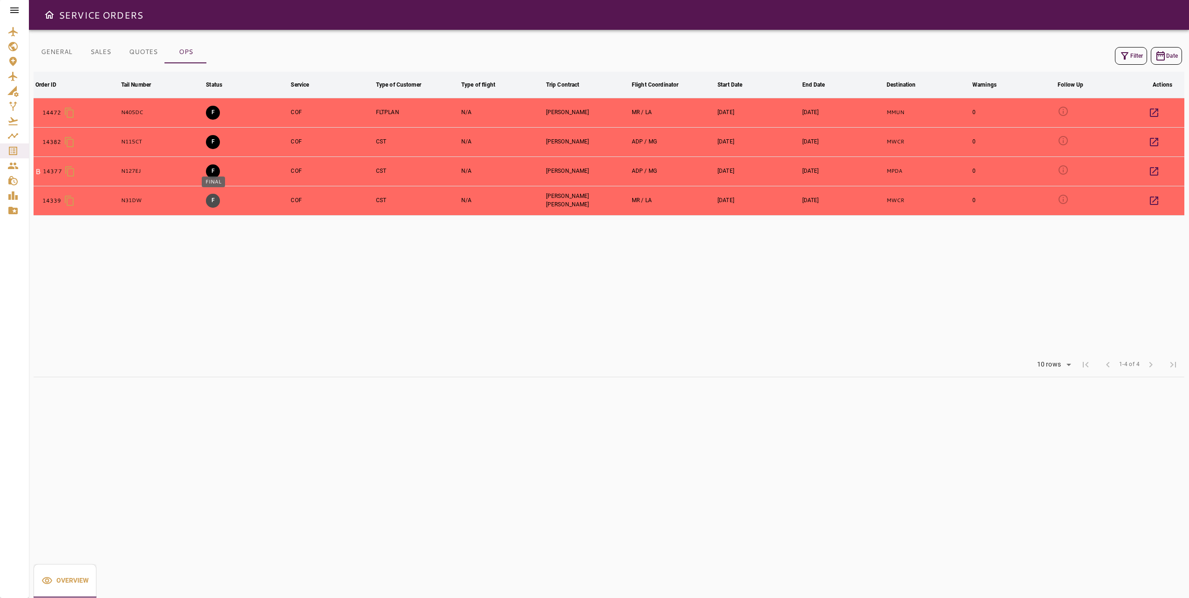
click at [212, 202] on button "F" at bounding box center [213, 201] width 14 height 14
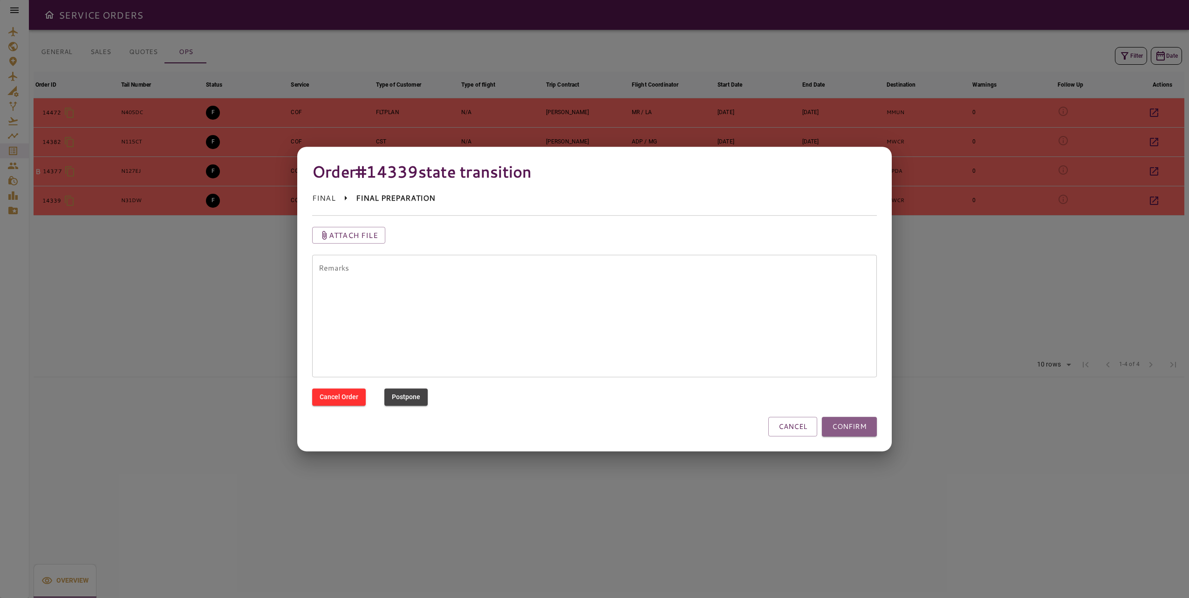
click at [860, 427] on button "CONFIRM" at bounding box center [849, 427] width 55 height 20
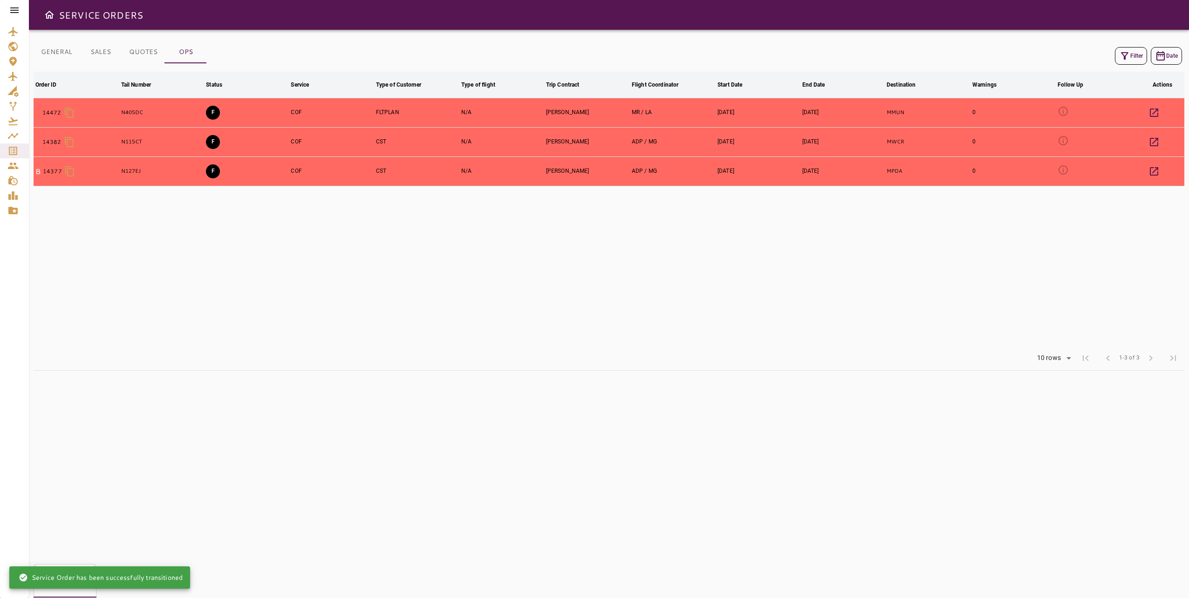
click at [375, 347] on div "Rows per page: 10 rows ** 1-3 of 3 first_page chevron_left 1-3 of 3 chevron_rig…" at bounding box center [609, 358] width 1151 height 24
click at [212, 173] on button "F" at bounding box center [213, 171] width 14 height 14
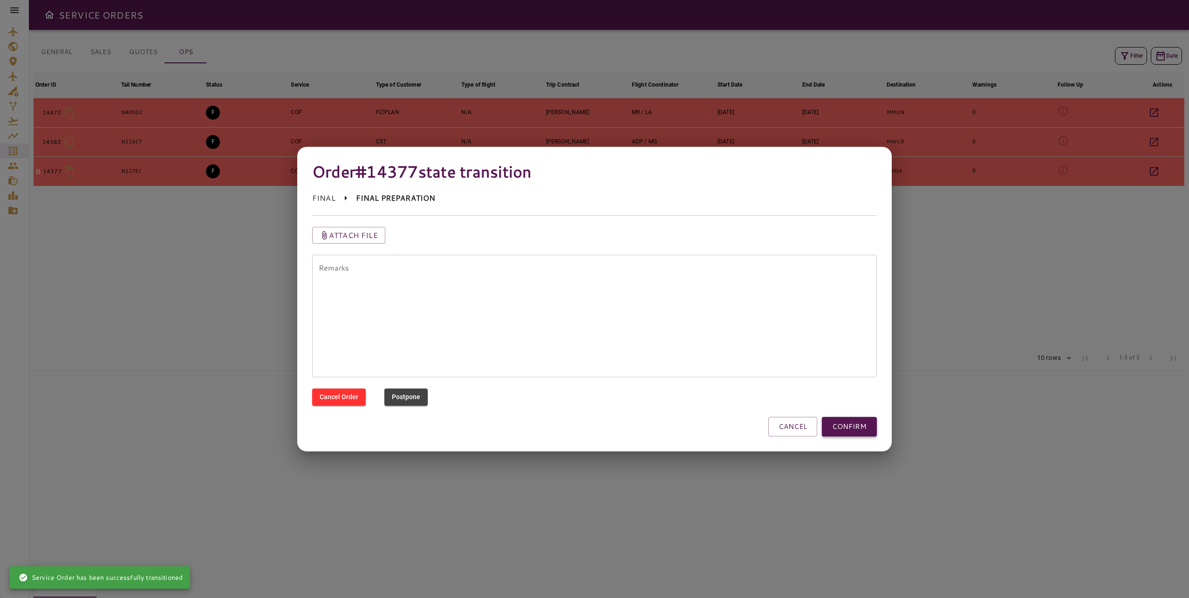
click at [855, 430] on button "CONFIRM" at bounding box center [849, 427] width 55 height 20
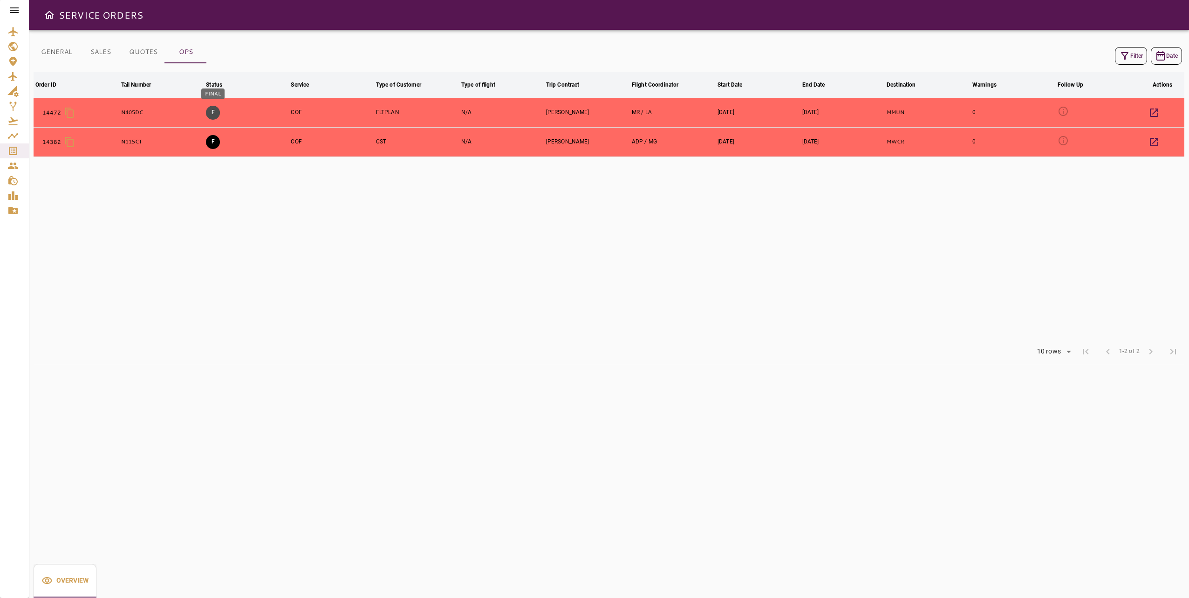
click at [215, 115] on button "F" at bounding box center [213, 113] width 14 height 14
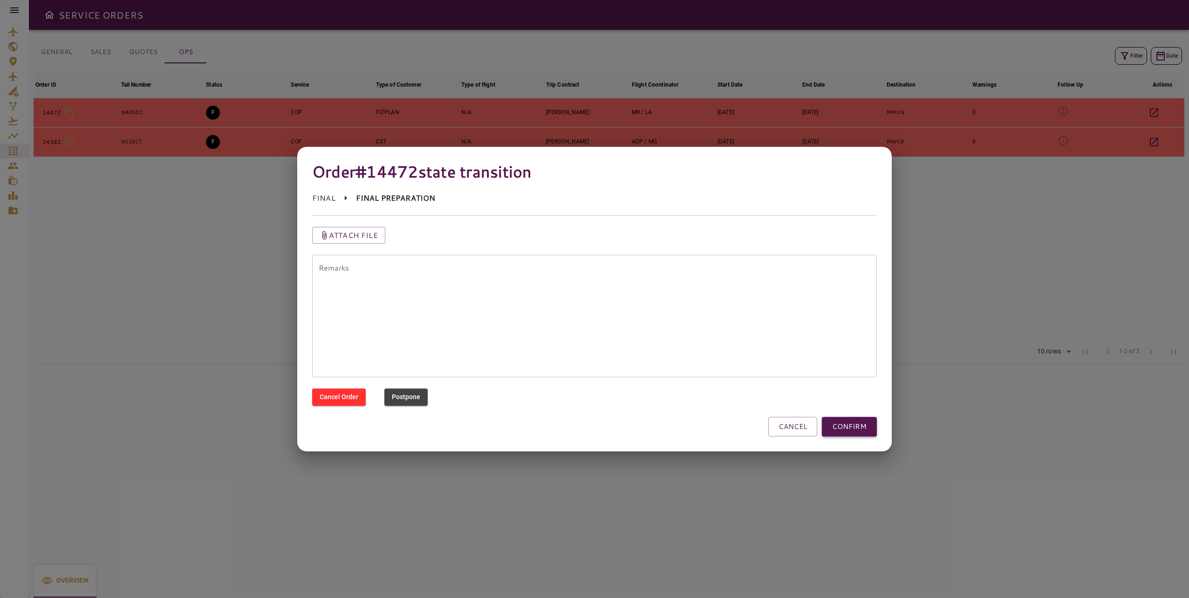
click at [860, 425] on button "CONFIRM" at bounding box center [849, 427] width 55 height 20
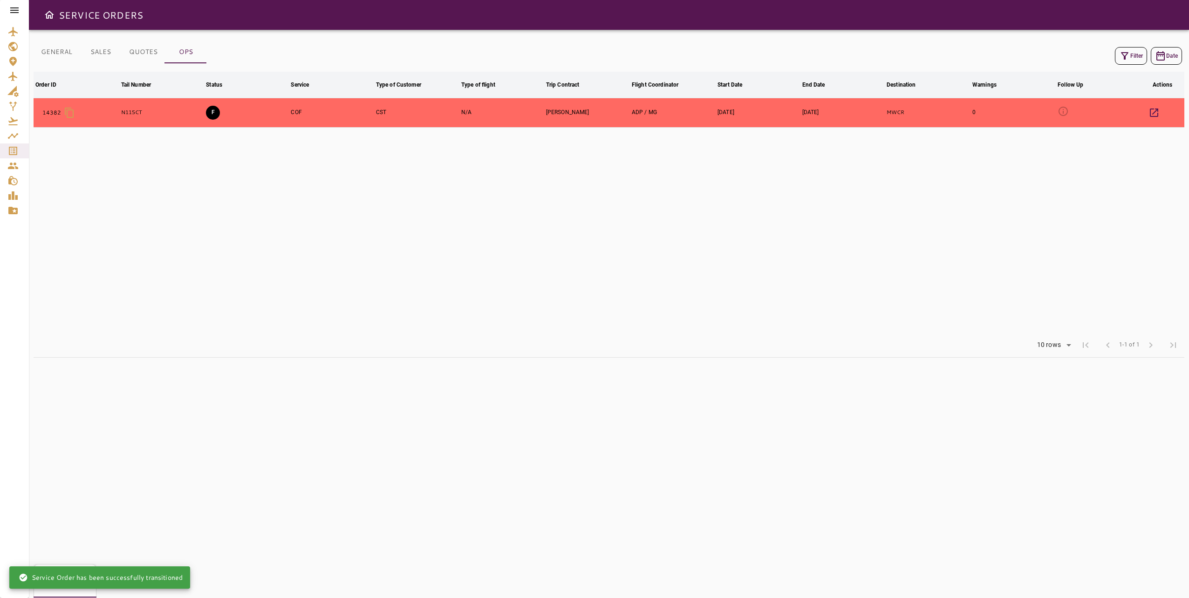
click at [803, 417] on div "GENERAL SALES QUOTES OPS Filter Date Order ID arrow_downward Tail Number arrow_…" at bounding box center [609, 314] width 1160 height 568
click at [654, 397] on div "GENERAL SALES QUOTES OPS Filter Date Order ID arrow_downward Tail Number arrow_…" at bounding box center [609, 314] width 1160 height 568
